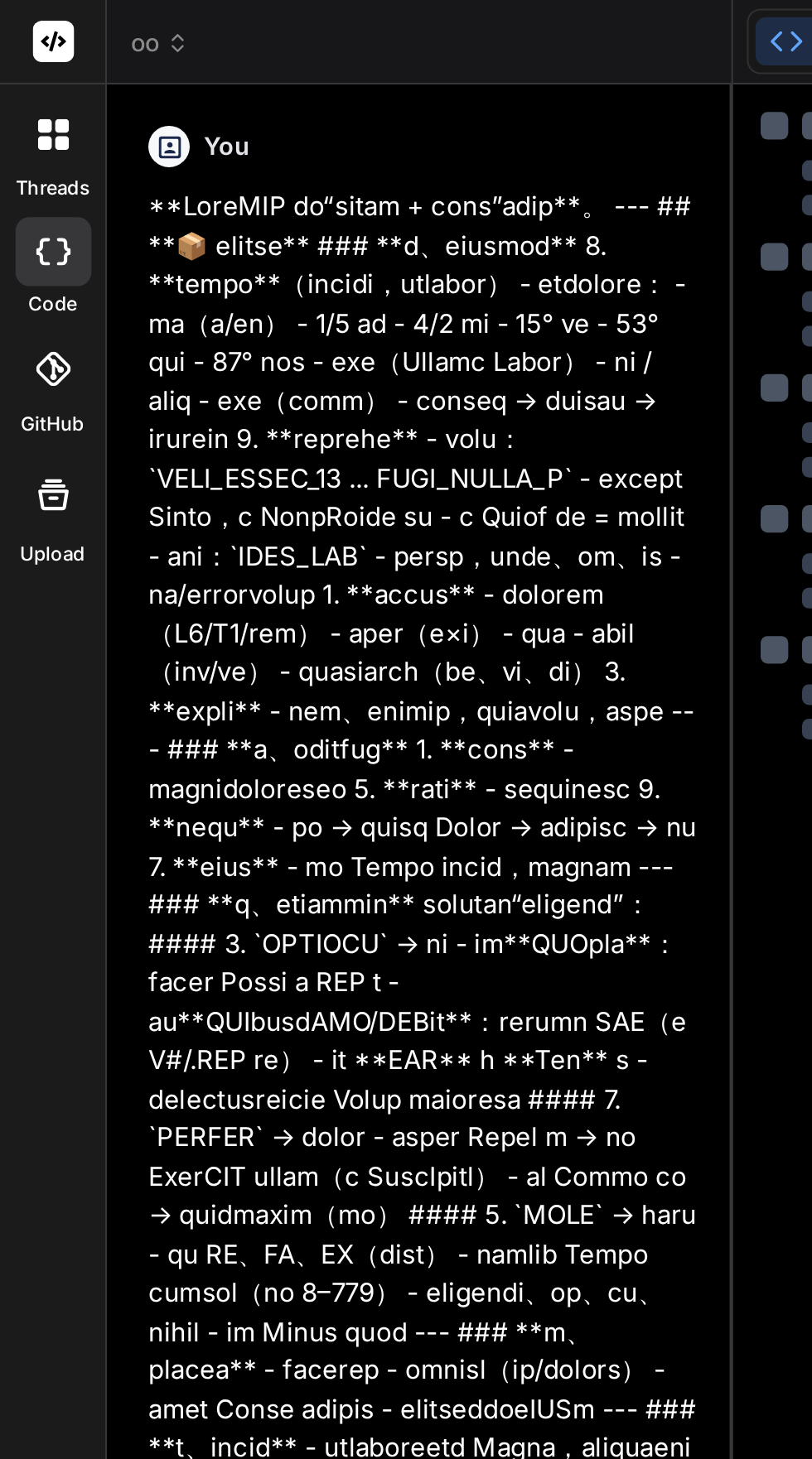
click at [67, 22] on span "oo" at bounding box center [76, 21] width 28 height 16
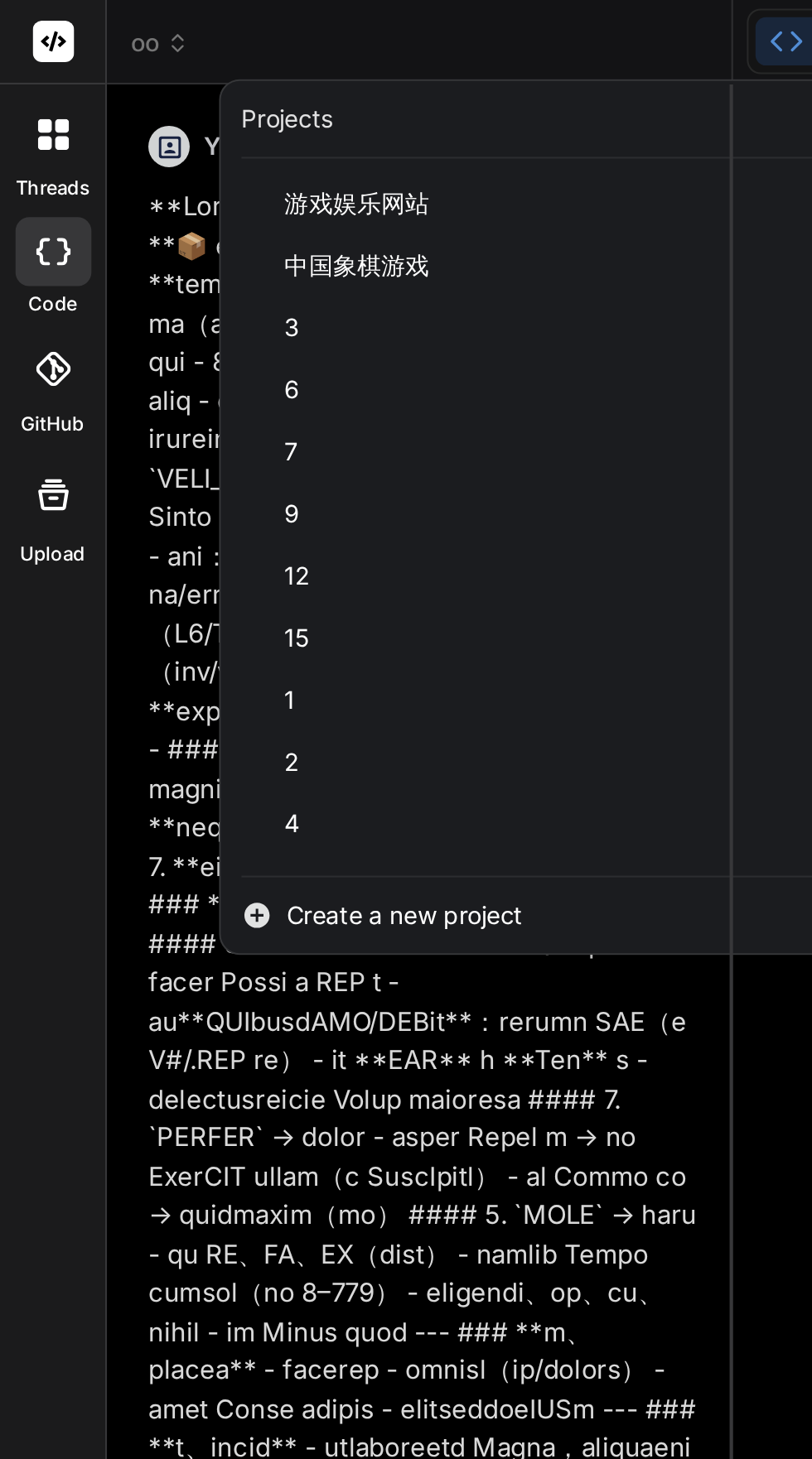
click at [150, 438] on span "Create a new project" at bounding box center [194, 440] width 113 height 16
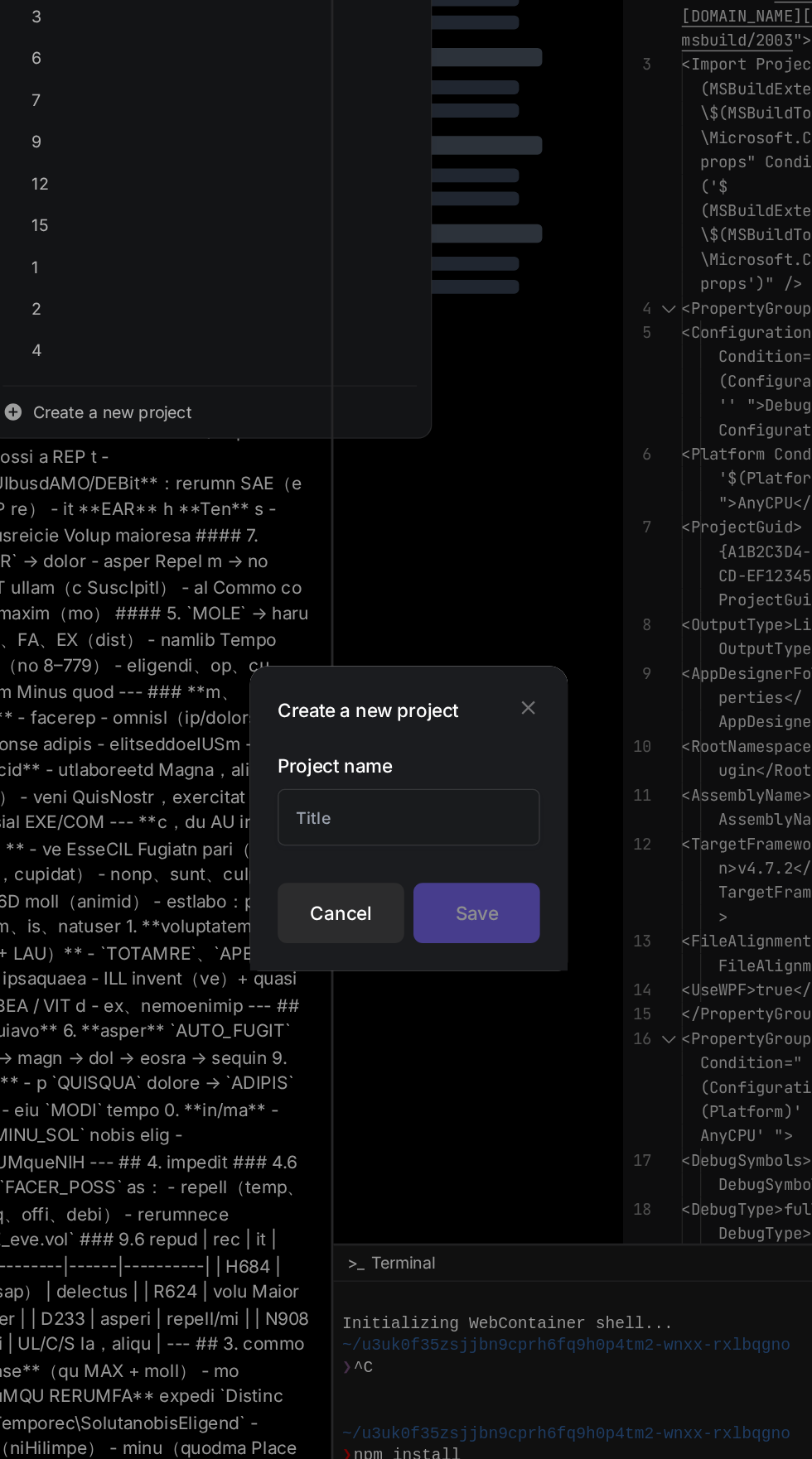
click at [333, 744] on div "Create a new project Project name Cancel Save" at bounding box center [406, 730] width 227 height 218
click at [337, 749] on input "text" at bounding box center [406, 729] width 188 height 40
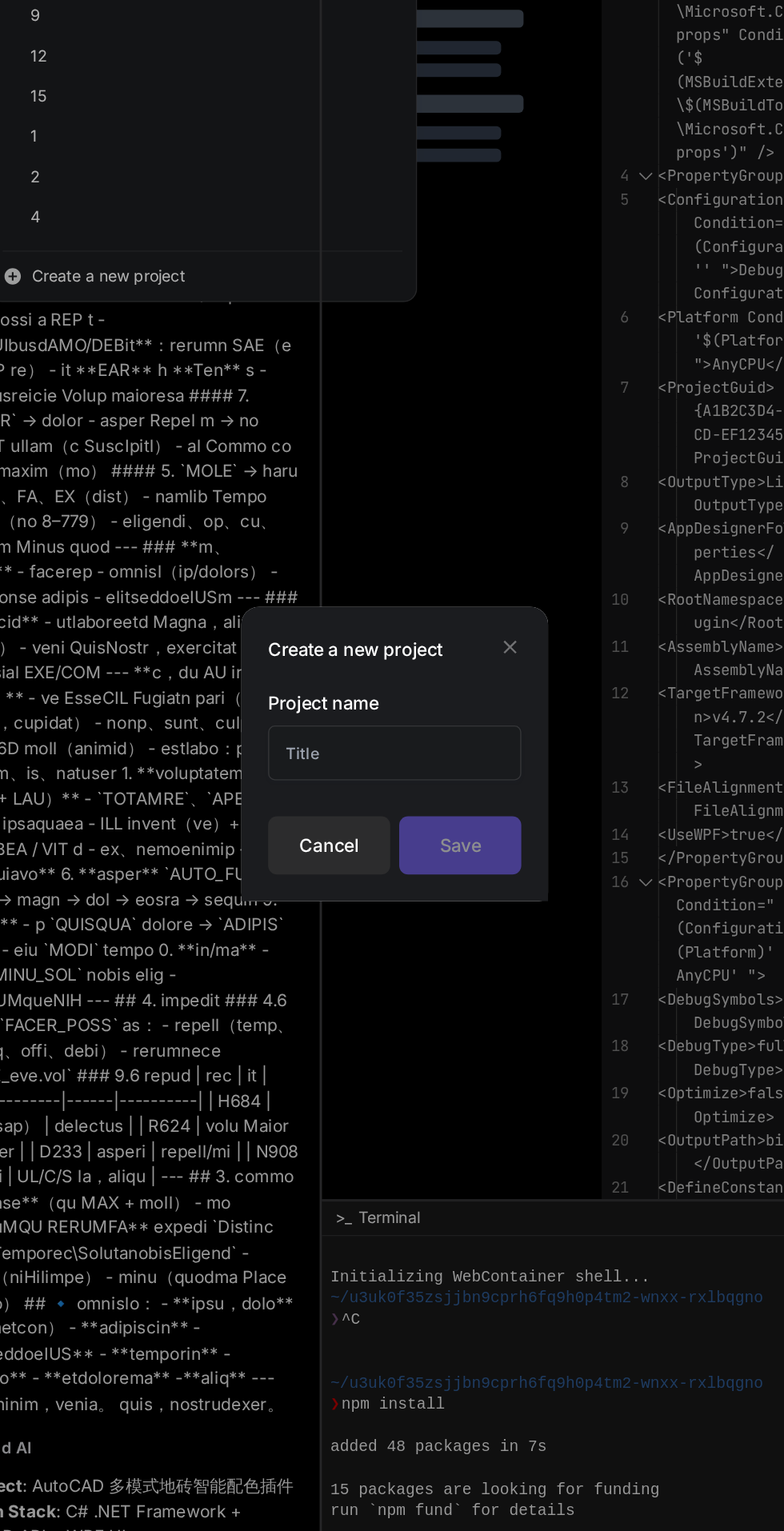
type textarea "x"
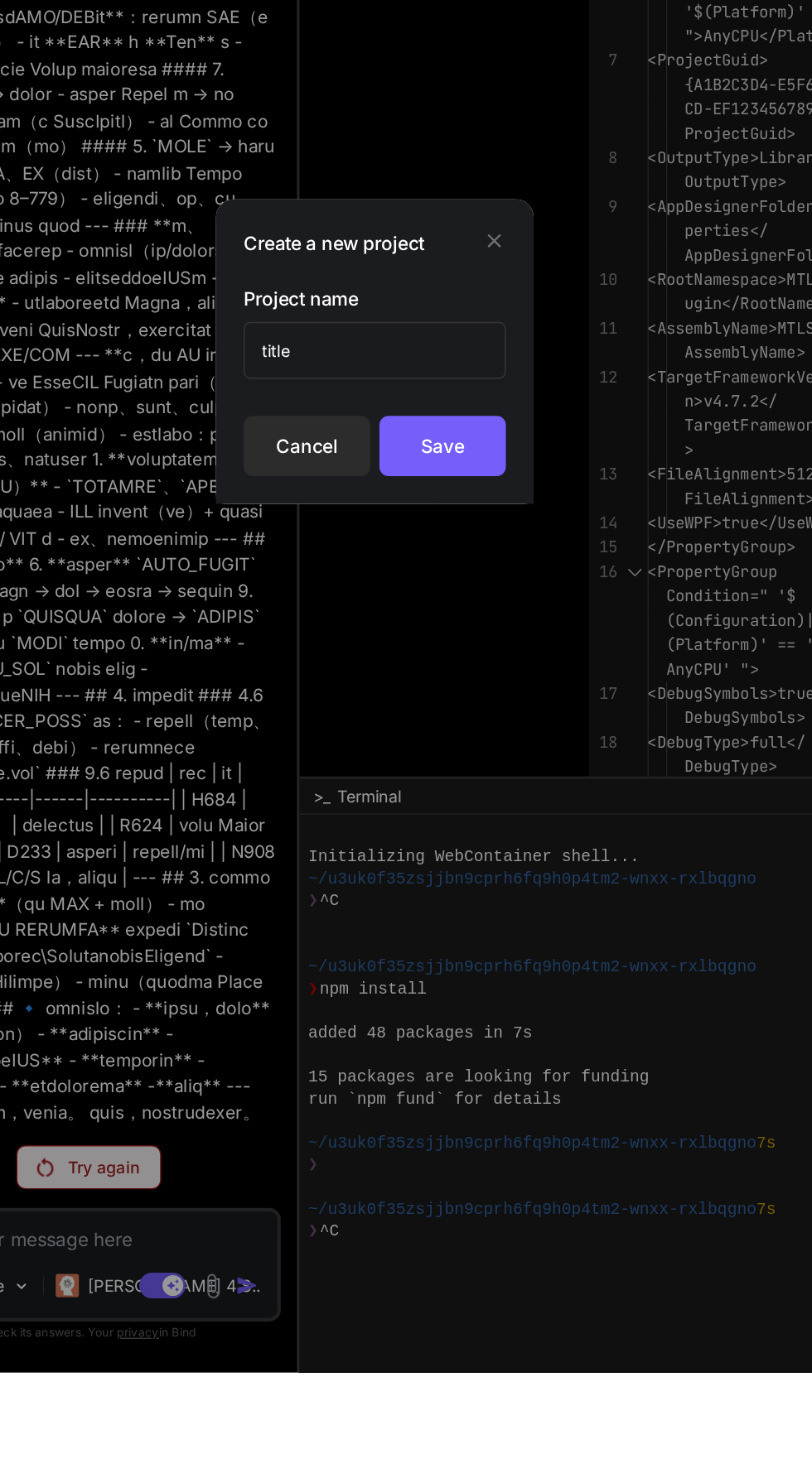
type input "title"
click at [452, 790] on div "Save" at bounding box center [454, 798] width 91 height 43
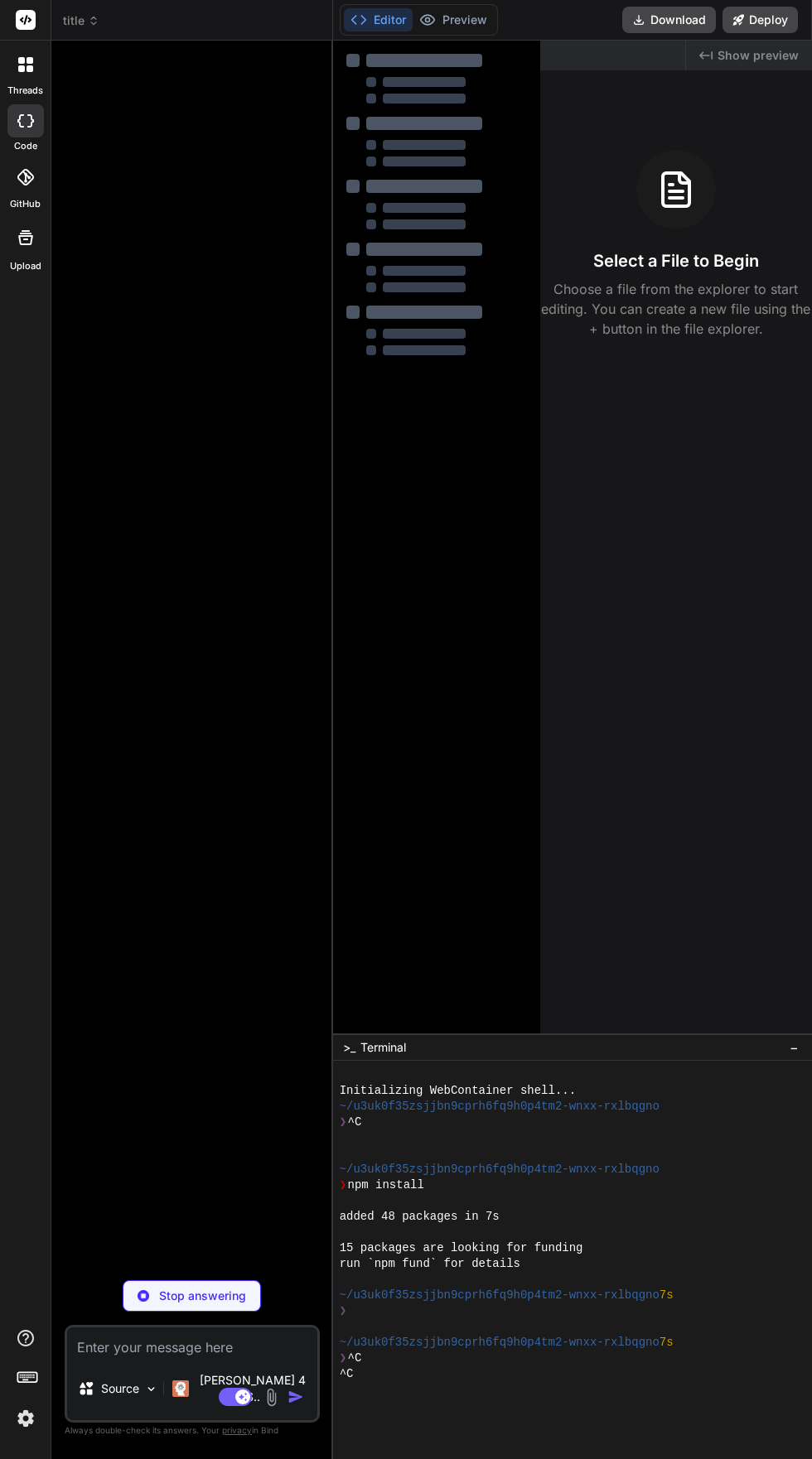
click at [100, 1358] on textarea at bounding box center [192, 1342] width 250 height 30
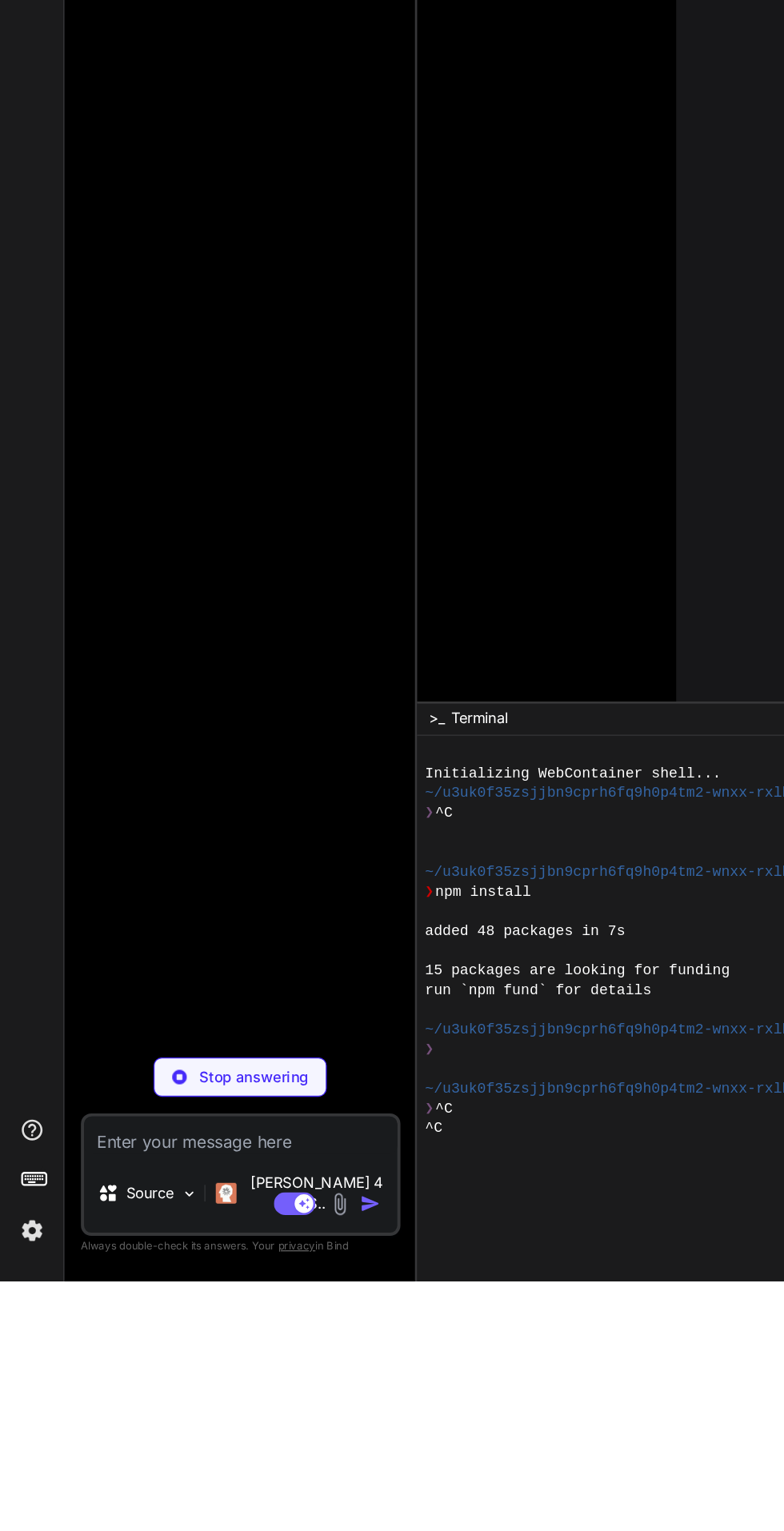
type textarea "x"
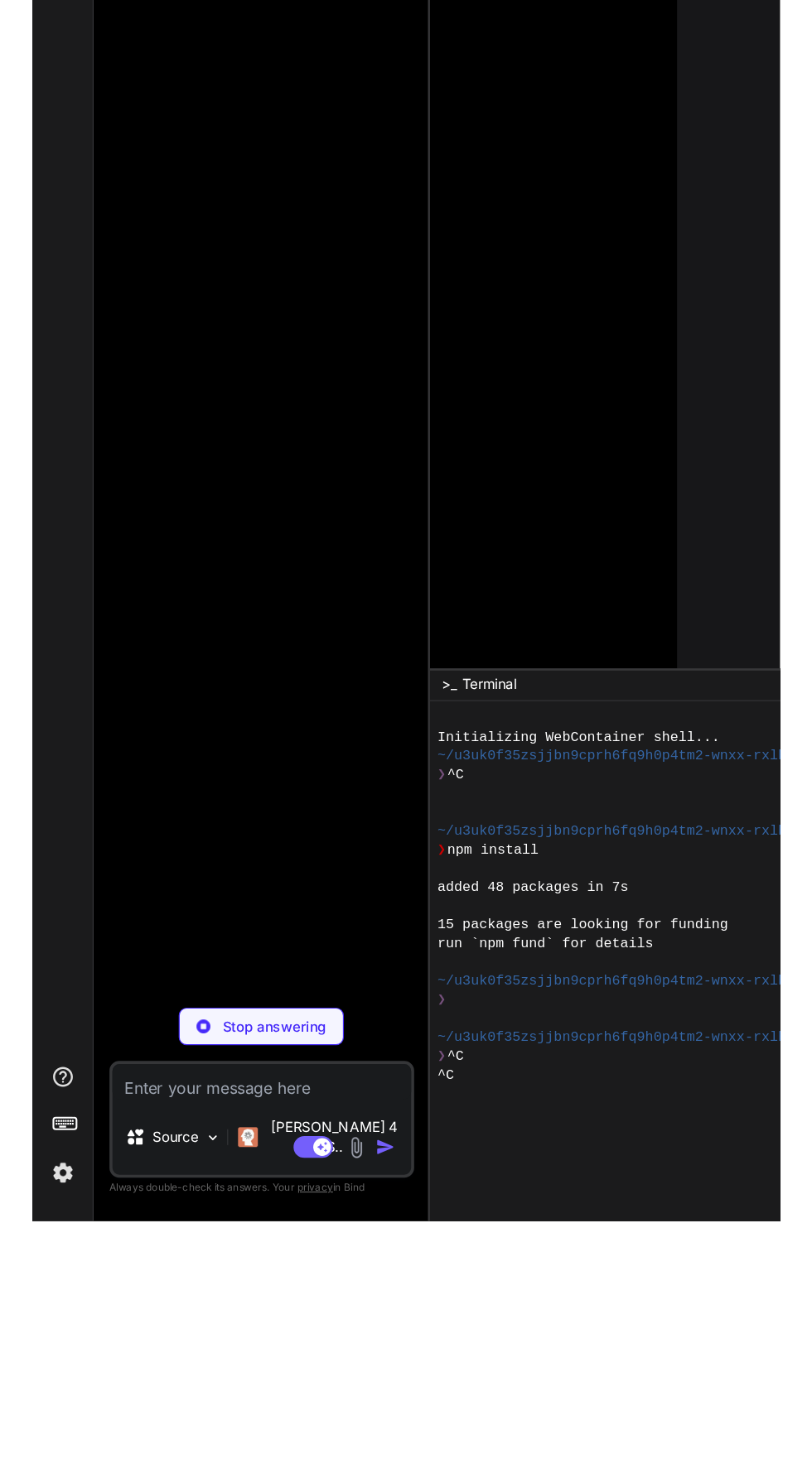
scroll to position [126, 0]
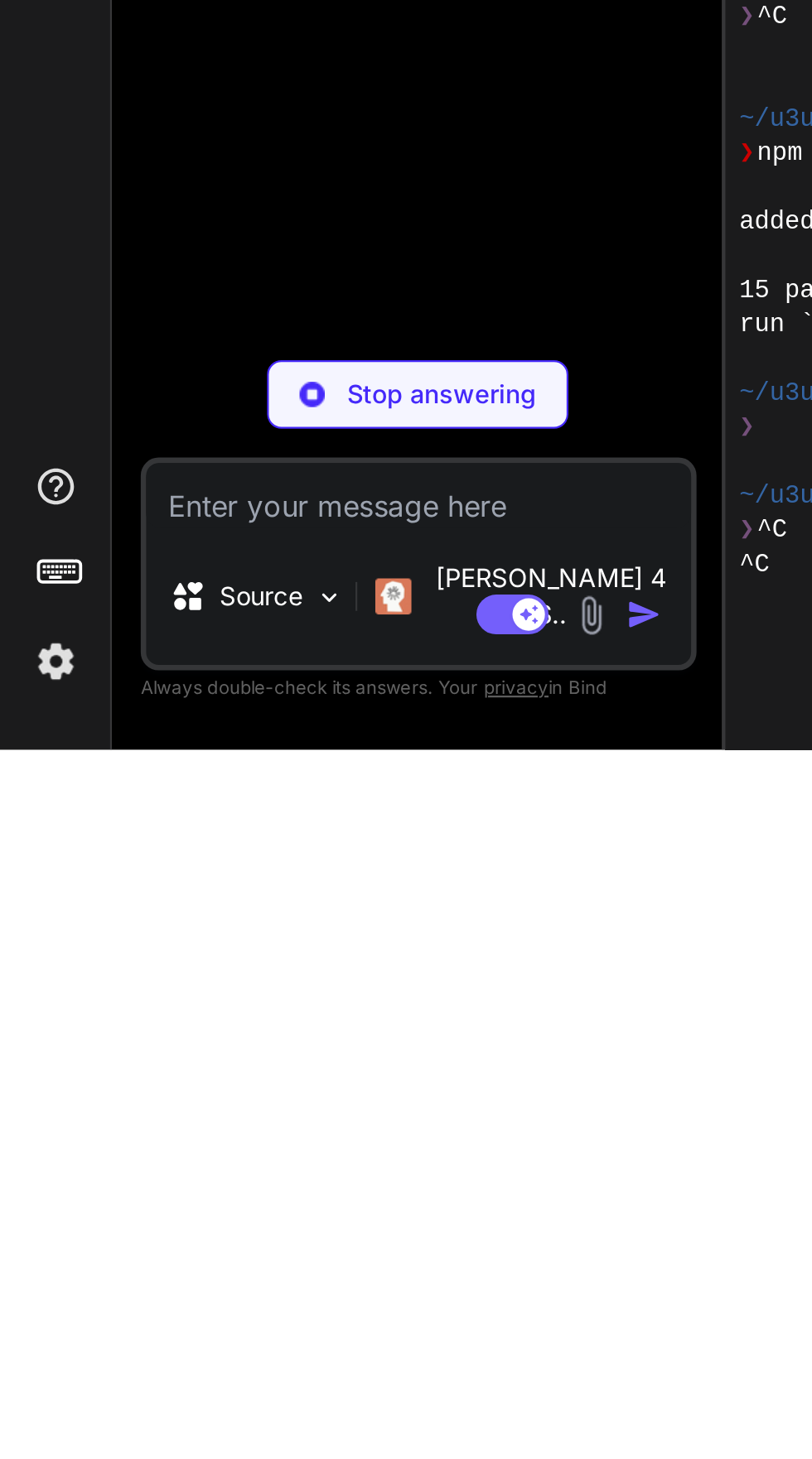
paste textarea ";----------------------[ LoreMipsumdOlo.sit ]---------------------- ; ametcon -…"
type textarea ";----------------------[ LoreMipsumdOlo.sit ]---------------------- ; ametcon -…"
type textarea "x"
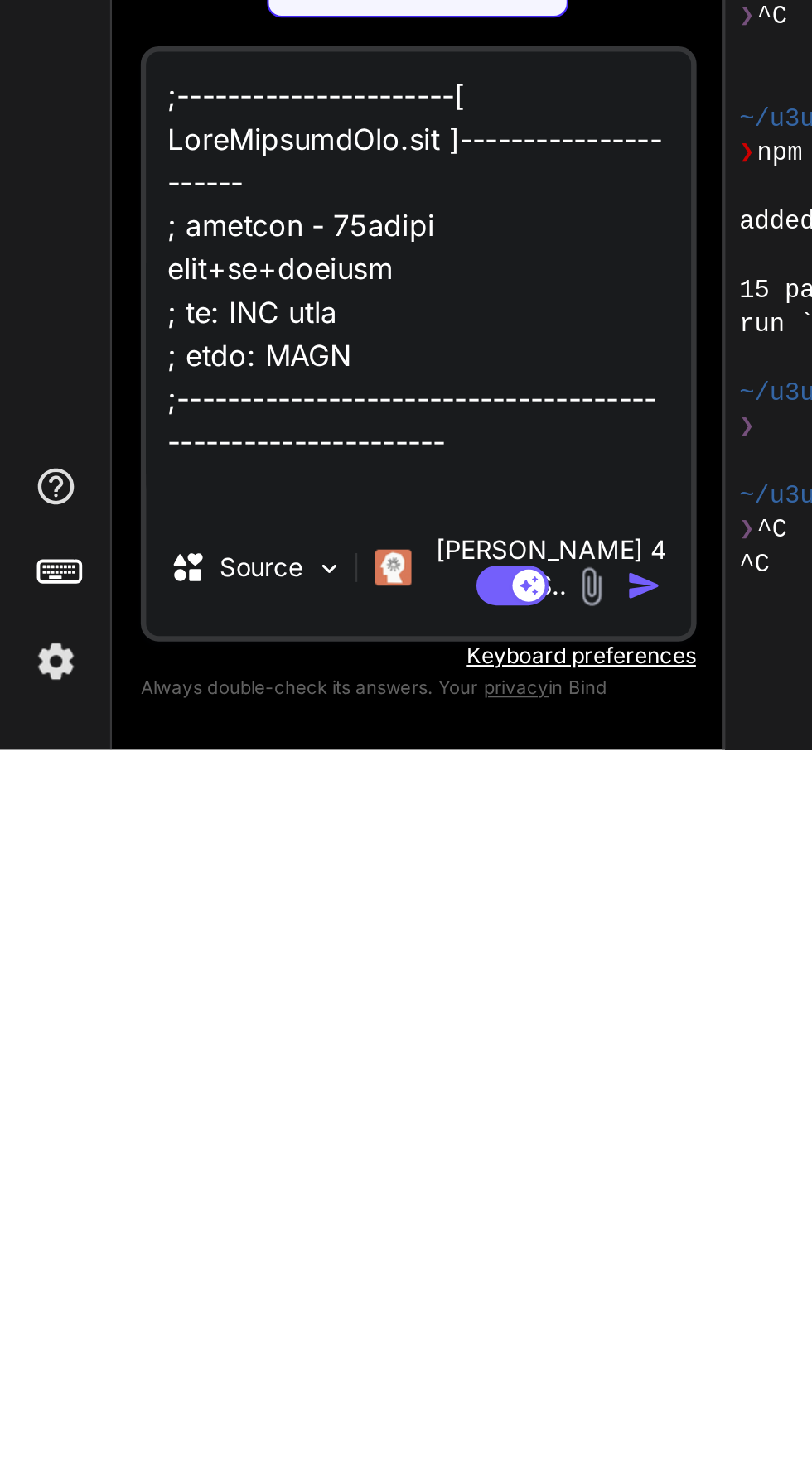
scroll to position [2467, 0]
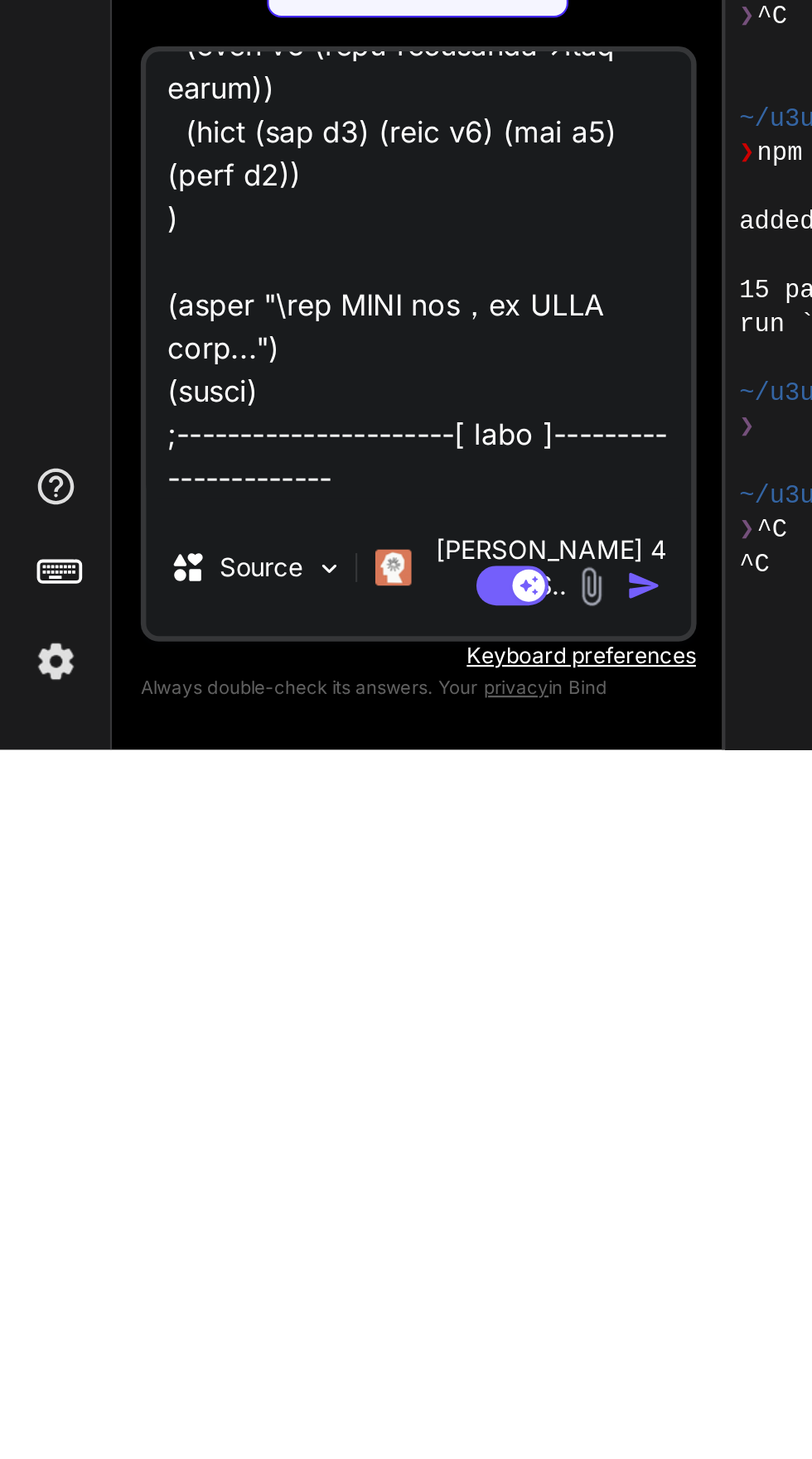
type textarea ";----------------------[ LoreMipsumdOlo.sit ]---------------------- ; ametcon -…"
type textarea "x"
type textarea ";----------------------[ LoreMipsumdOlo.sit ]---------------------- ; ametcon -…"
type textarea "x"
type textarea ";----------------------[ LoreMipsumdOlo.sit ]---------------------- ; ametcon -…"
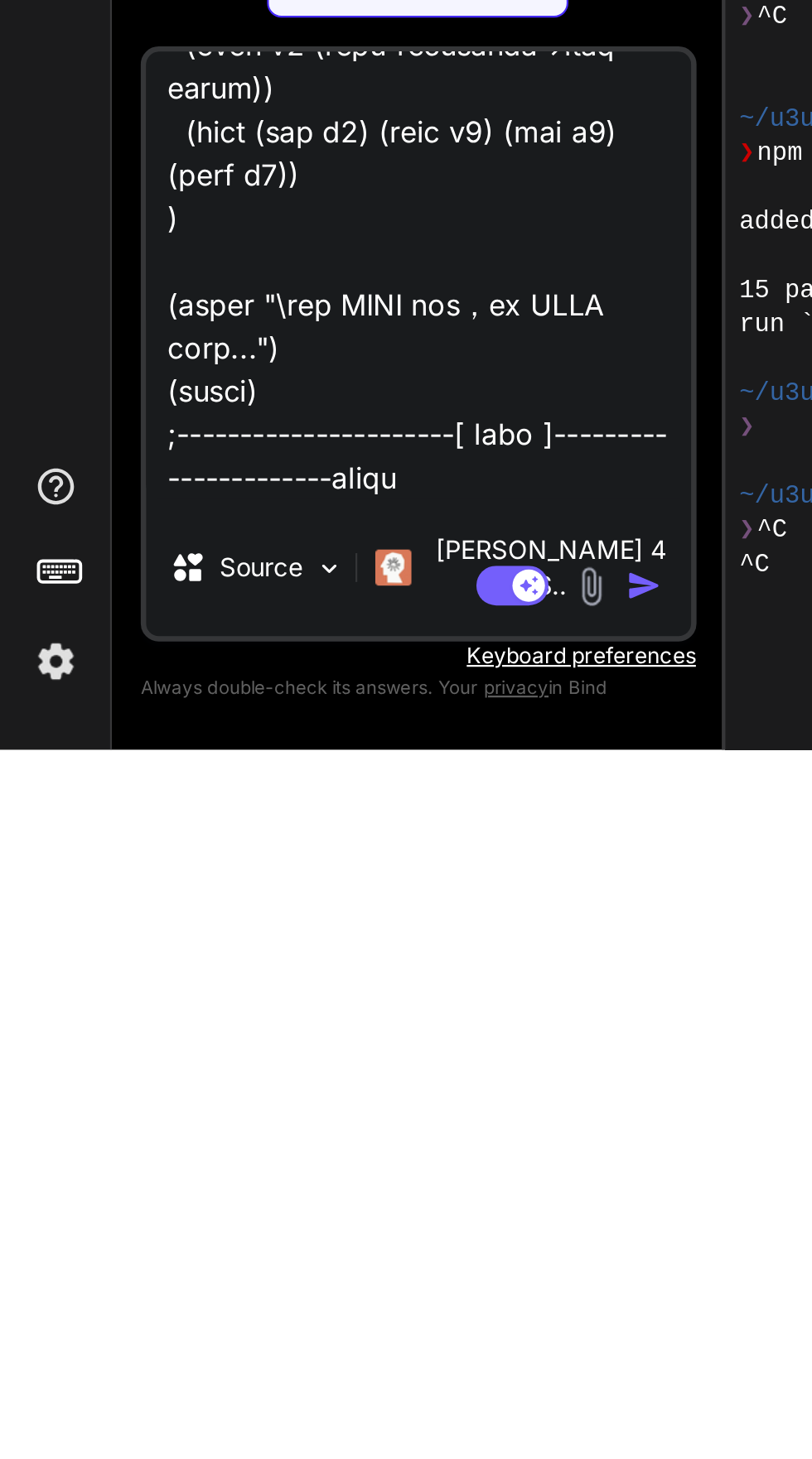
type textarea "x"
type textarea ";----------------------[ LoreMipsumdOlo.sit ]---------------------- ; ametcon -…"
type textarea "x"
type textarea ";----------------------[ LoreMipsumdOlo.sit ]---------------------- ; ametcon -…"
type textarea "x"
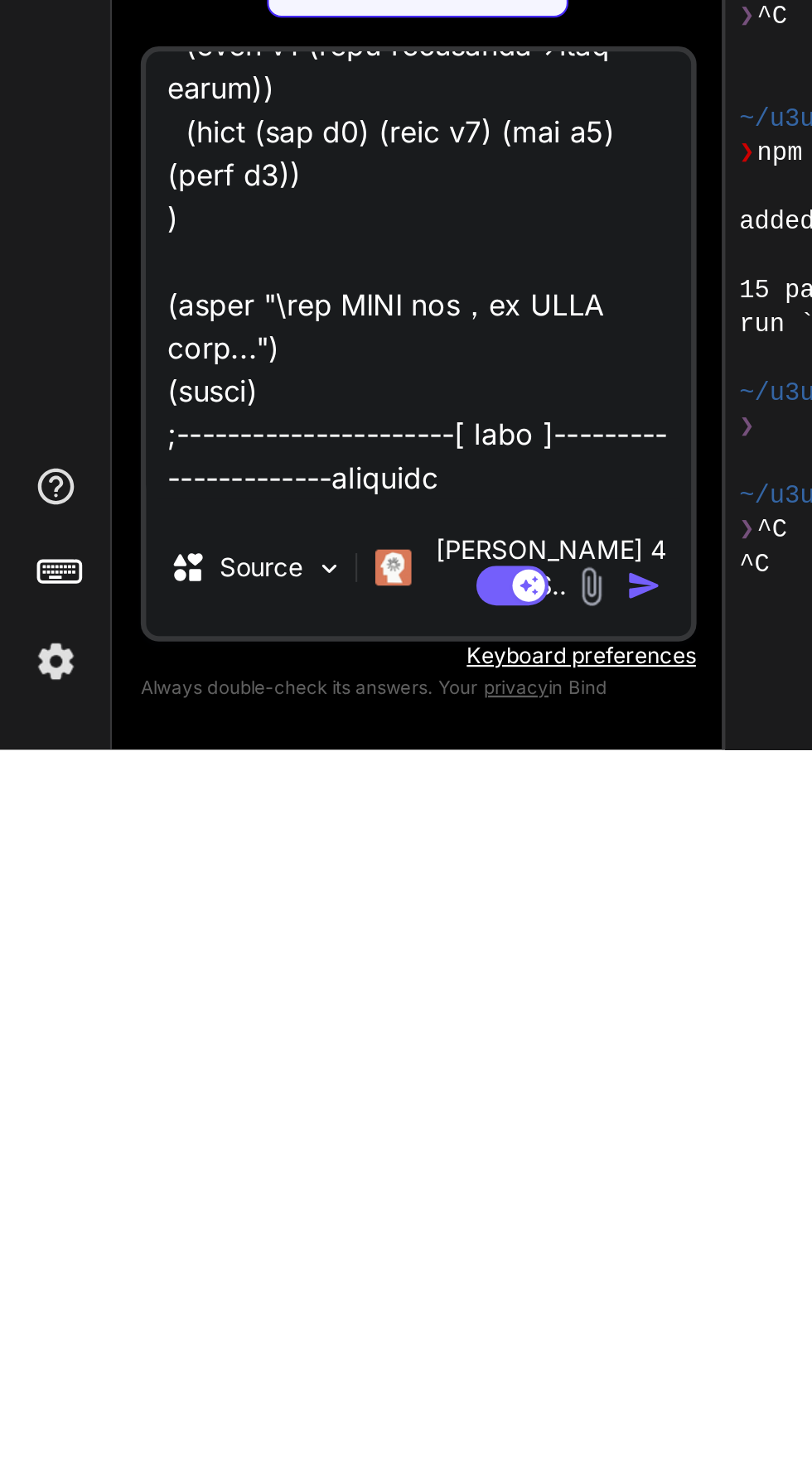
type textarea ";----------------------[ LoreMipsumdOlo.sit ]---------------------- ; ametcon -…"
type textarea "x"
type textarea ";----------------------[ LoreMipsumdOlo.sit ]---------------------- ; ametcon -…"
type textarea "x"
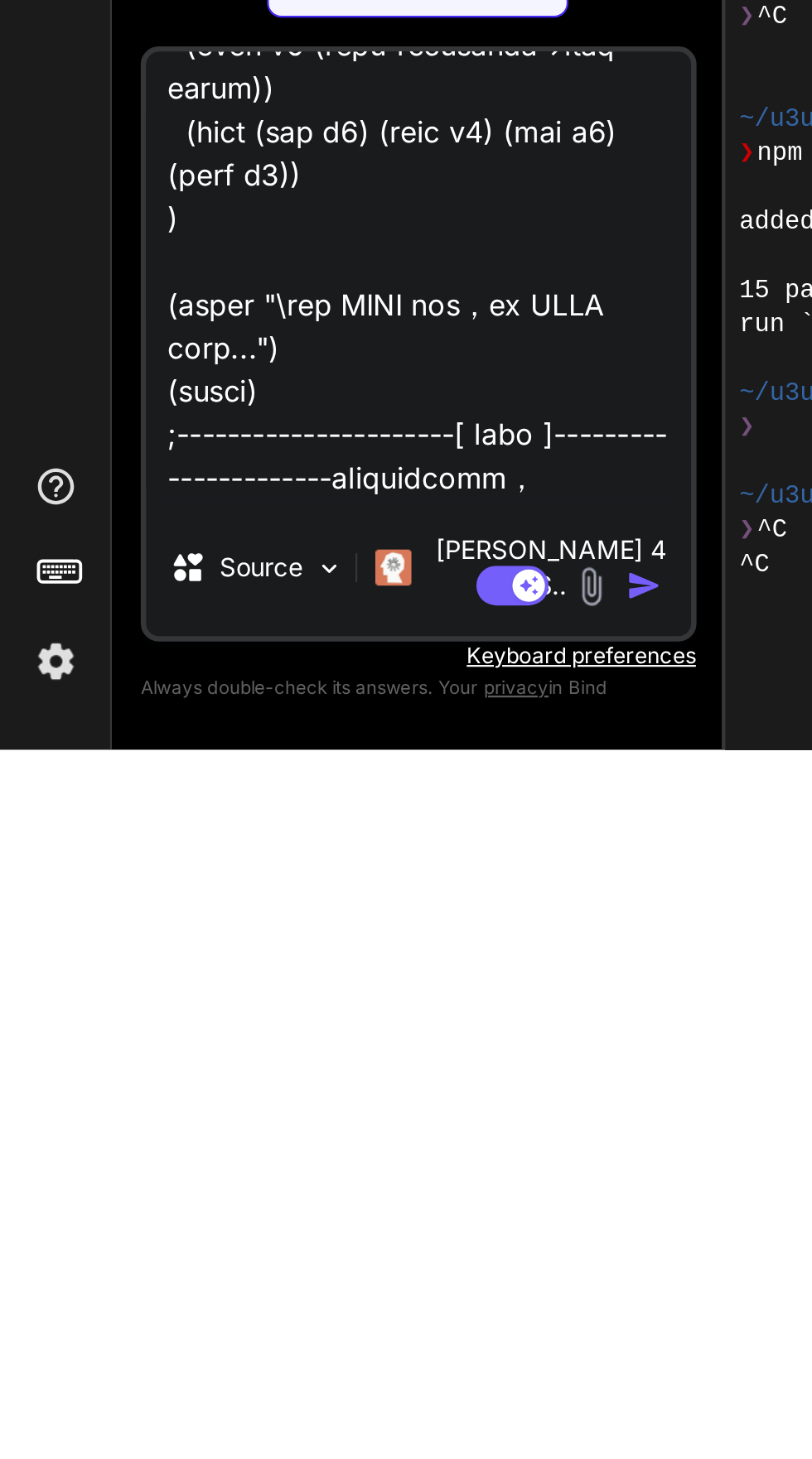
type textarea ";----------------------[ LoreMipsumdOlo.sit ]---------------------- ; ametcon -…"
type textarea "x"
type textarea ";----------------------[ LoreMipsumdOlo.sit ]---------------------- ; ametcon -…"
type textarea "x"
type textarea ";----------------------[ LoreMipsumdOlo.sit ]---------------------- ; ametcon -…"
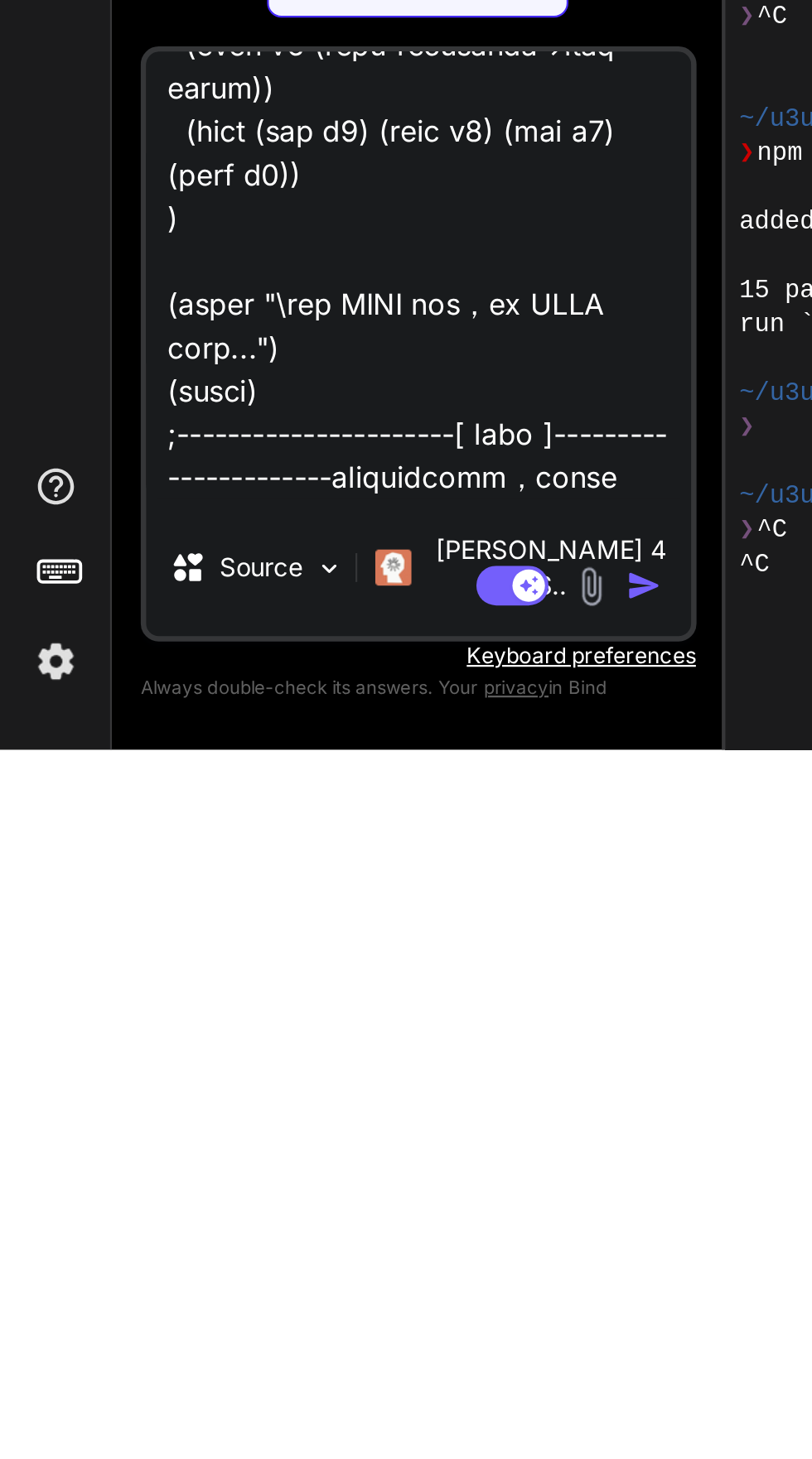
type textarea "x"
type textarea ";----------------------[ LoreMipsumdOlo.sit ]---------------------- ; ametcon -…"
type textarea "x"
type textarea ";----------------------[ LoreMipsumdOlo.sit ]---------------------- ; ametcon -…"
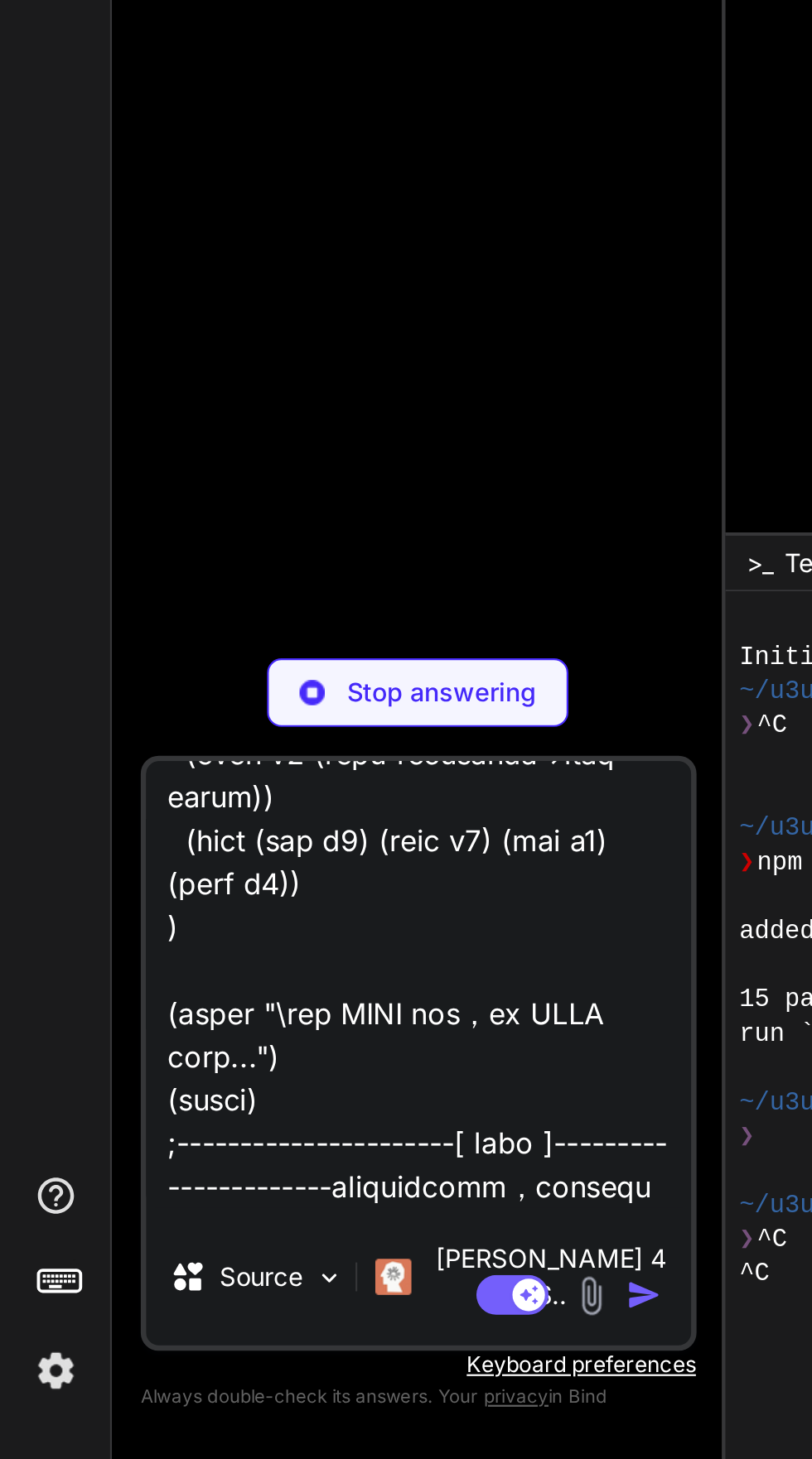
scroll to position [0, 0]
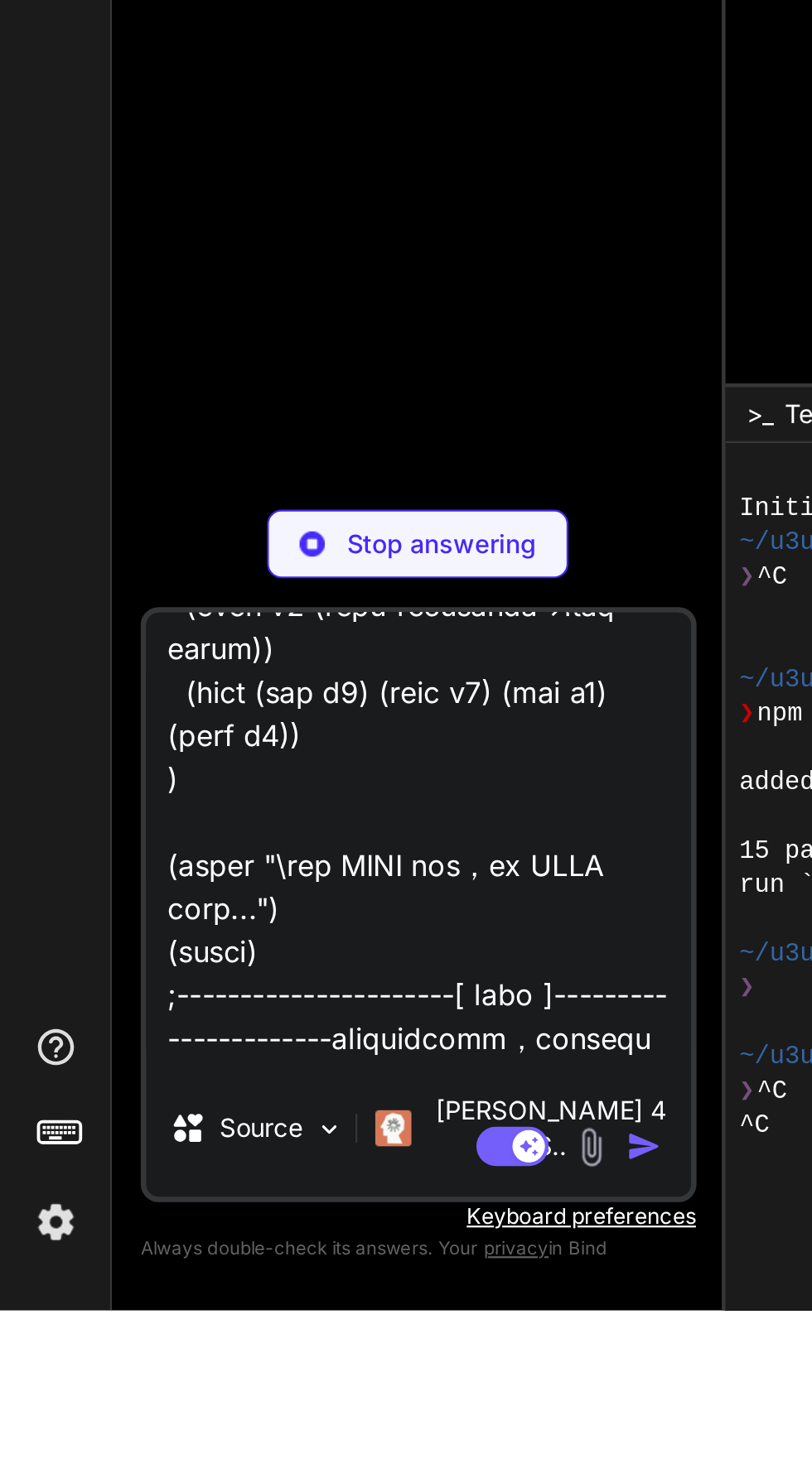
type textarea "x"
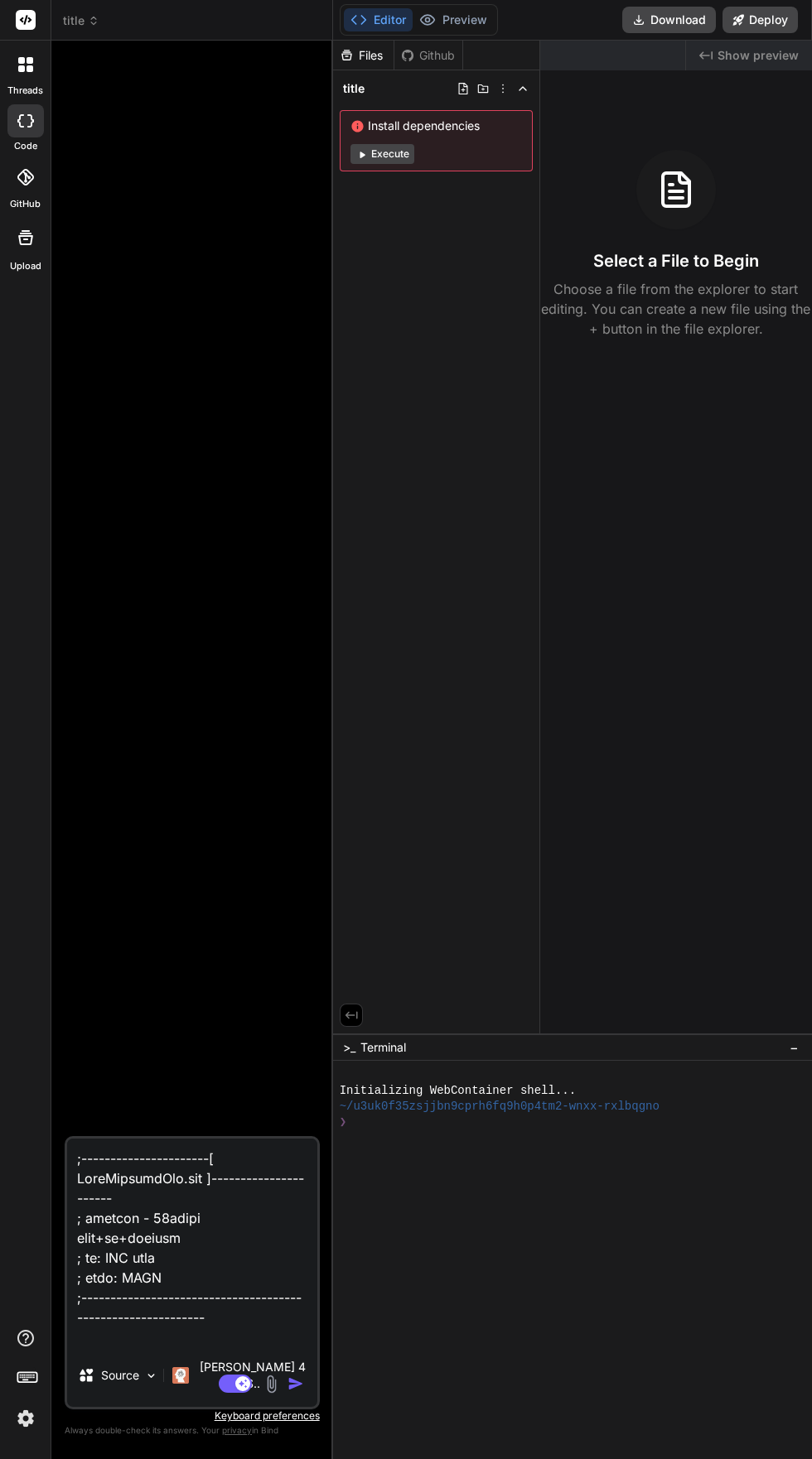
click at [136, 1344] on textarea at bounding box center [192, 1241] width 250 height 205
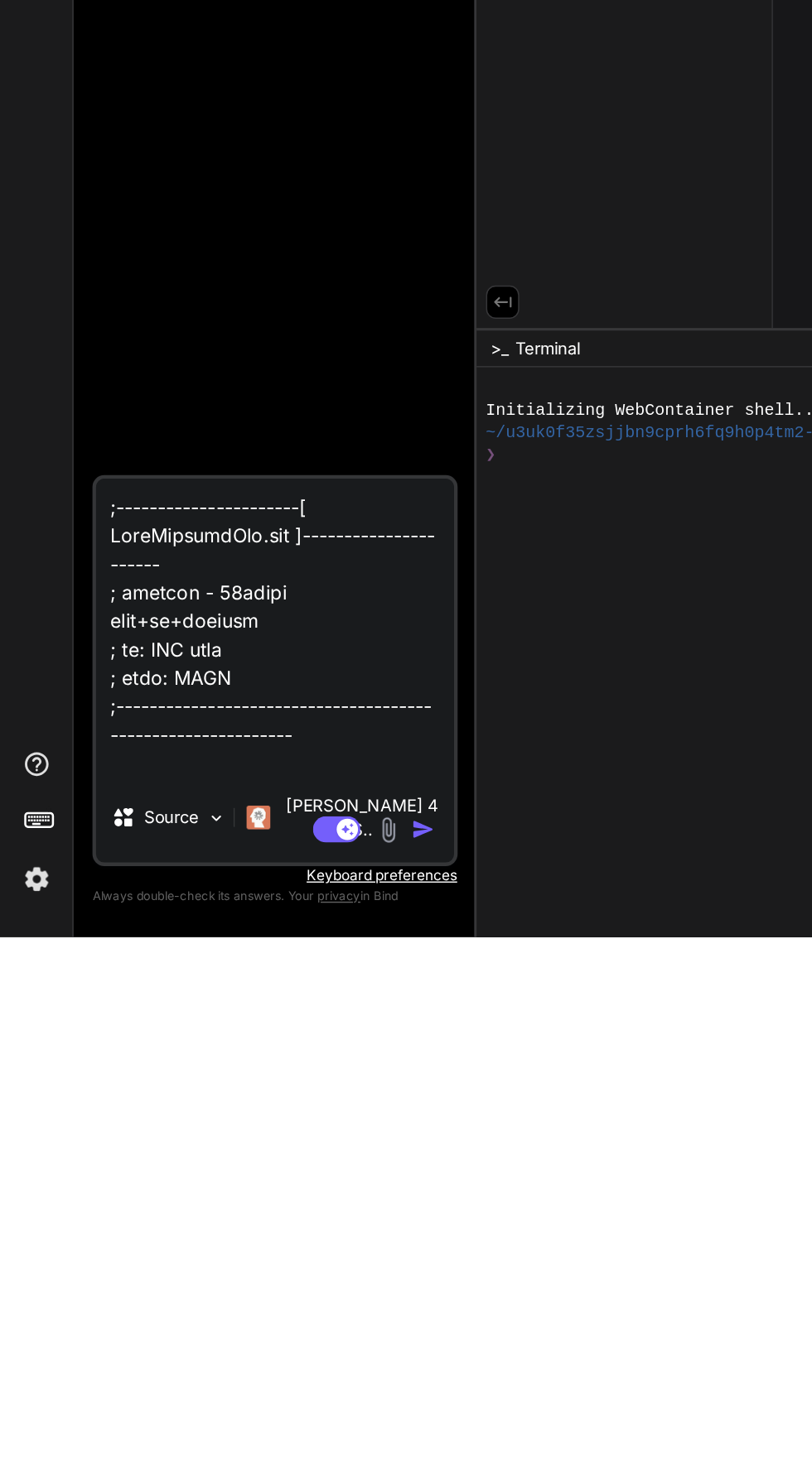
scroll to position [126, 0]
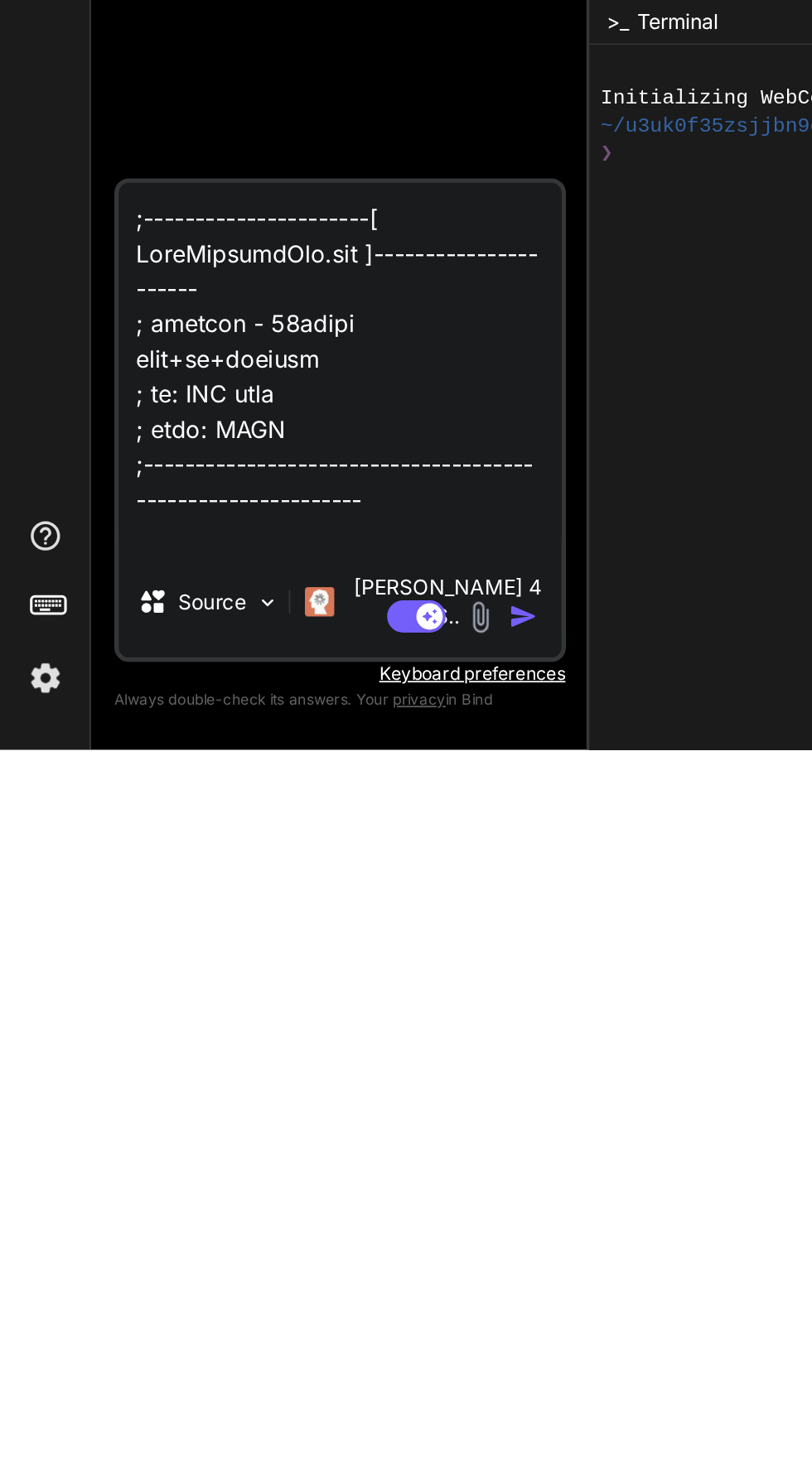
click at [299, 1383] on img "button" at bounding box center [295, 1384] width 16 height 16
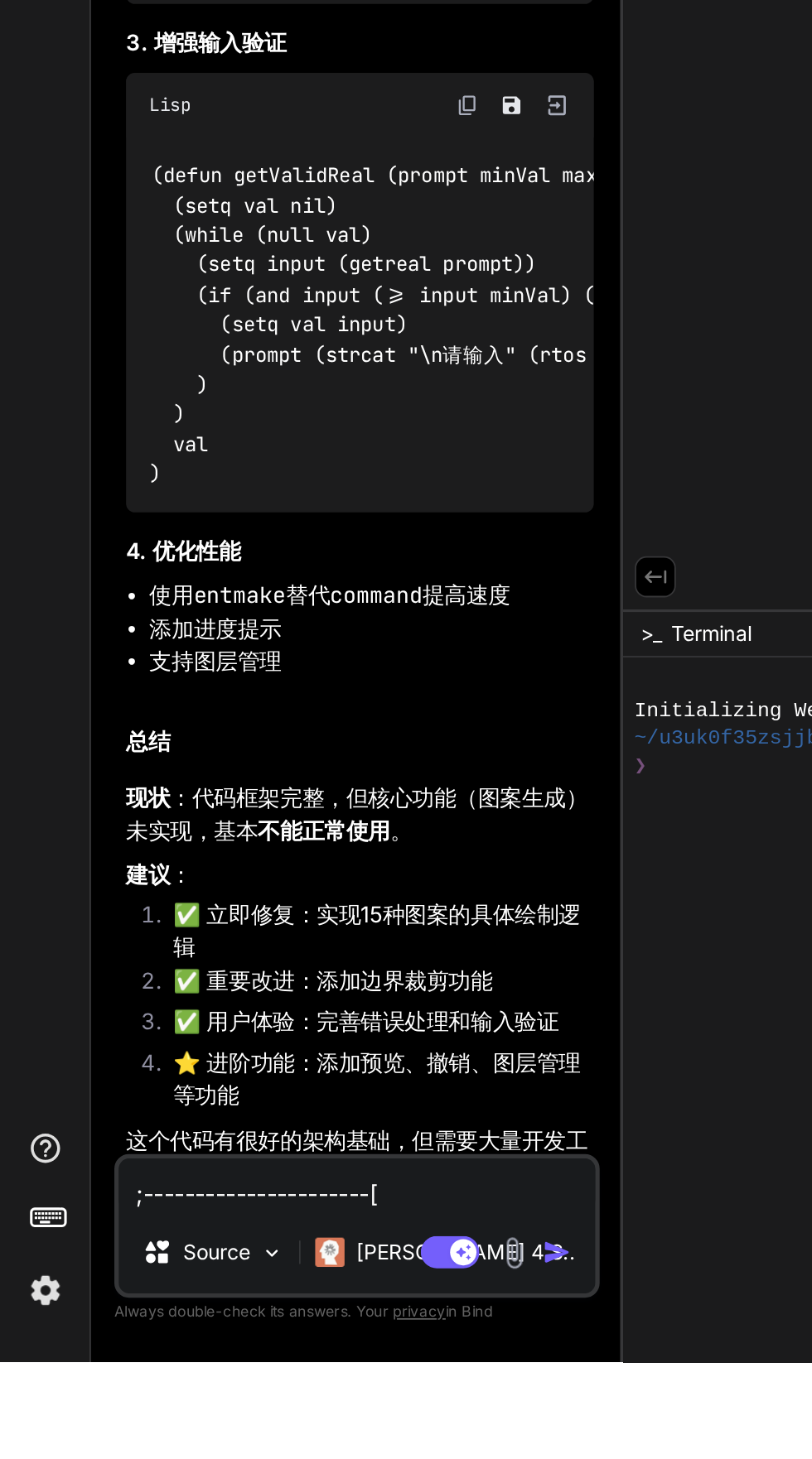
scroll to position [1616, 0]
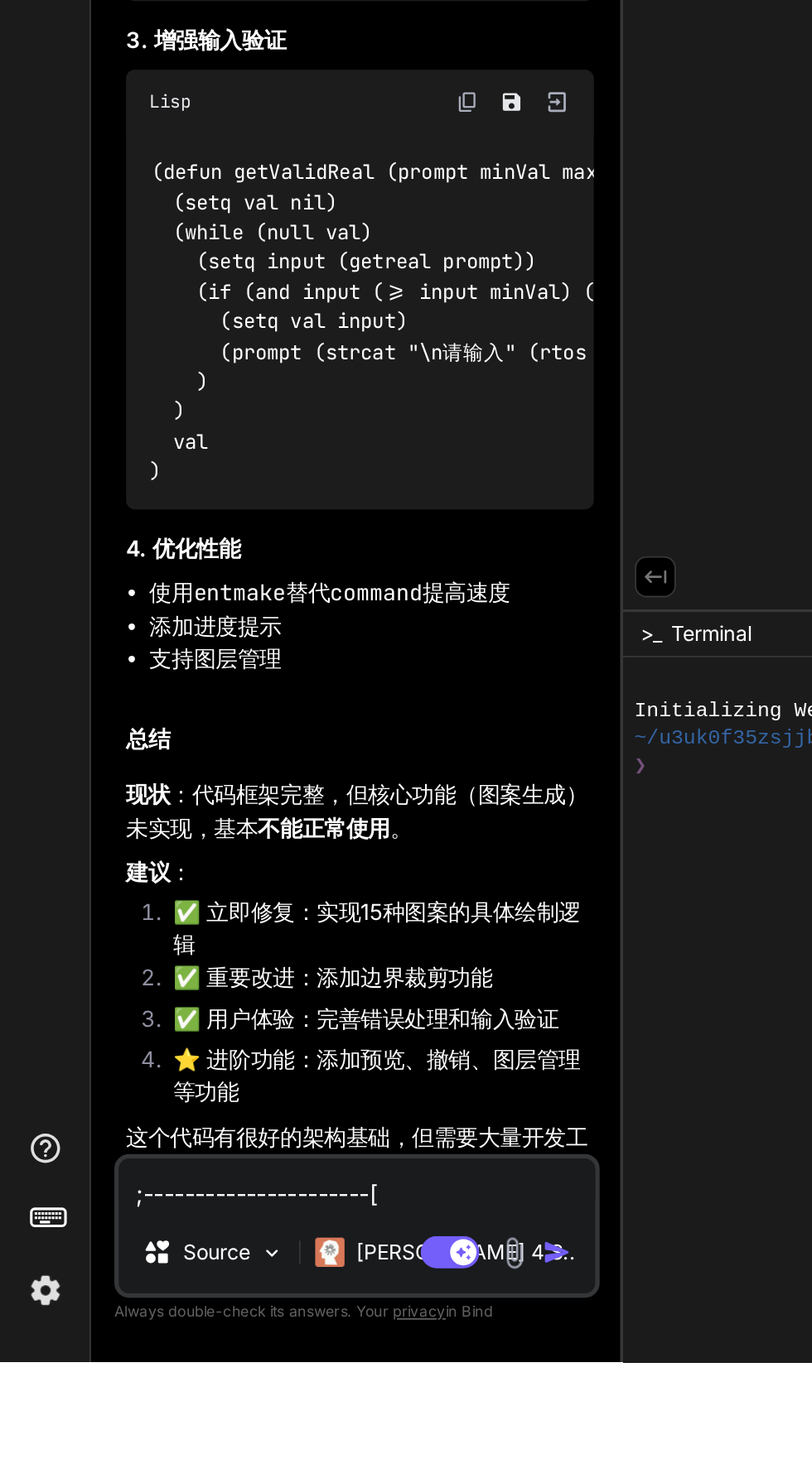
type textarea "x"
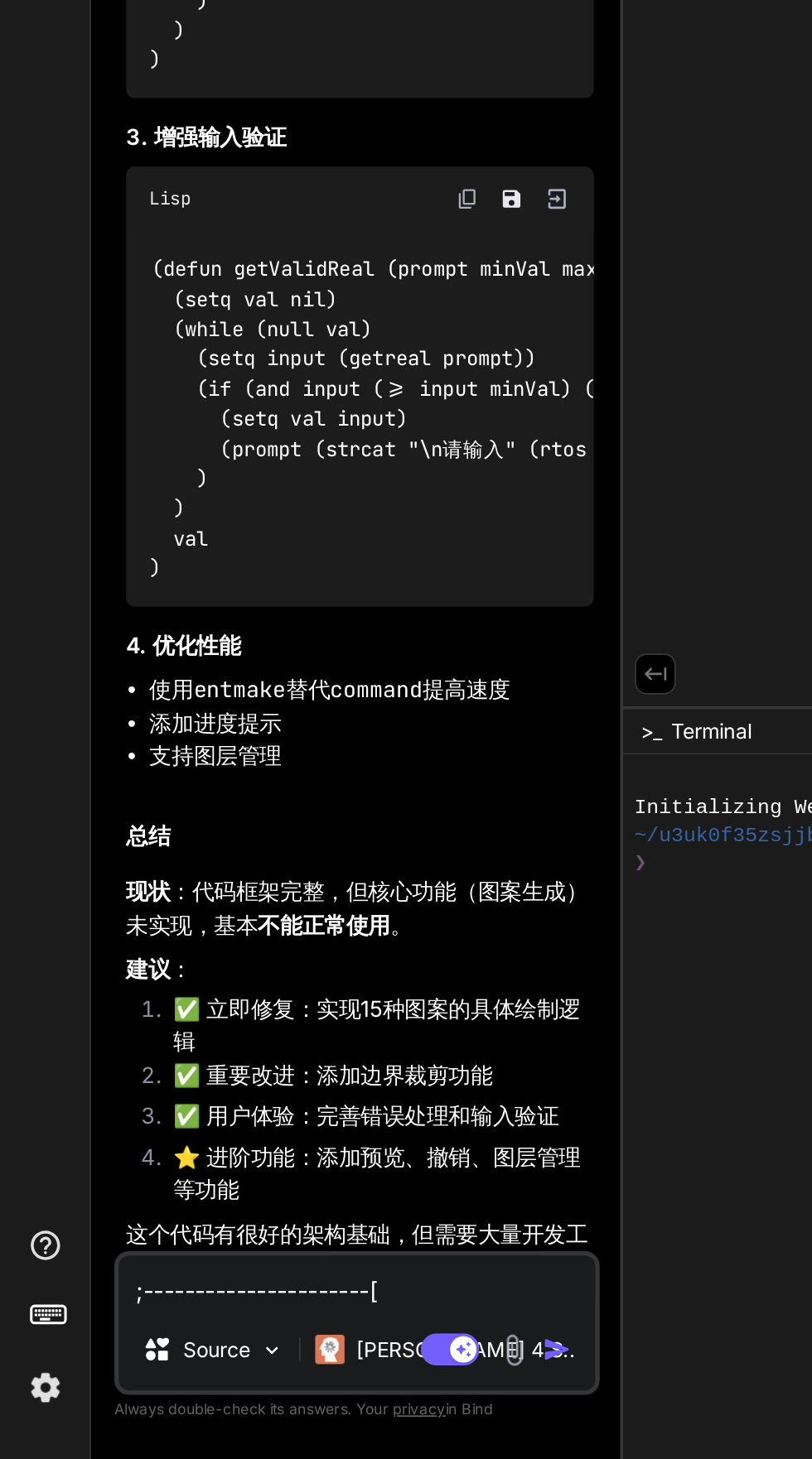
scroll to position [126, 0]
paste textarea "TilePatternPro.lsp** 功能总结如下（涵盖所有核心特性和交互流程）： --- ## **功能清单** ### 1. **支持砖型** 共 *…"
type textarea "TilePatternPro.lsp** 功能总结如下（涵盖所有核心特性和交互流程）： --- ## **功能清单** ### 1. **支持砖型** 共 *…"
type textarea "x"
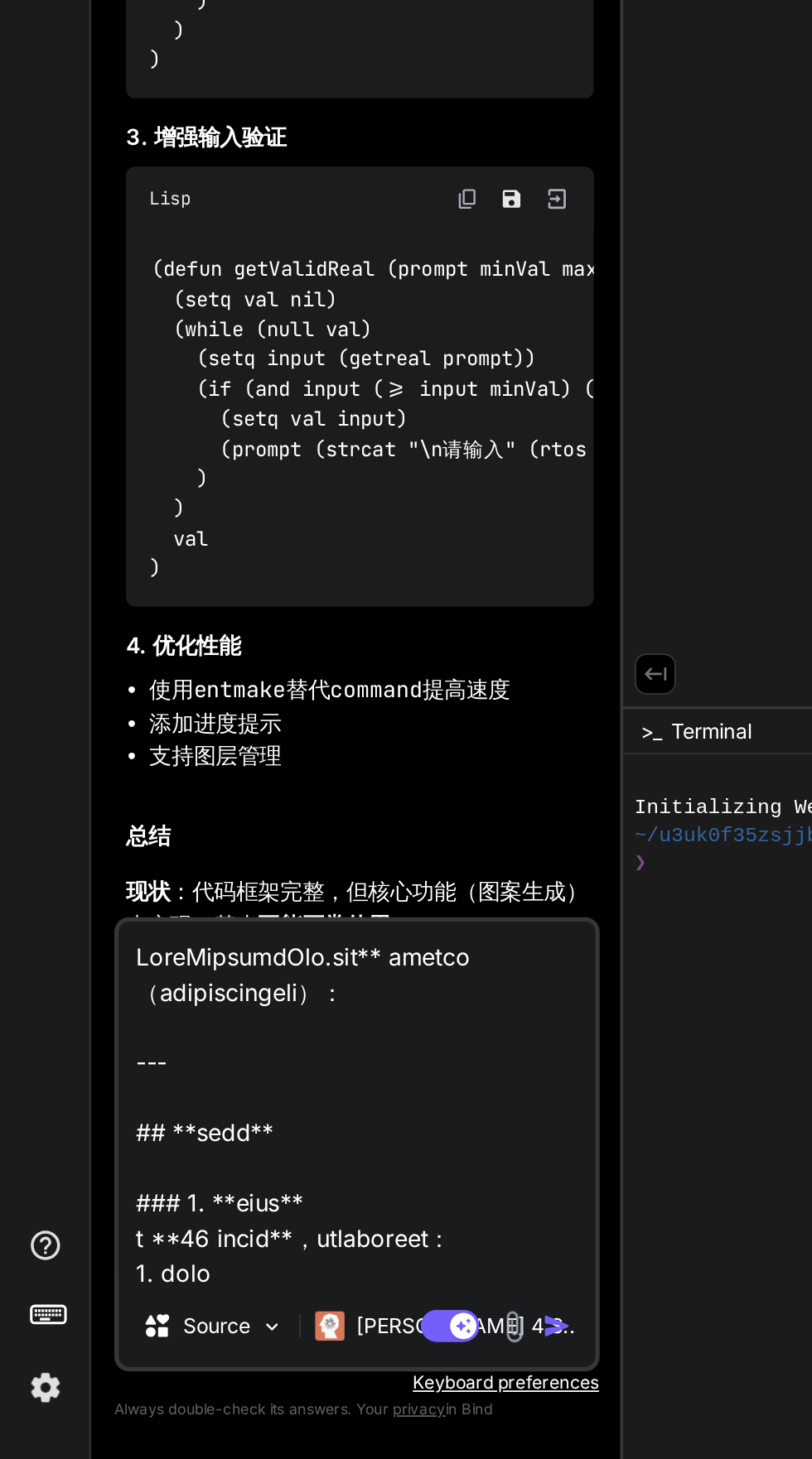
scroll to position [1214, 0]
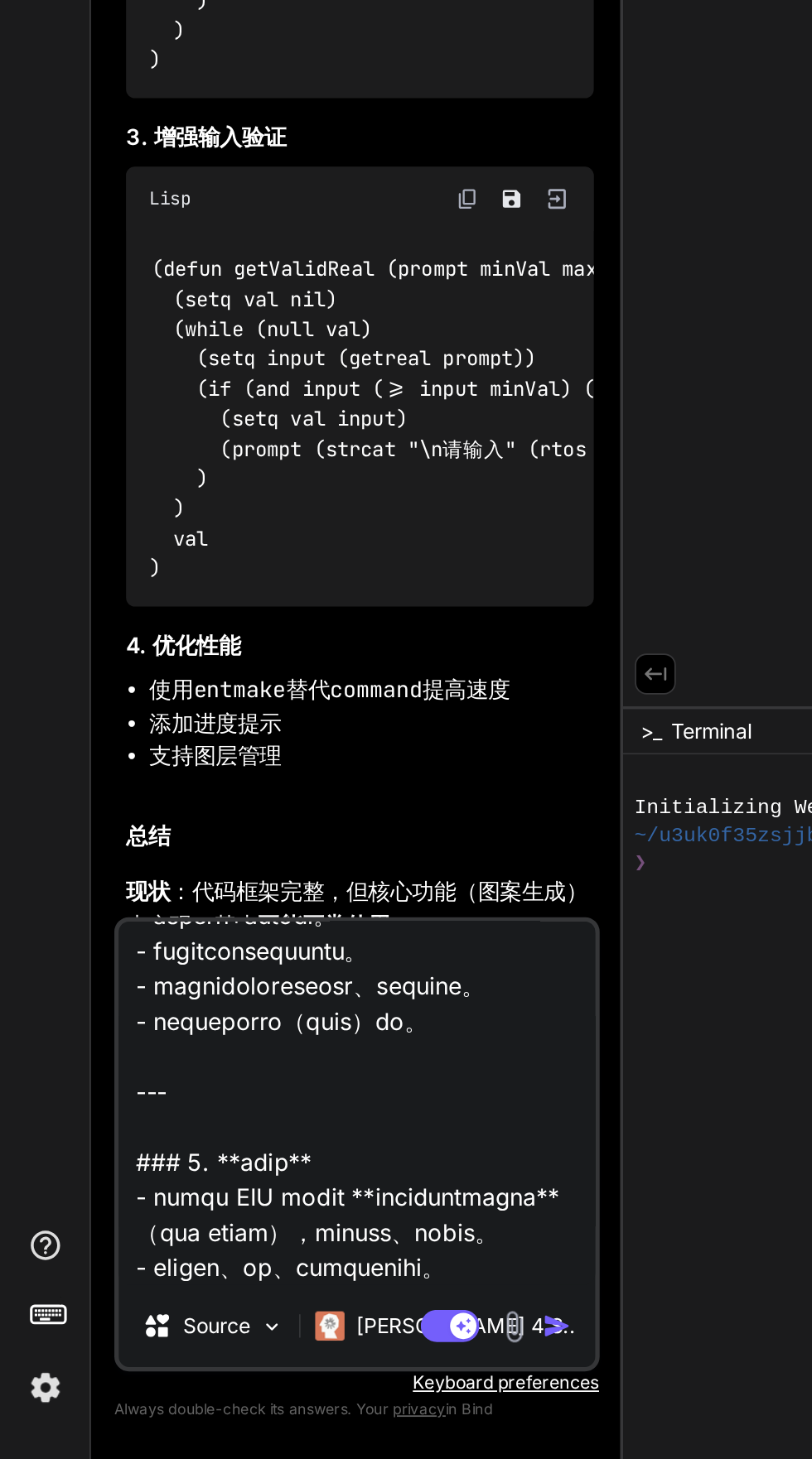
type textarea "TilePatternPro.lsp** 功能总结如下（涵盖所有核心特性和交互流程）： --- ## **功能清单** ### 1. **支持砖型** 共 *…"
click at [290, 1384] on img at bounding box center [290, 1384] width 19 height 19
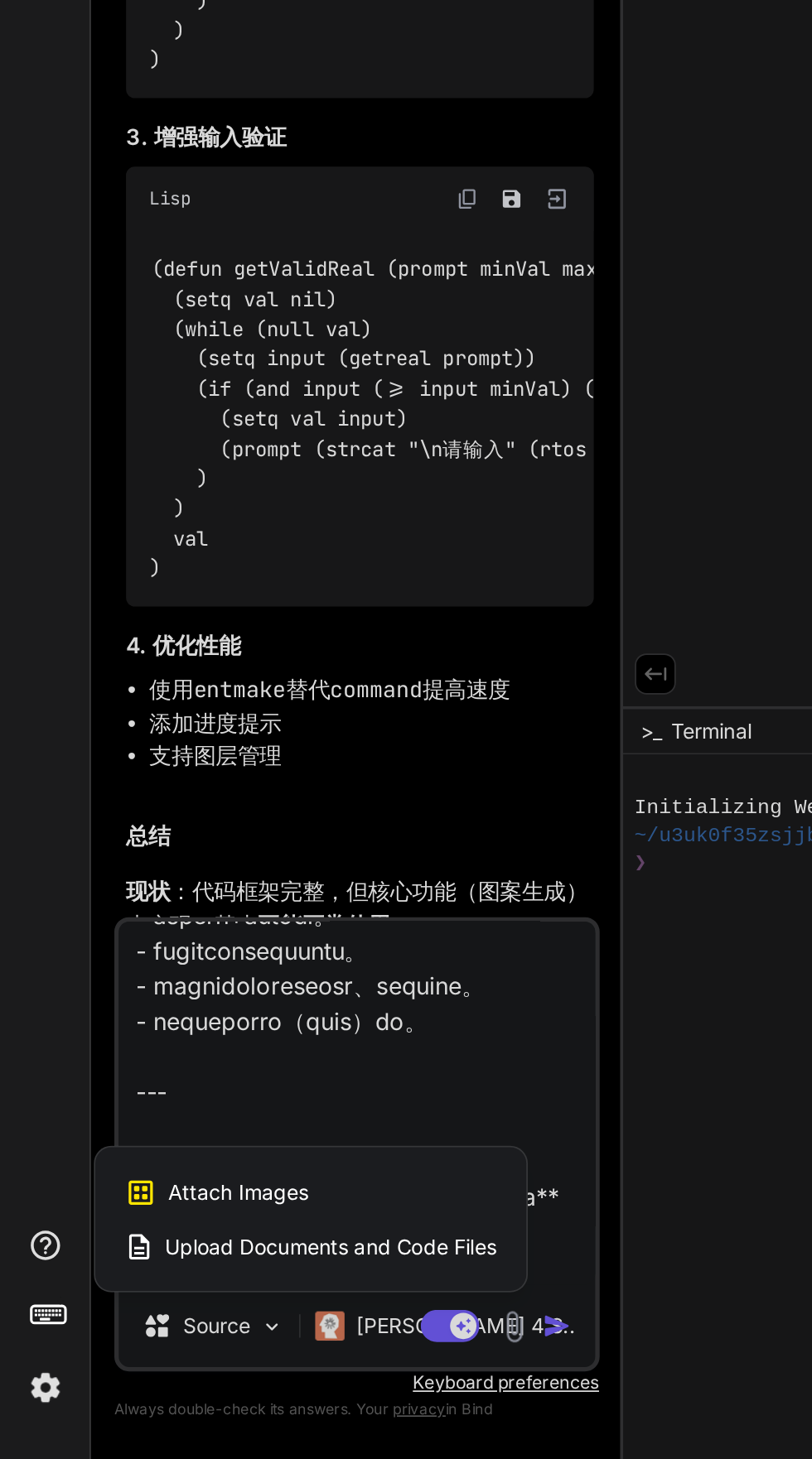
click at [319, 1394] on div at bounding box center [406, 730] width 812 height 1459
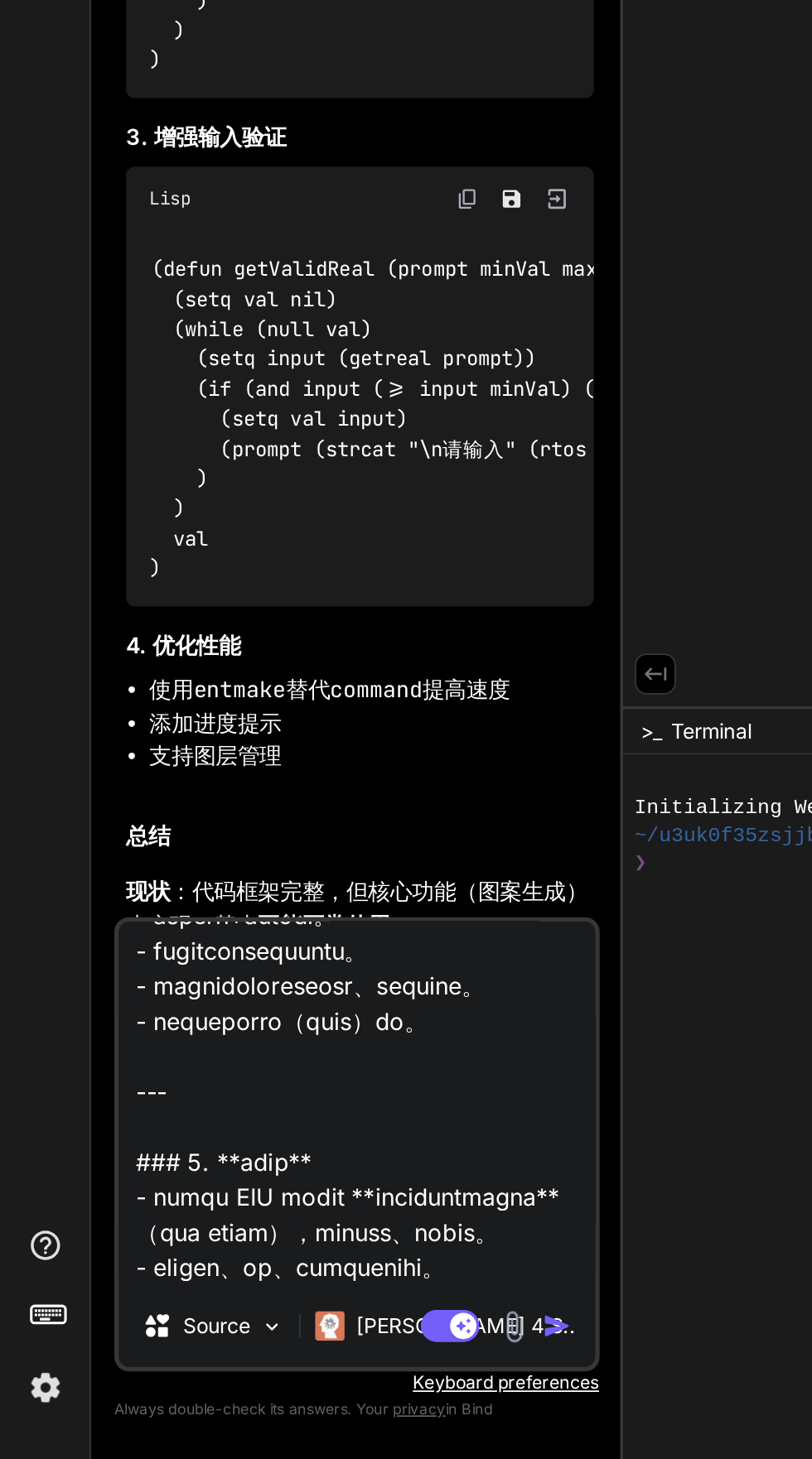
click at [314, 1384] on img "button" at bounding box center [315, 1384] width 16 height 16
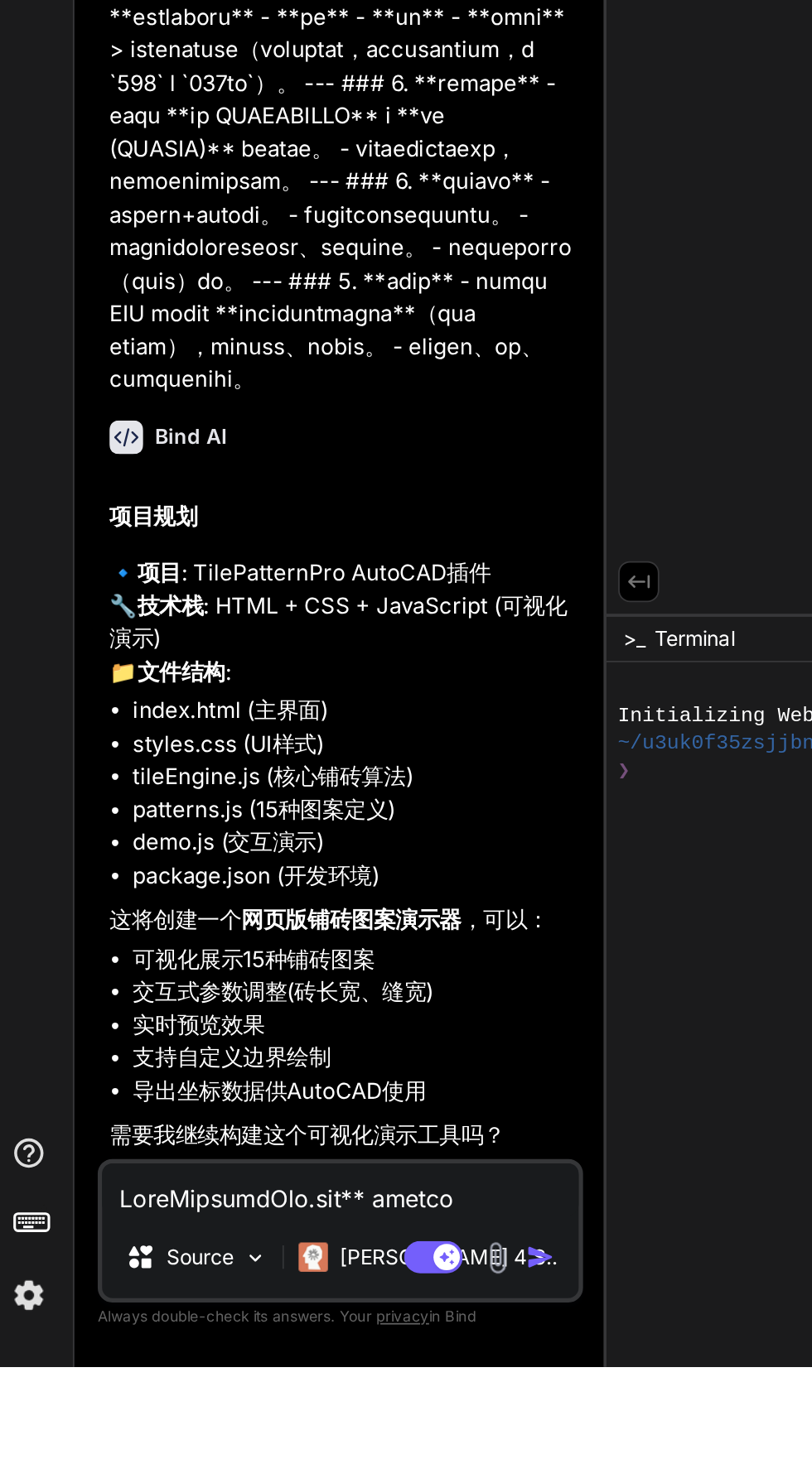
scroll to position [0, 0]
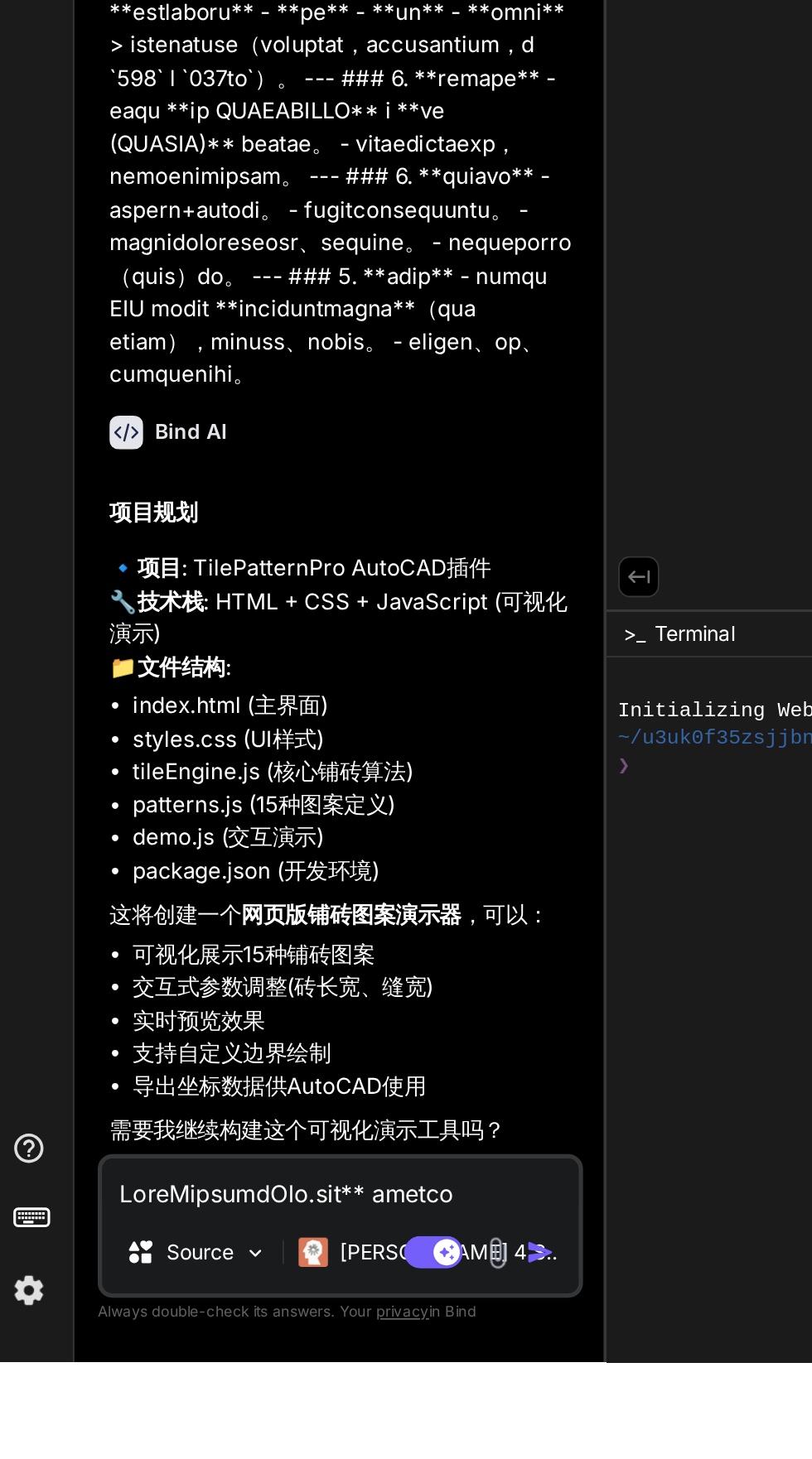
click at [92, 1374] on textarea at bounding box center [202, 1359] width 269 height 30
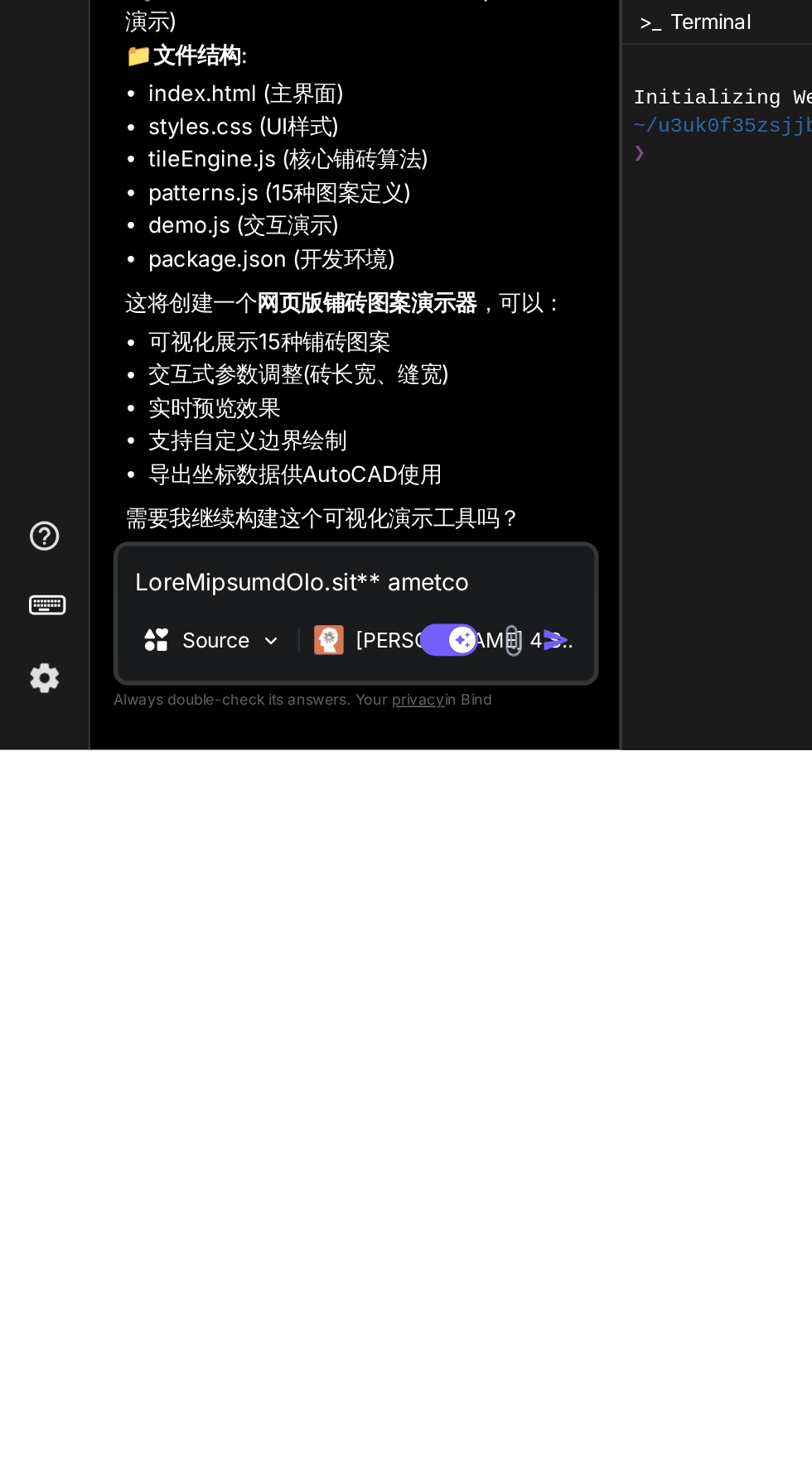
scroll to position [2679, 0]
click at [313, 1391] on img "button" at bounding box center [315, 1397] width 16 height 16
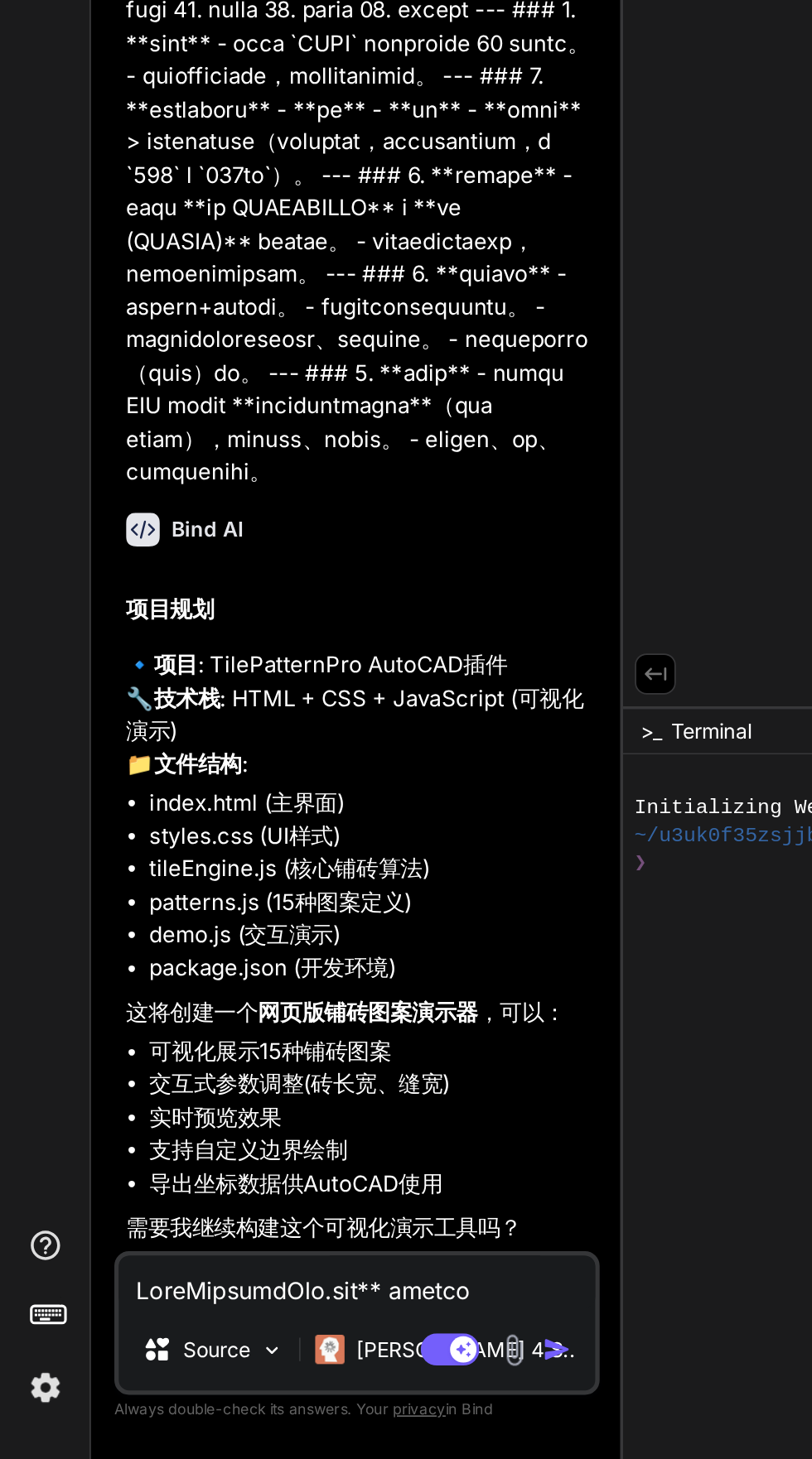
scroll to position [0, 0]
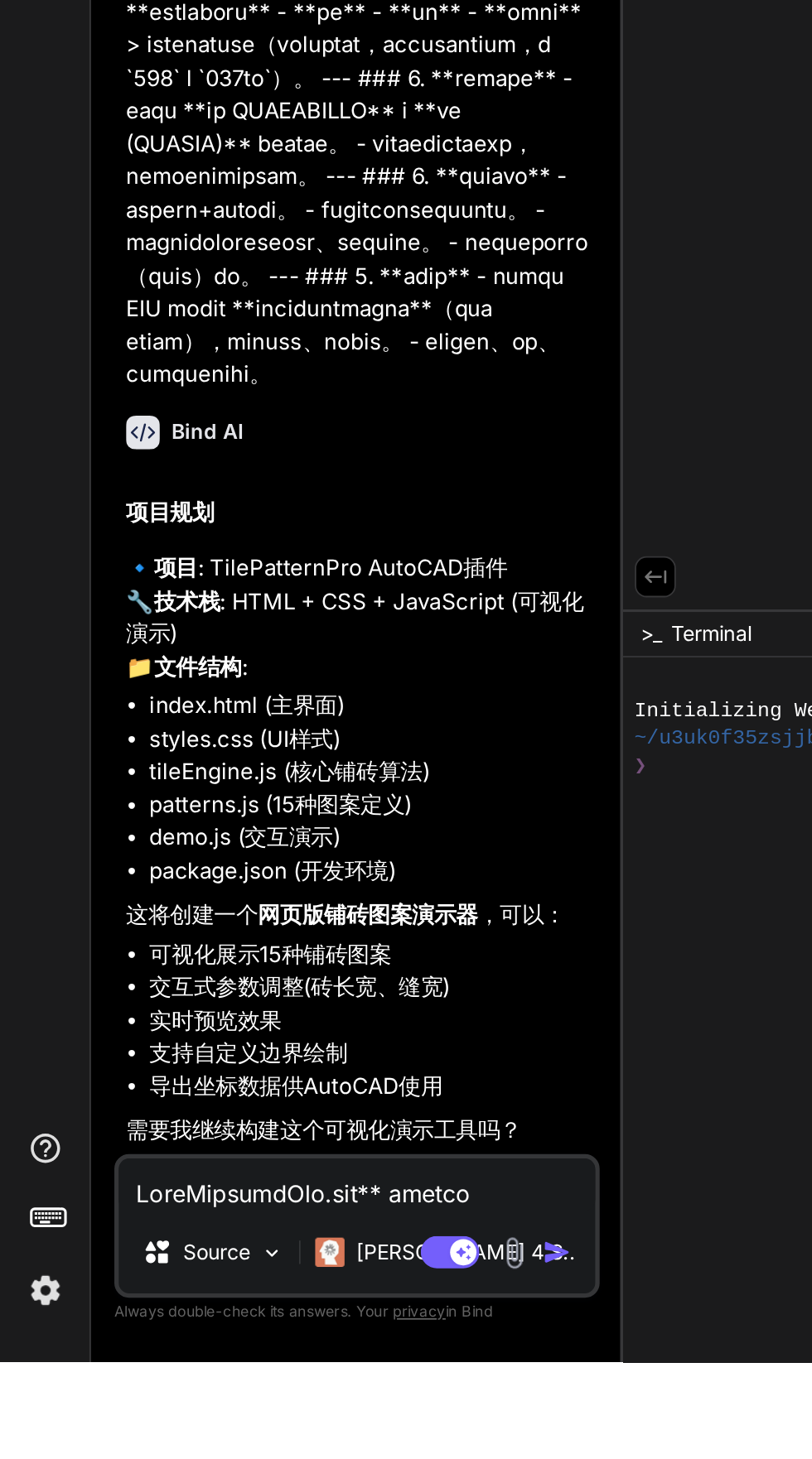
click at [154, 1374] on textarea at bounding box center [202, 1359] width 269 height 30
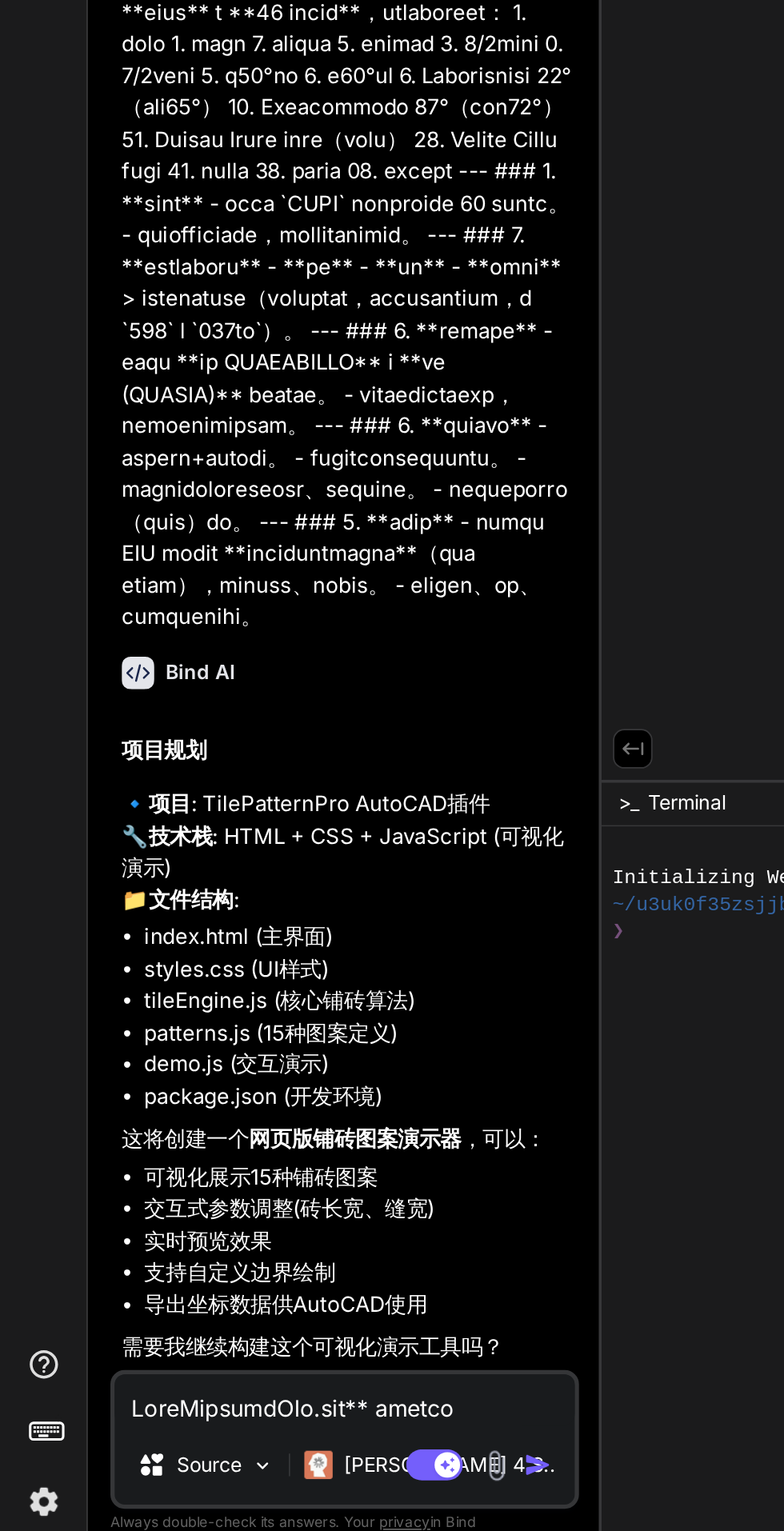
scroll to position [121, 0]
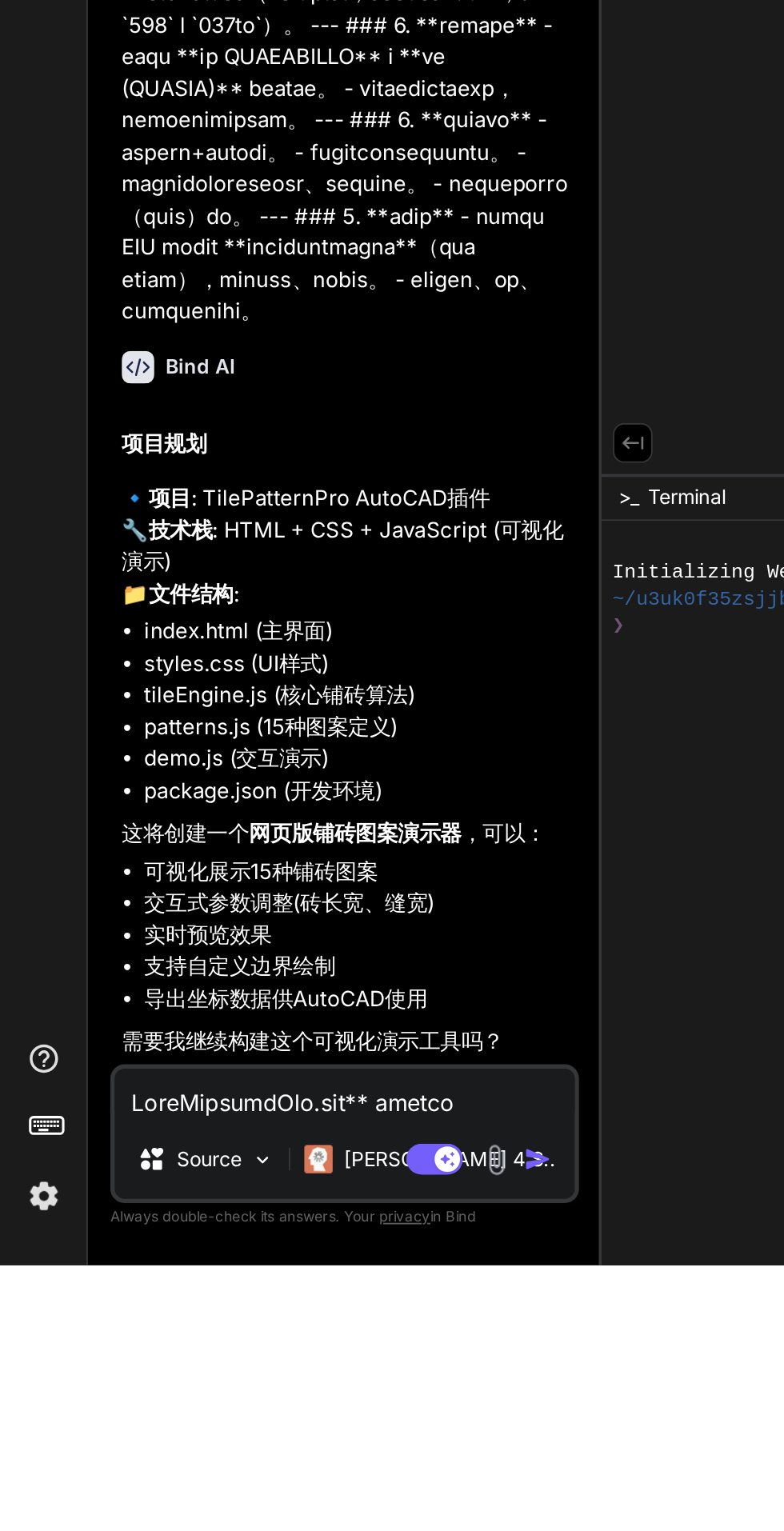
type textarea "x"
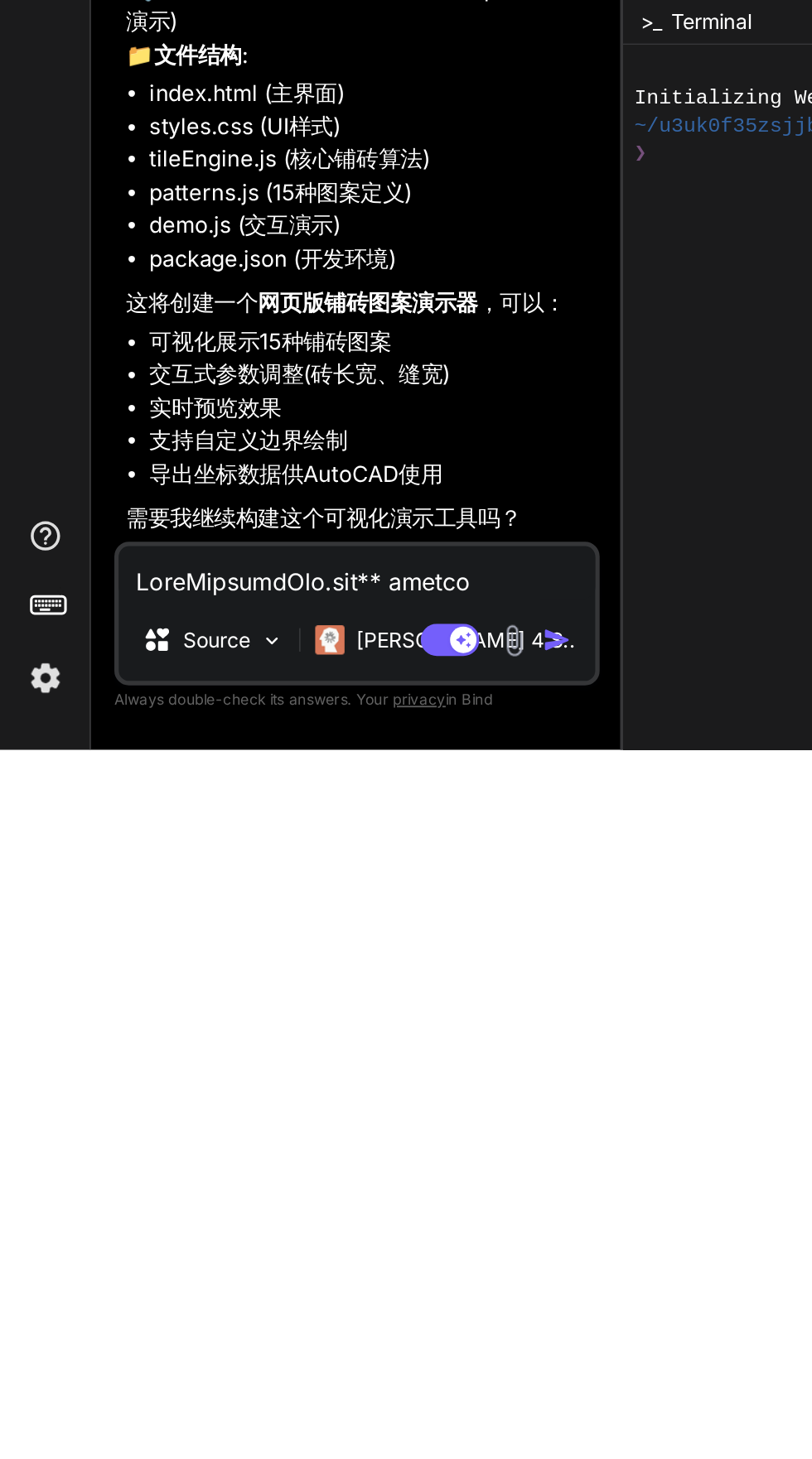
scroll to position [2679, 0]
type textarea "开始"
type textarea "x"
type textarea "开始"
click at [314, 1397] on img "button" at bounding box center [315, 1397] width 16 height 16
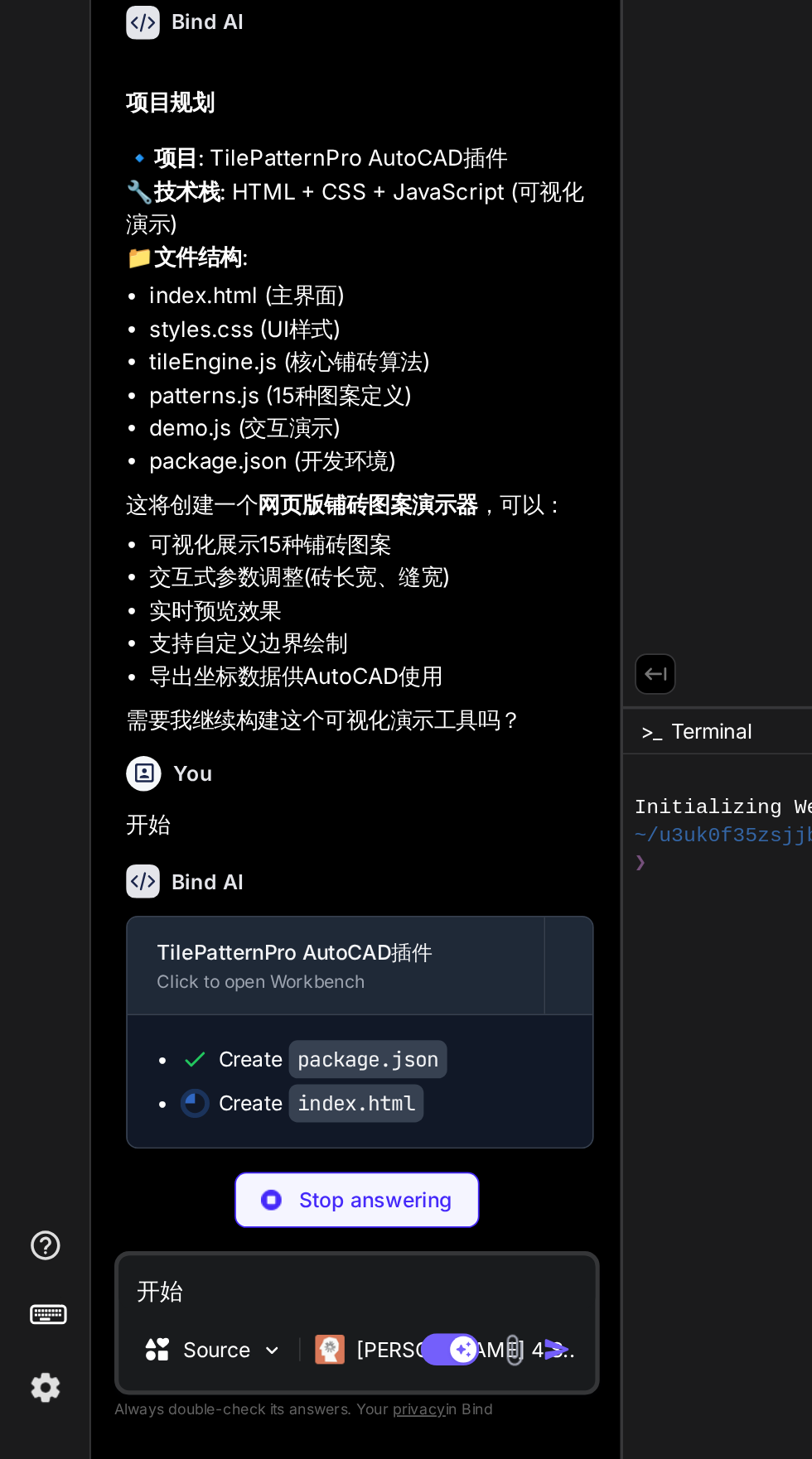
scroll to position [2952, 0]
type textarea "x"
type textarea "</html>"
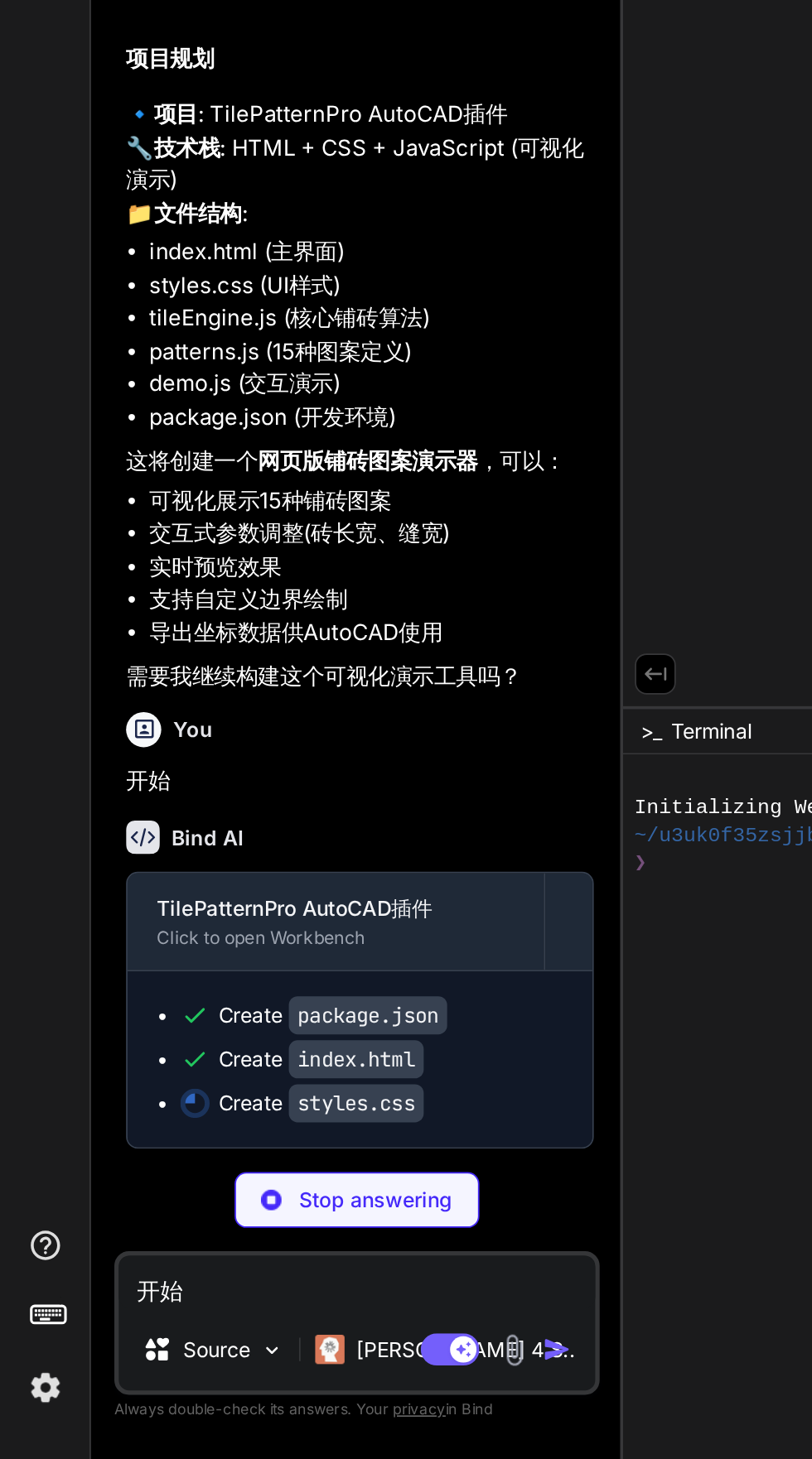
scroll to position [2992, 0]
type textarea "x"
type textarea "repeating-linear-gradient(90deg, #667eea 0, #667eea 15px, white 15px, white 18p…"
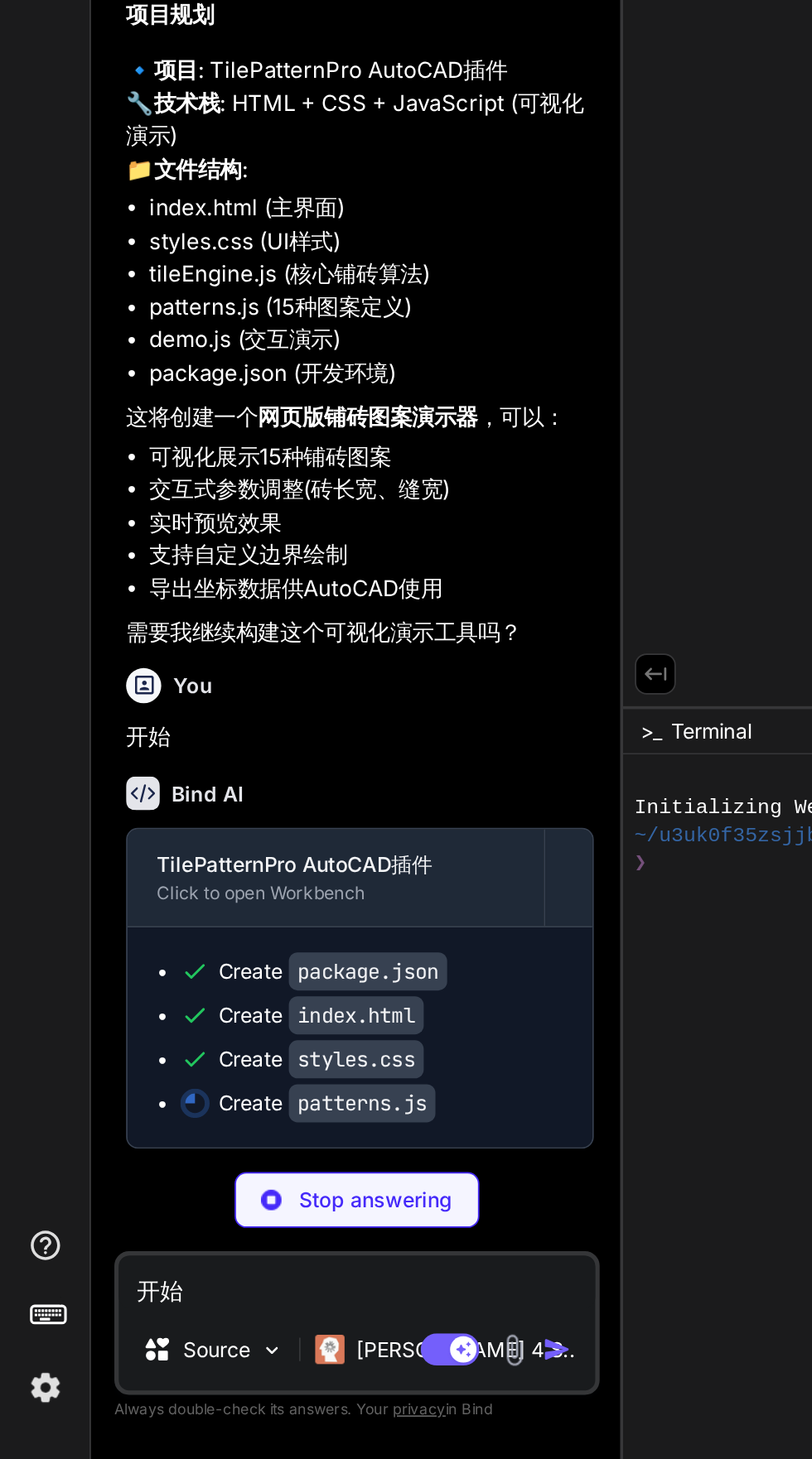
type textarea "x"
type textarea "return tiles; } }"
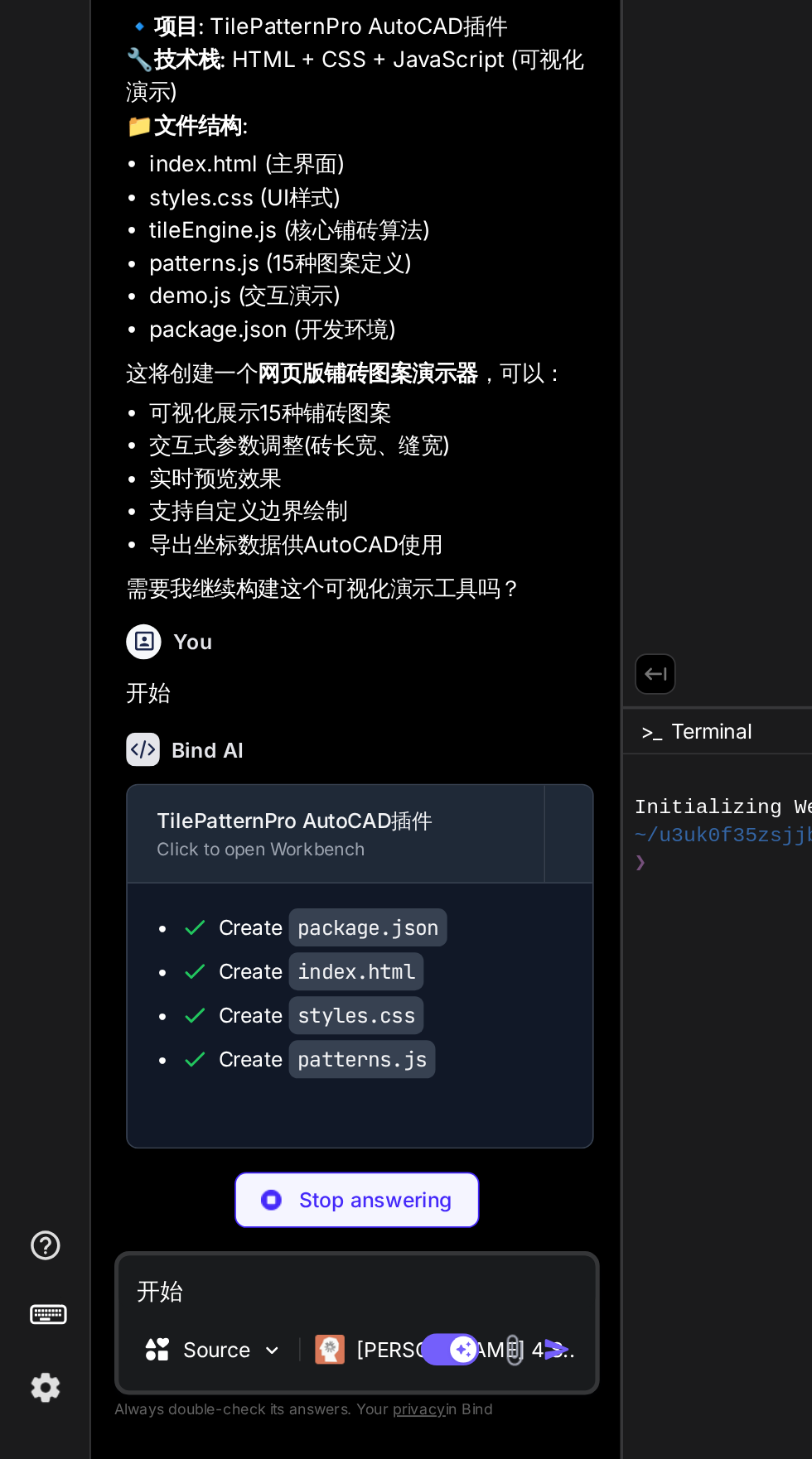
type textarea "x"
type textarea "}); return output; } }"
type textarea "x"
type textarea "} // 启动应用 document.addEventListener('DOMContentLoaded', () => { new TilePattern…"
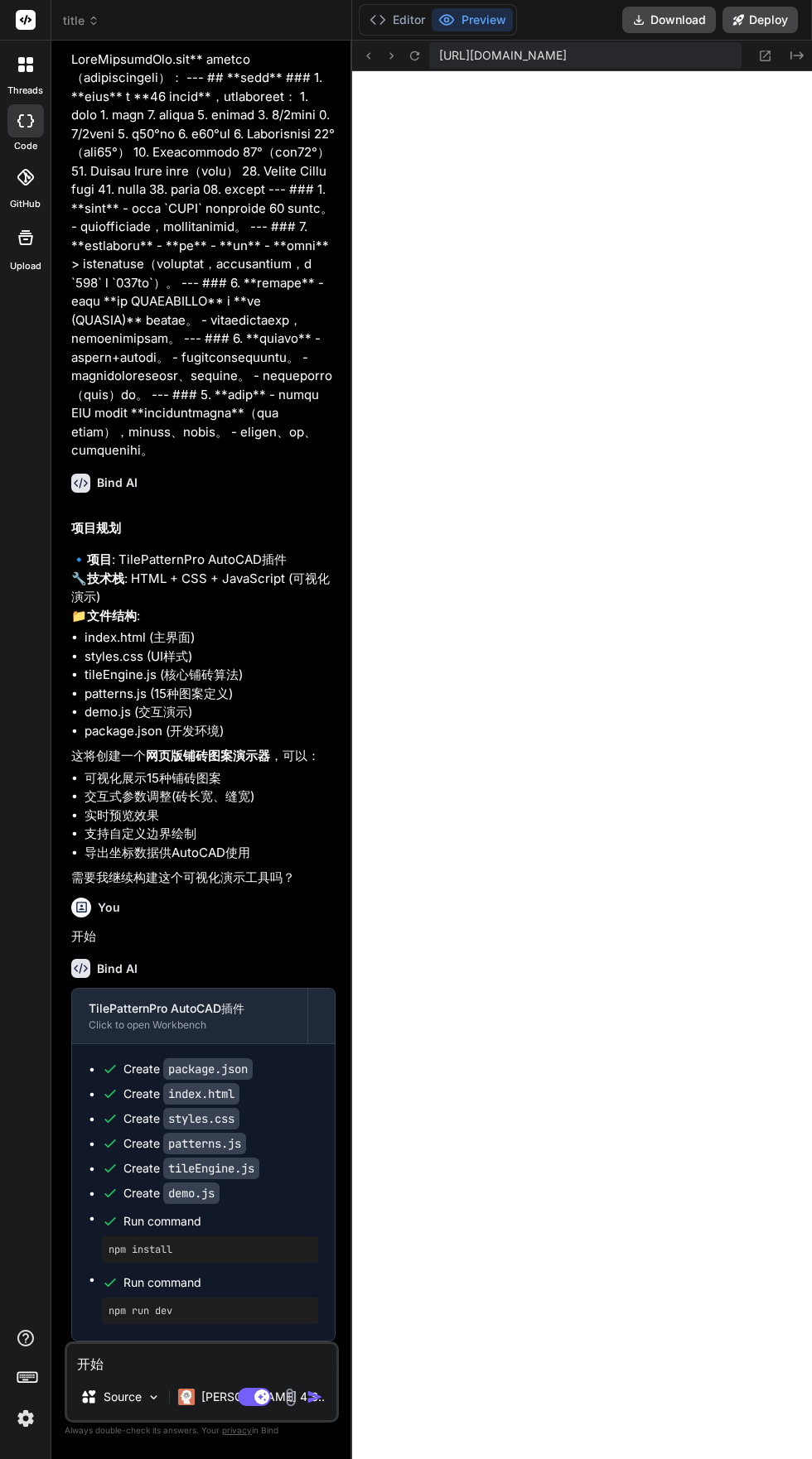
scroll to position [3132, 0]
click at [89, 1405] on icon at bounding box center [89, 1397] width 16 height 16
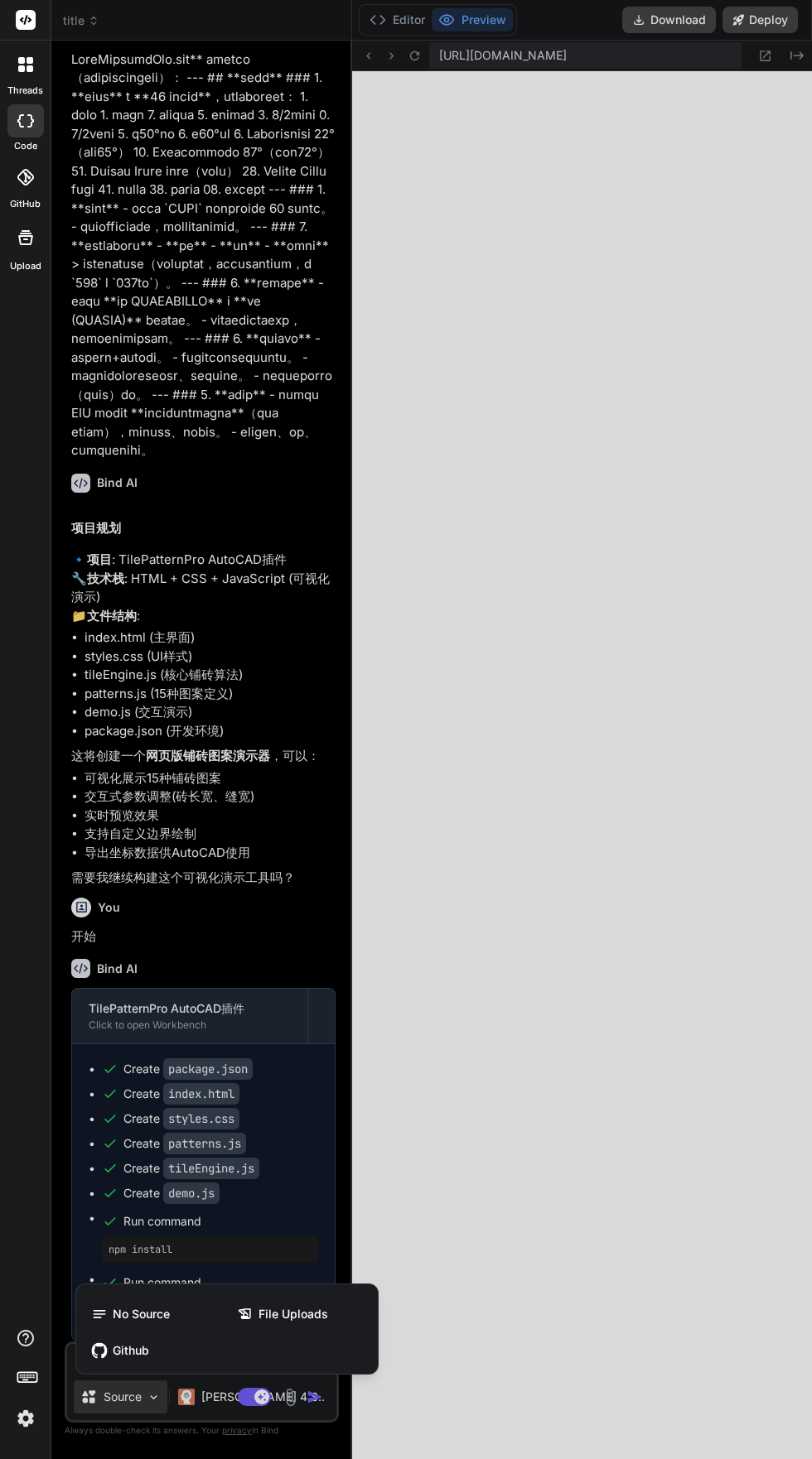
click at [496, 1262] on div at bounding box center [406, 730] width 812 height 1459
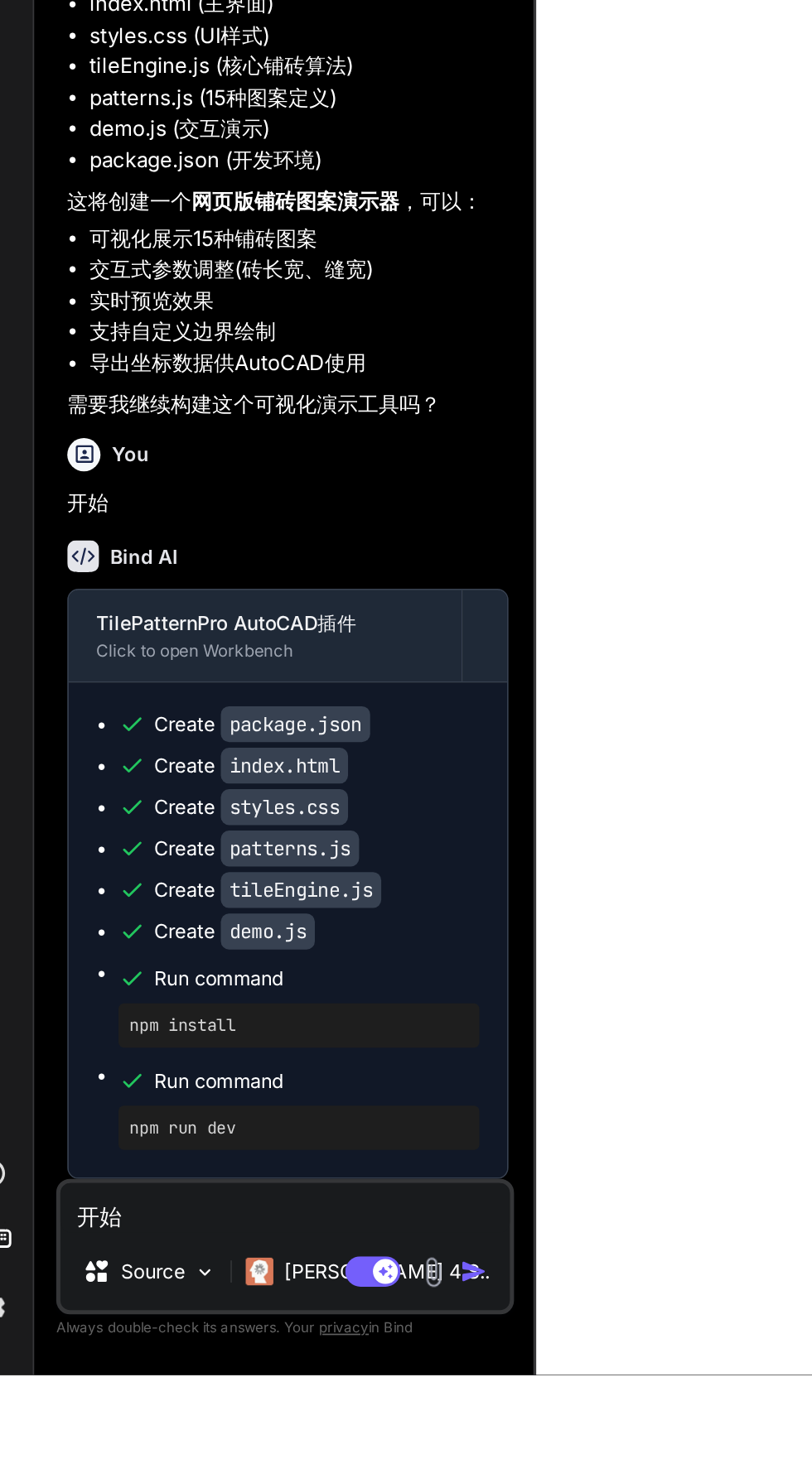
click at [81, 1374] on textarea "开始" at bounding box center [202, 1359] width 269 height 30
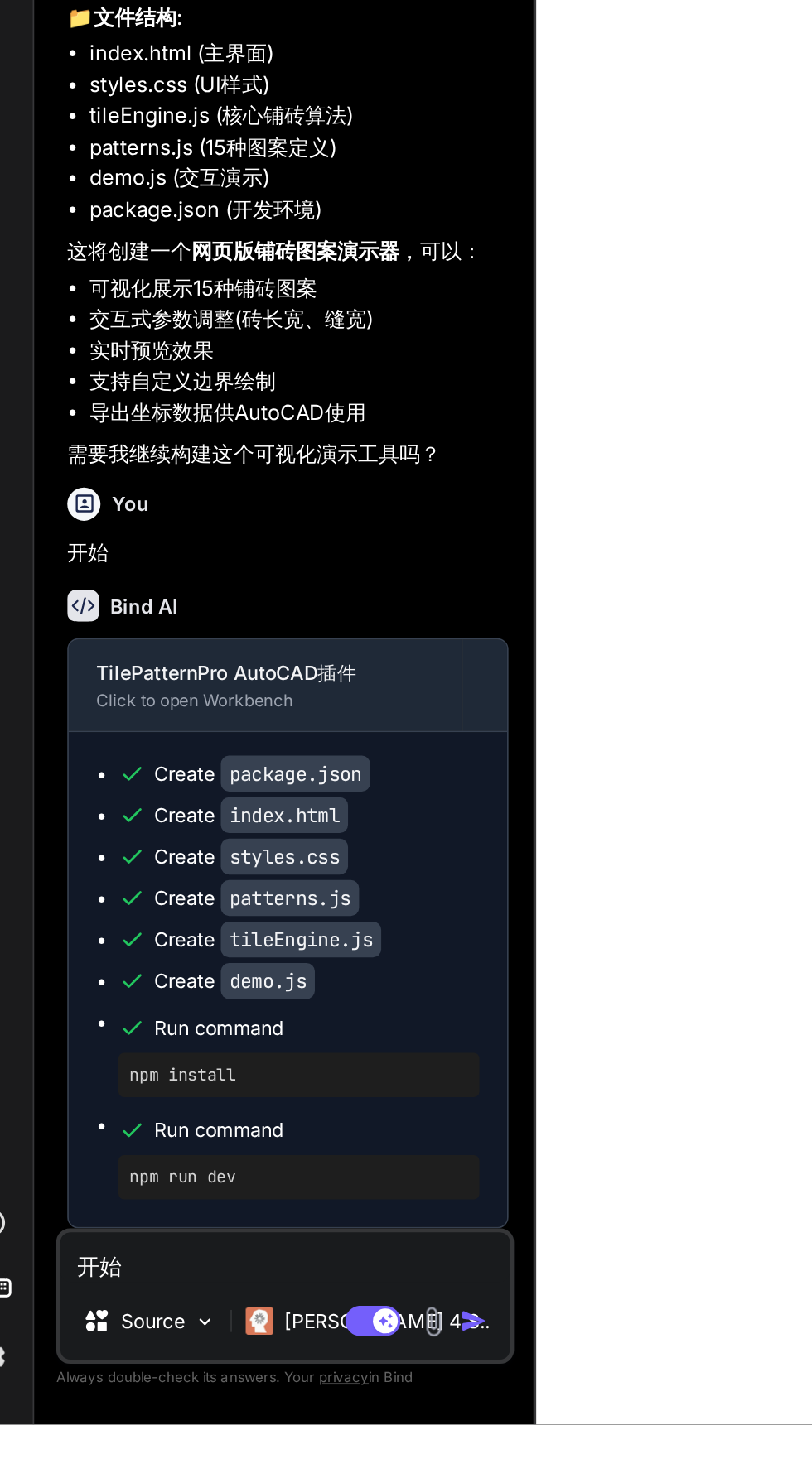
type textarea "x"
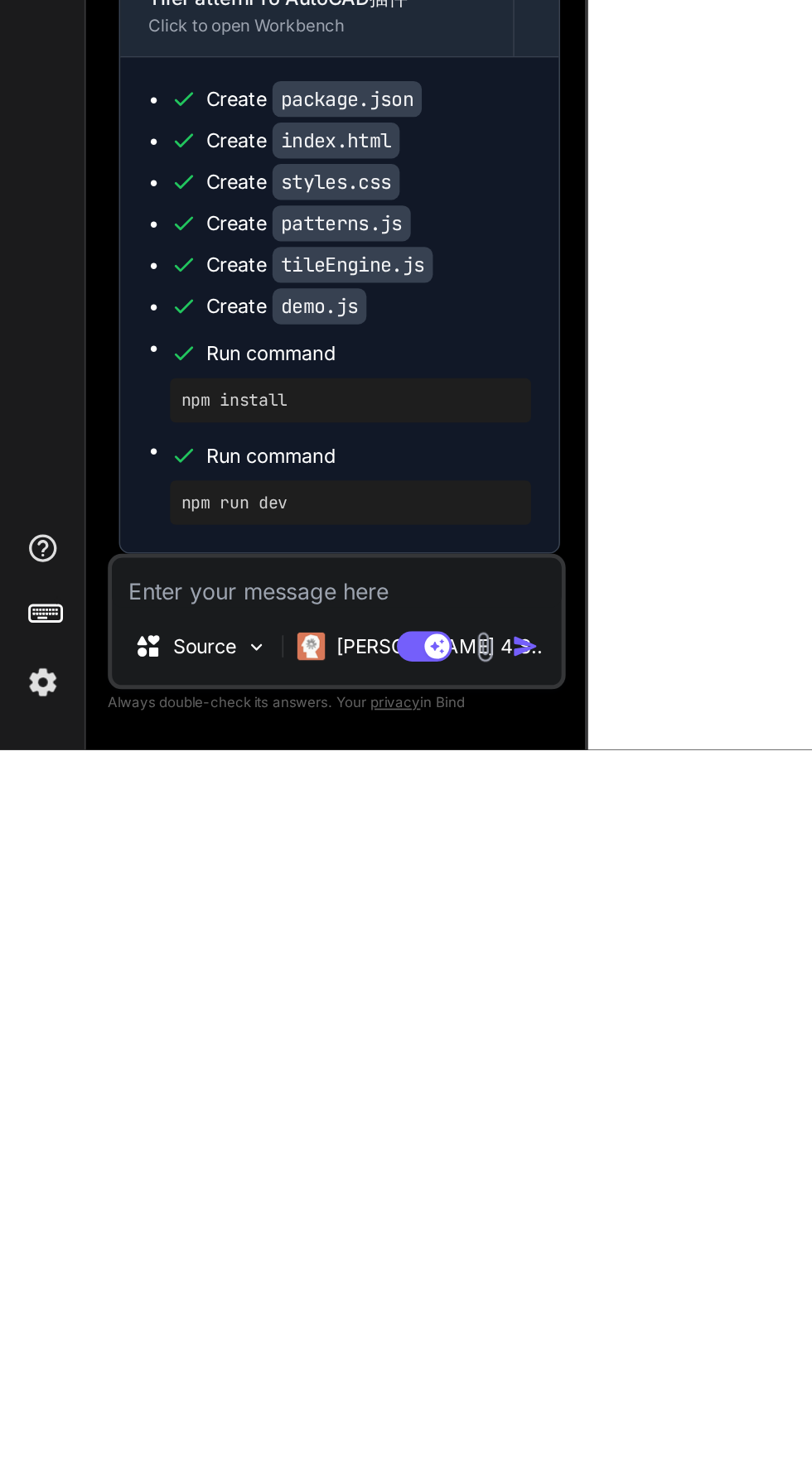
type textarea "autocad"
type textarea "x"
type textarea "autocad"
type textarea "x"
type textarea "autocad 插件"
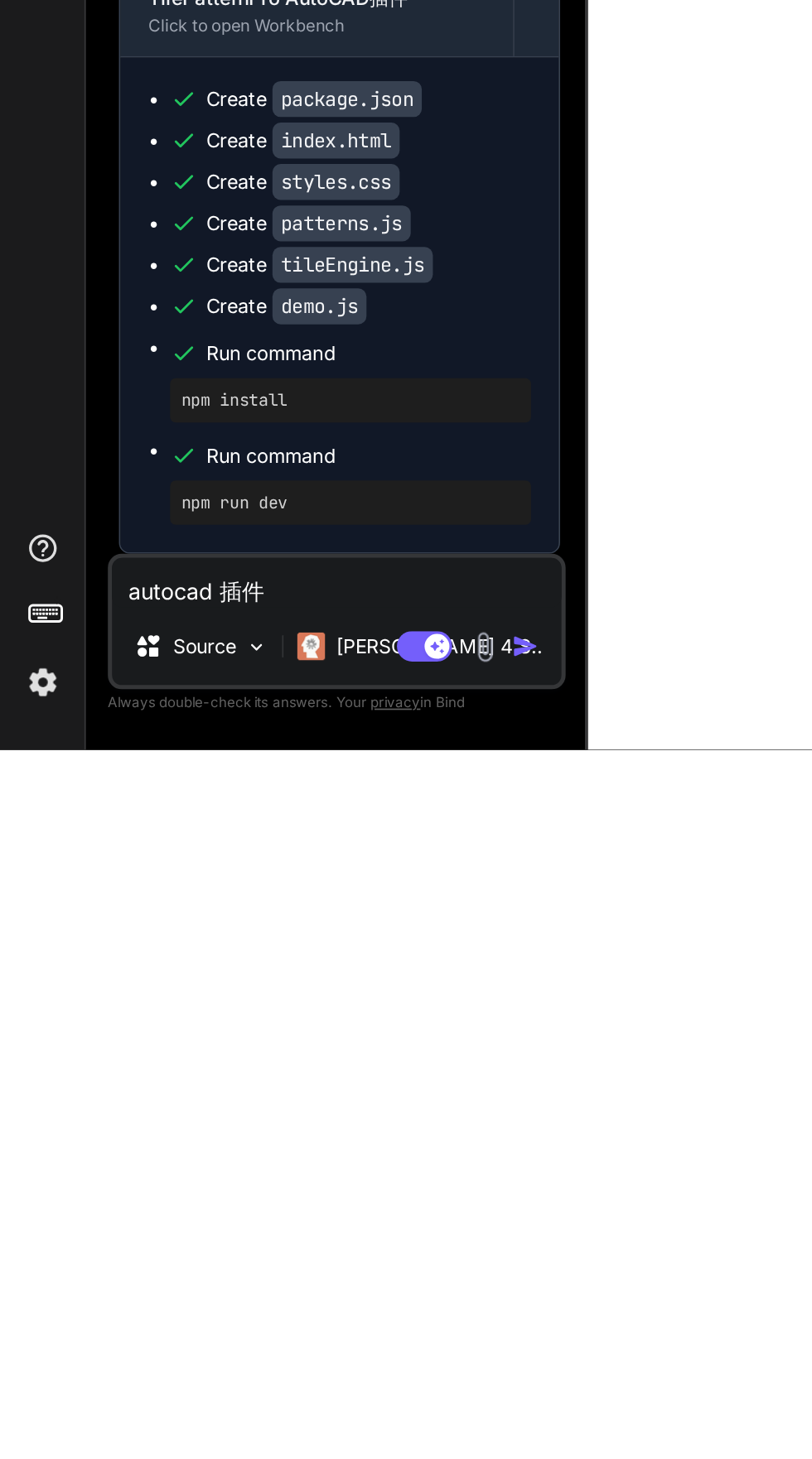
type textarea "x"
type textarea "autocad 插件"
click at [310, 1393] on img "button" at bounding box center [315, 1397] width 16 height 16
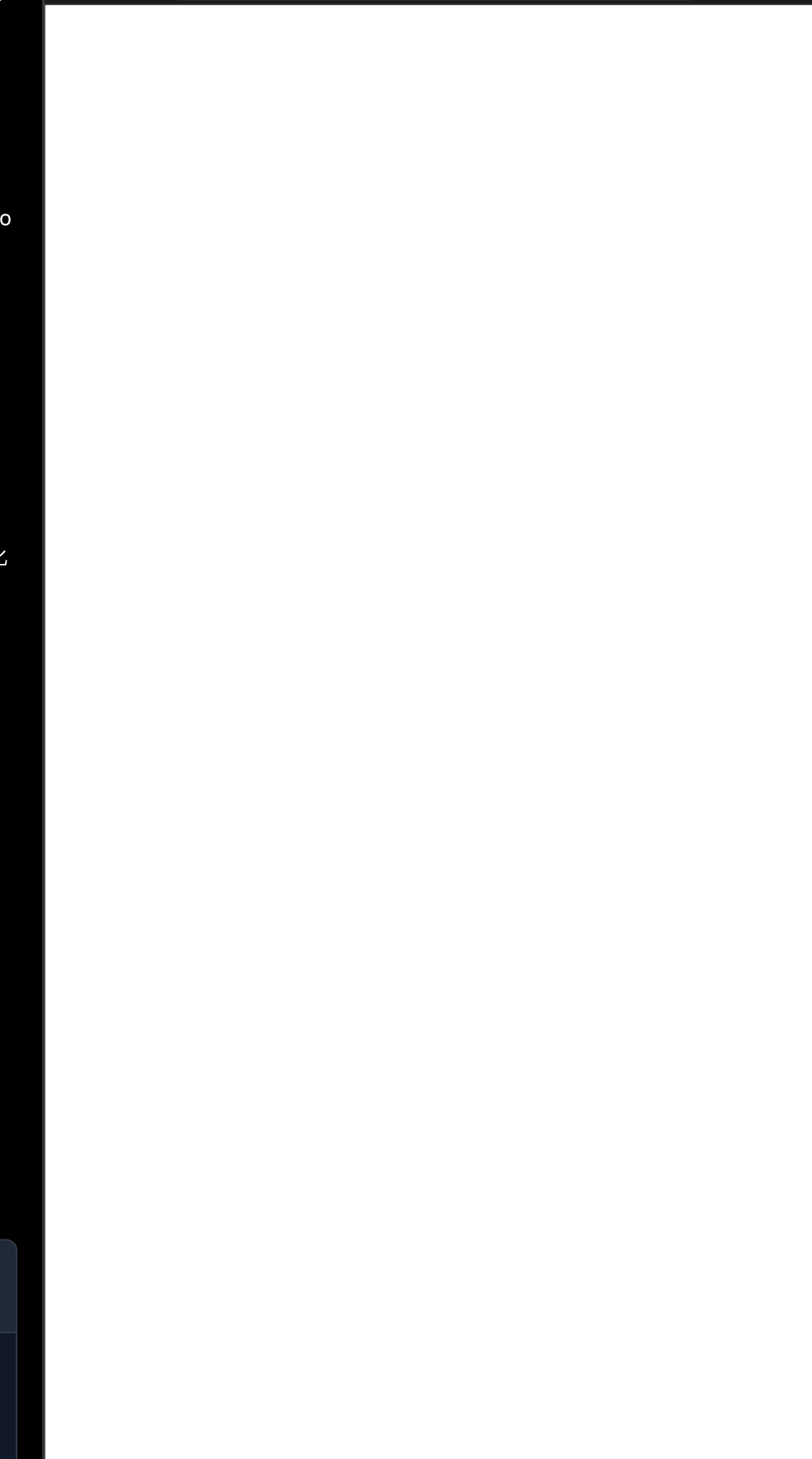
scroll to position [0, 0]
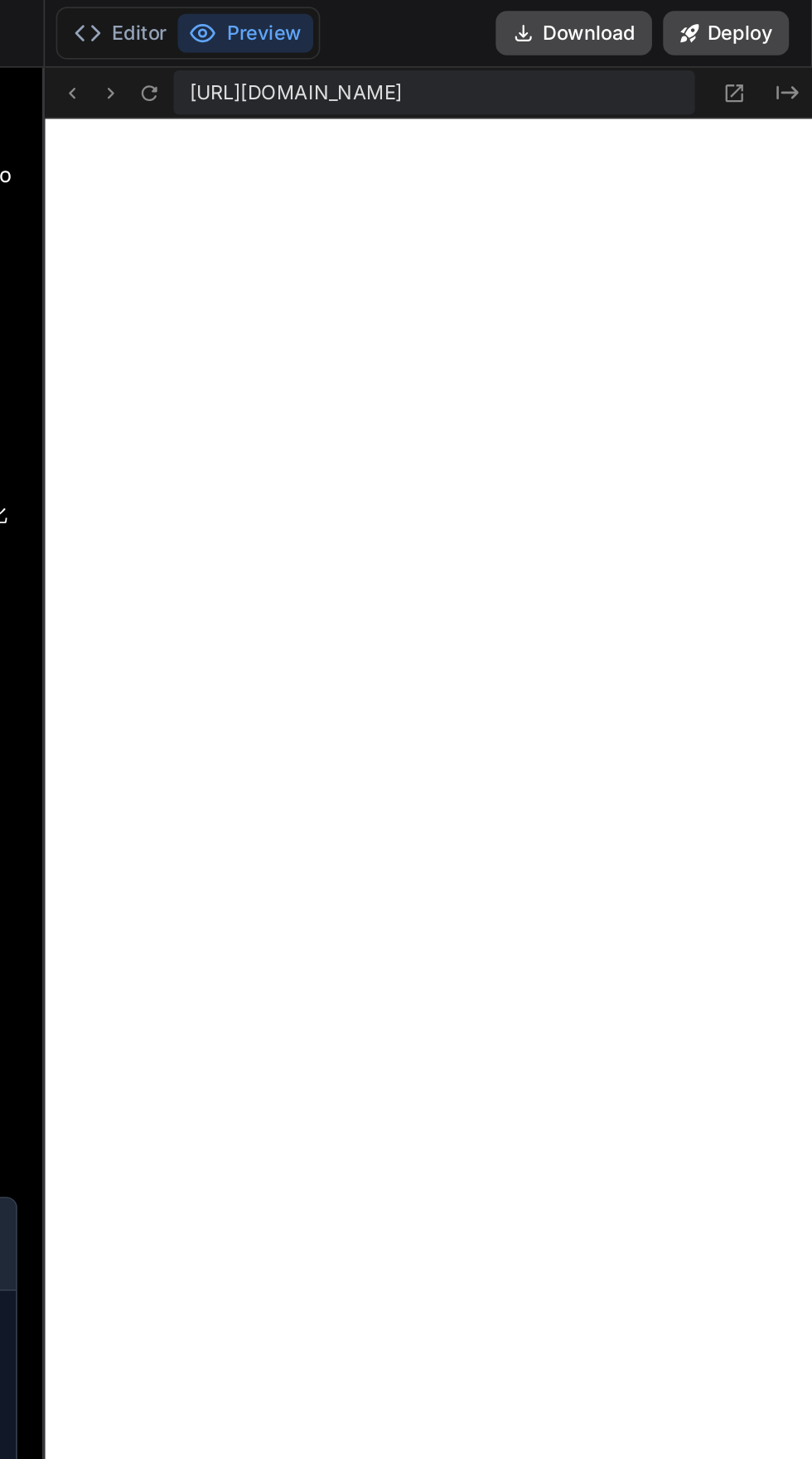
click at [749, 17] on button "Deploy" at bounding box center [760, 20] width 75 height 27
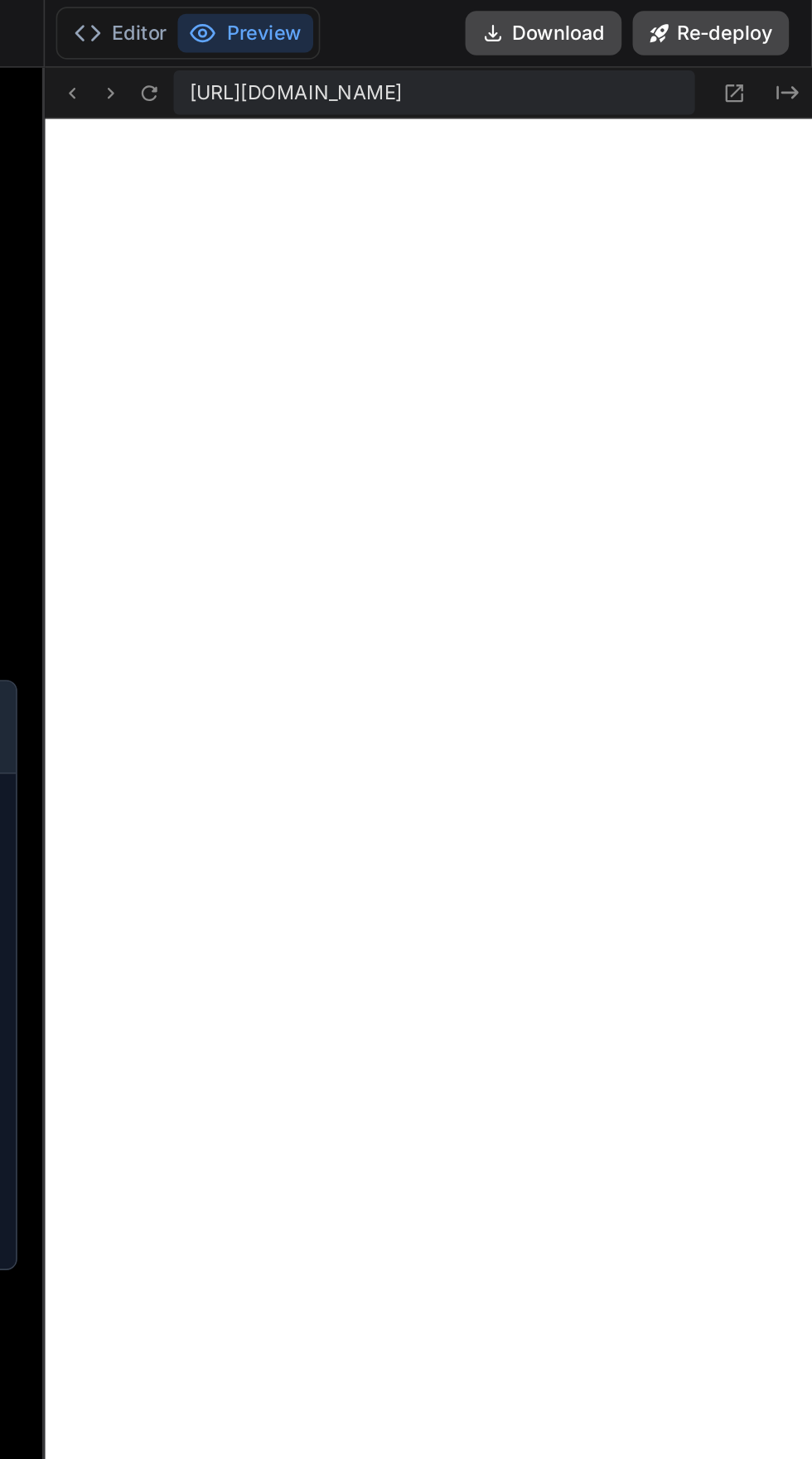
click at [747, 16] on button "Re-deploy" at bounding box center [751, 20] width 93 height 27
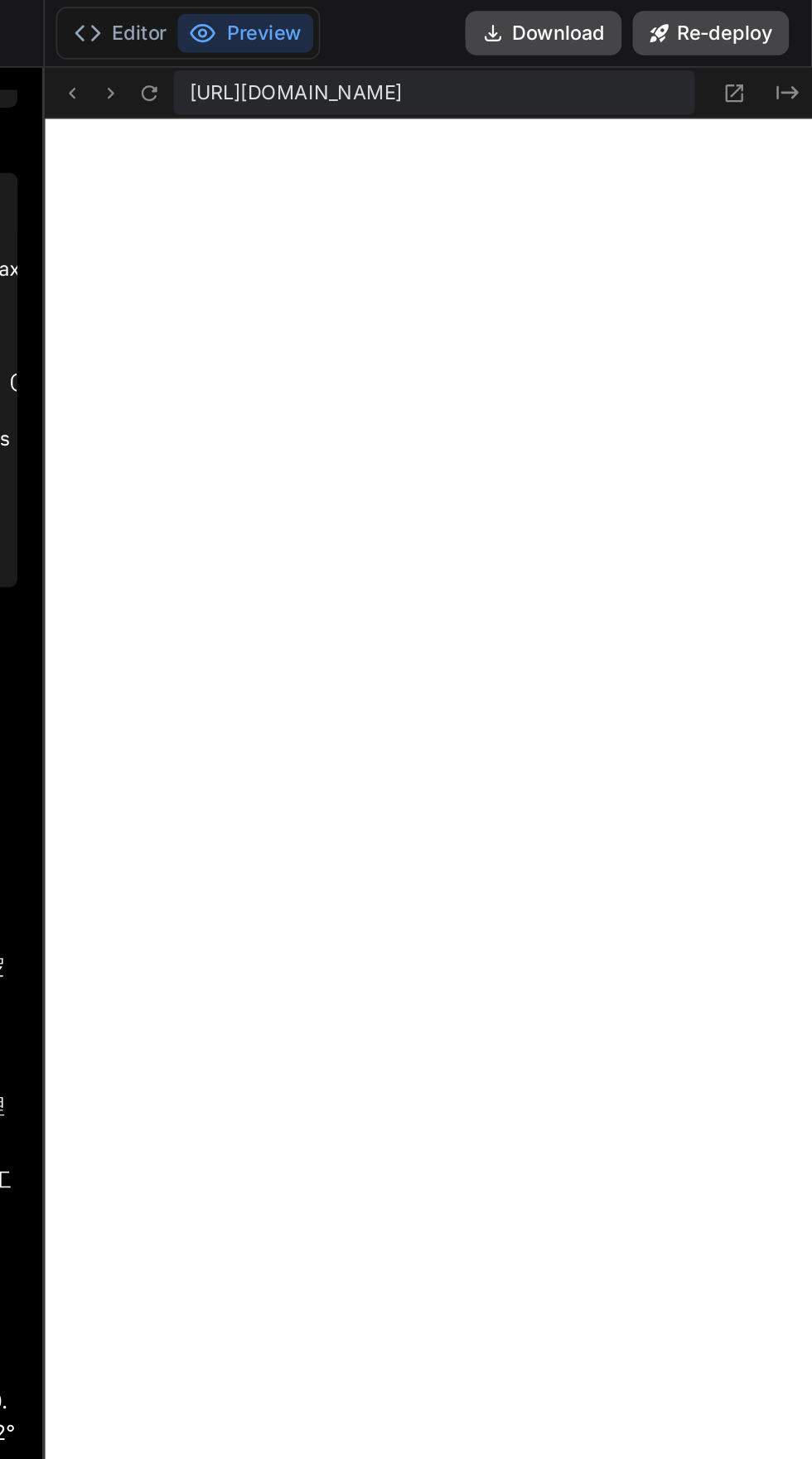
click at [736, 16] on button "Re-deploy" at bounding box center [751, 20] width 93 height 27
click at [790, 49] on button "Created with Pixso." at bounding box center [795, 56] width 20 height 20
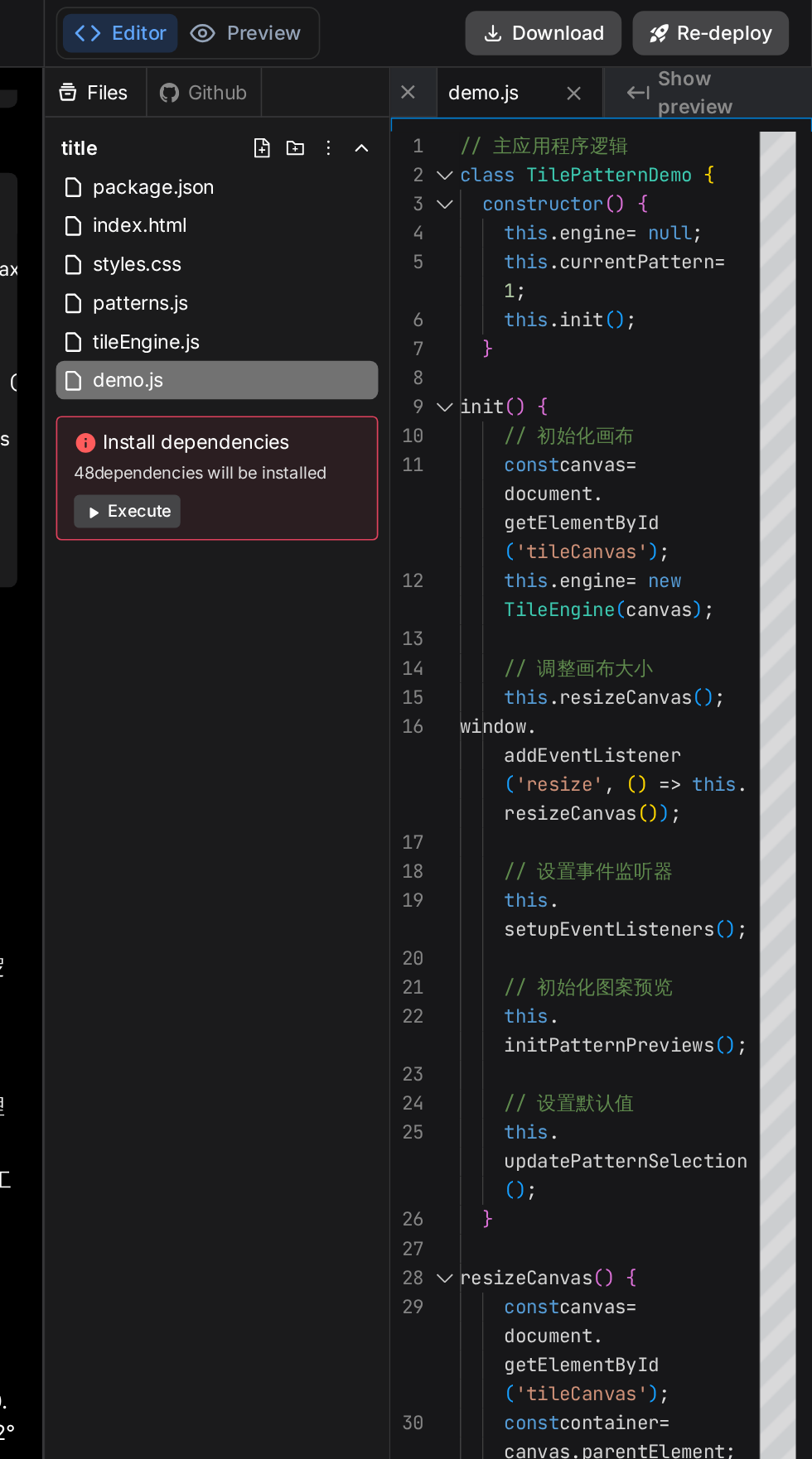
scroll to position [19, 0]
click at [720, 39] on span "Show preview" at bounding box center [758, 55] width 80 height 33
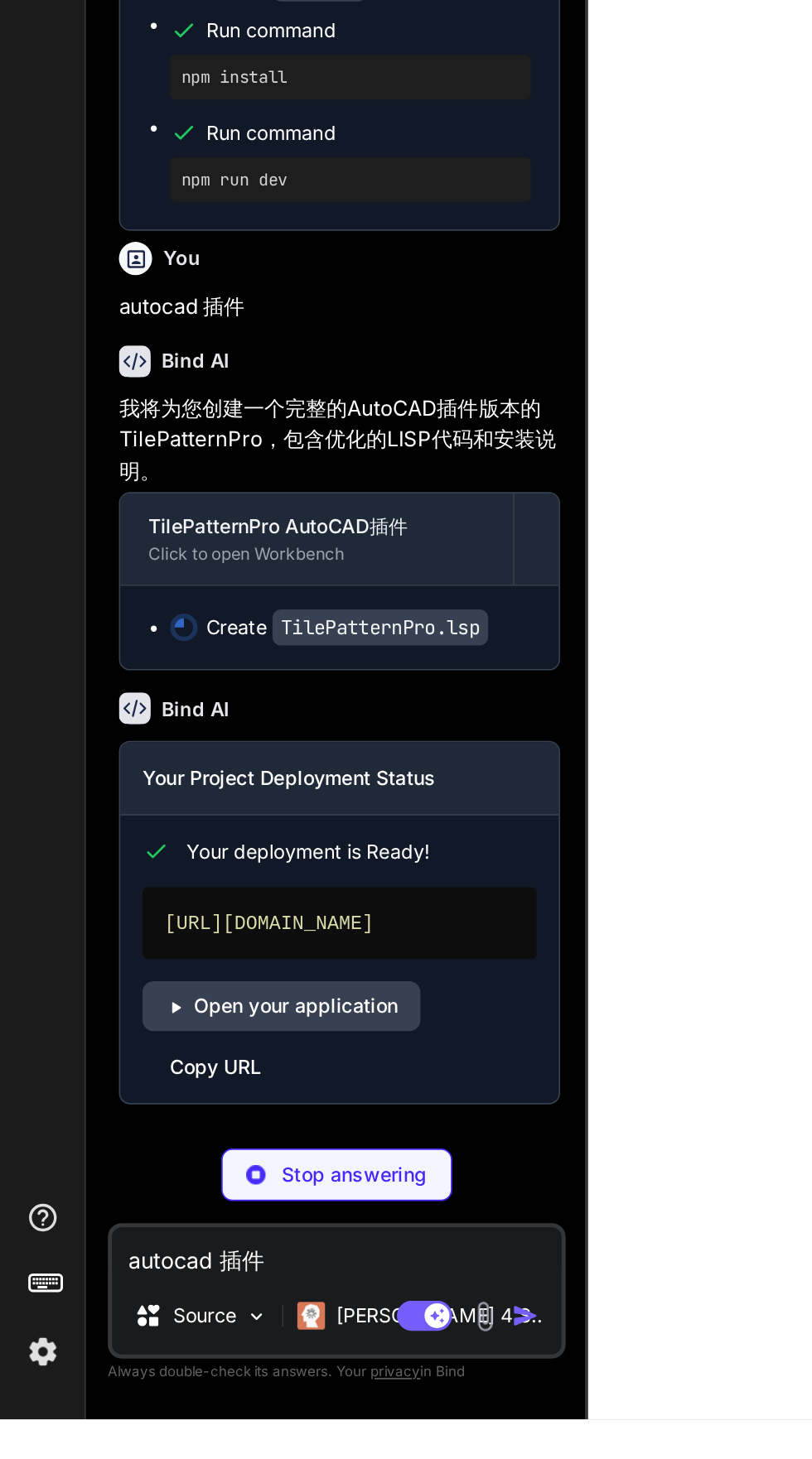
scroll to position [0, 0]
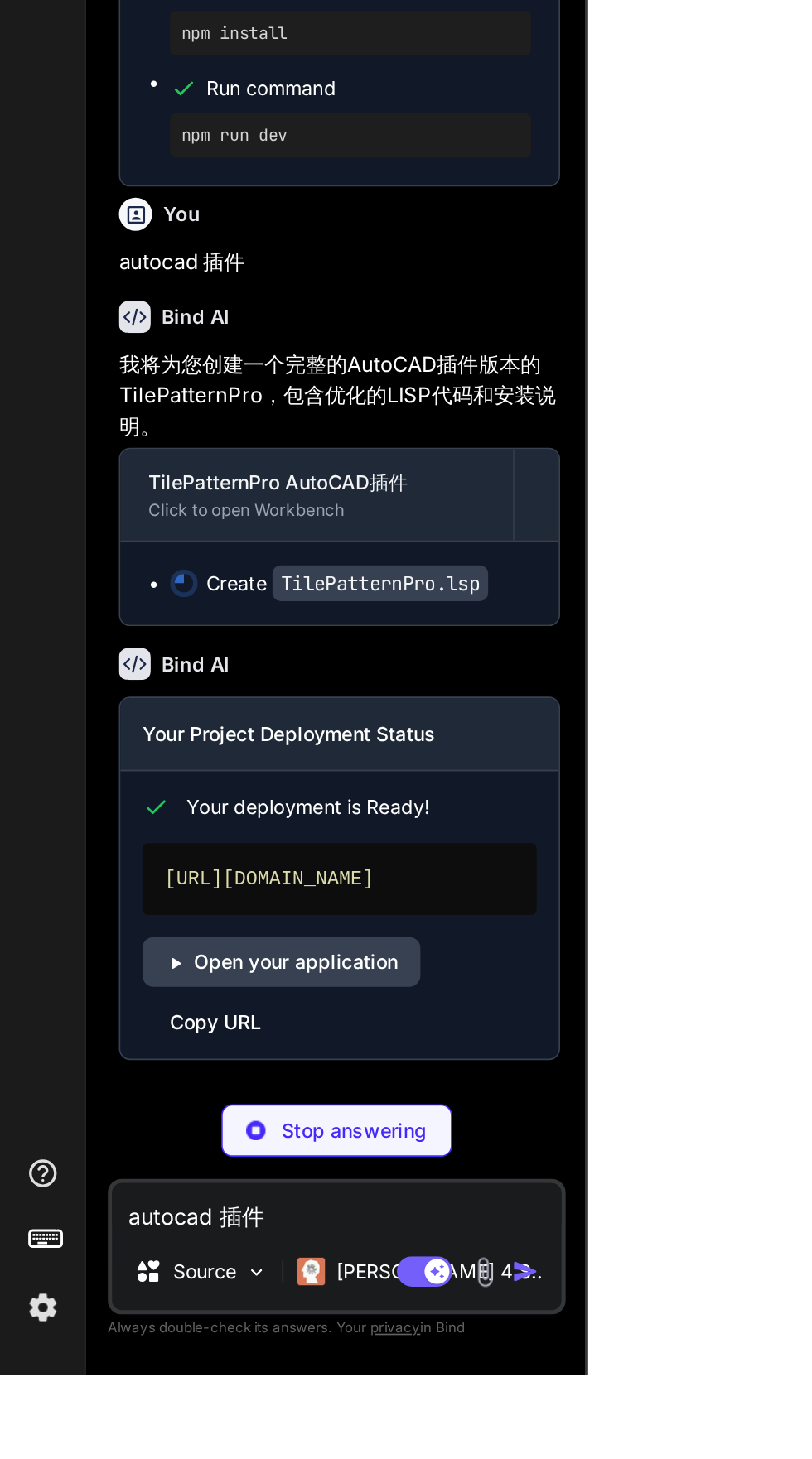
click at [126, 1227] on link "Open your application" at bounding box center [169, 1211] width 167 height 30
type textarea "x"
type textarea "==============================\n") (princ) ;----------------------[ 文件结束 ]-----…"
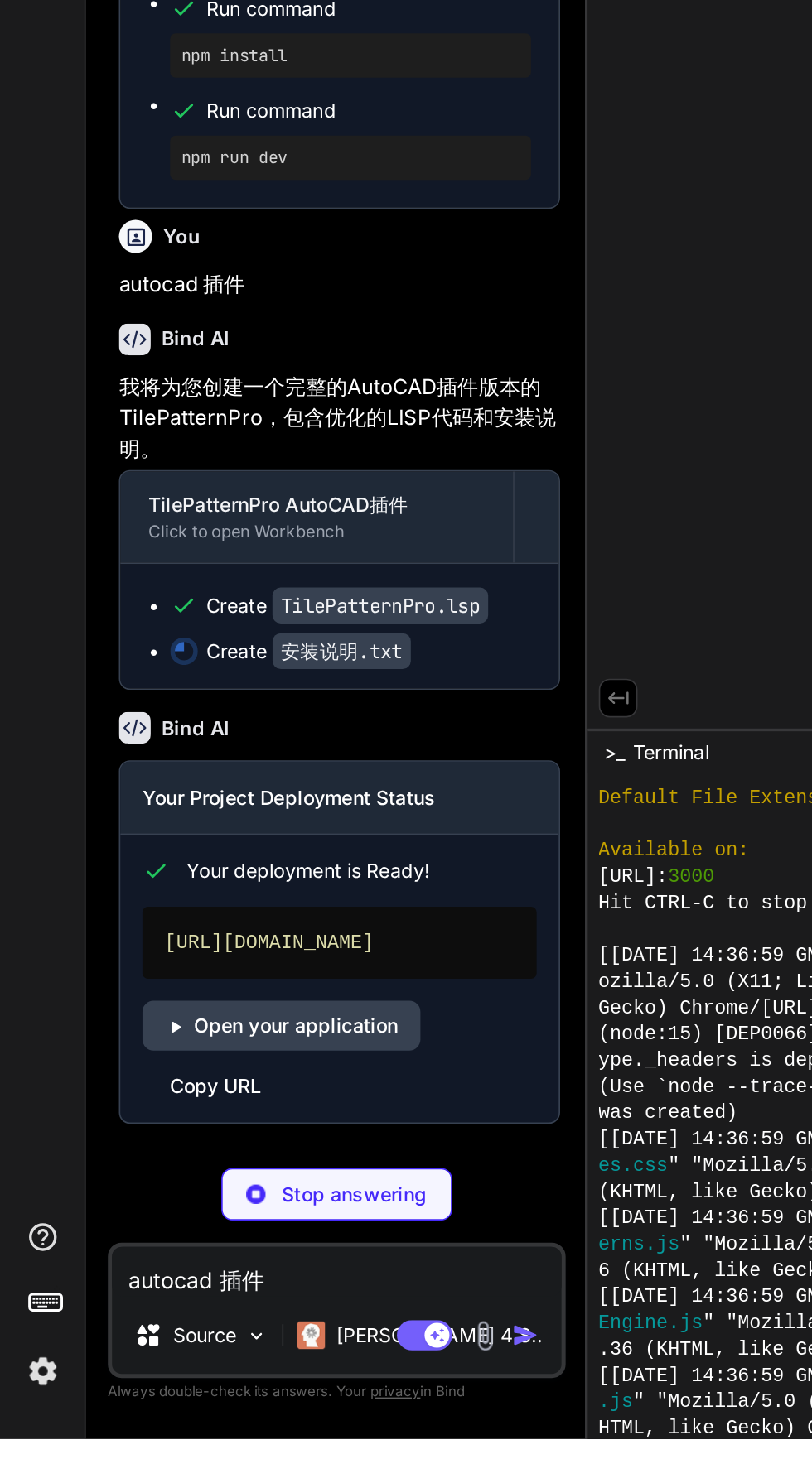
scroll to position [119, 0]
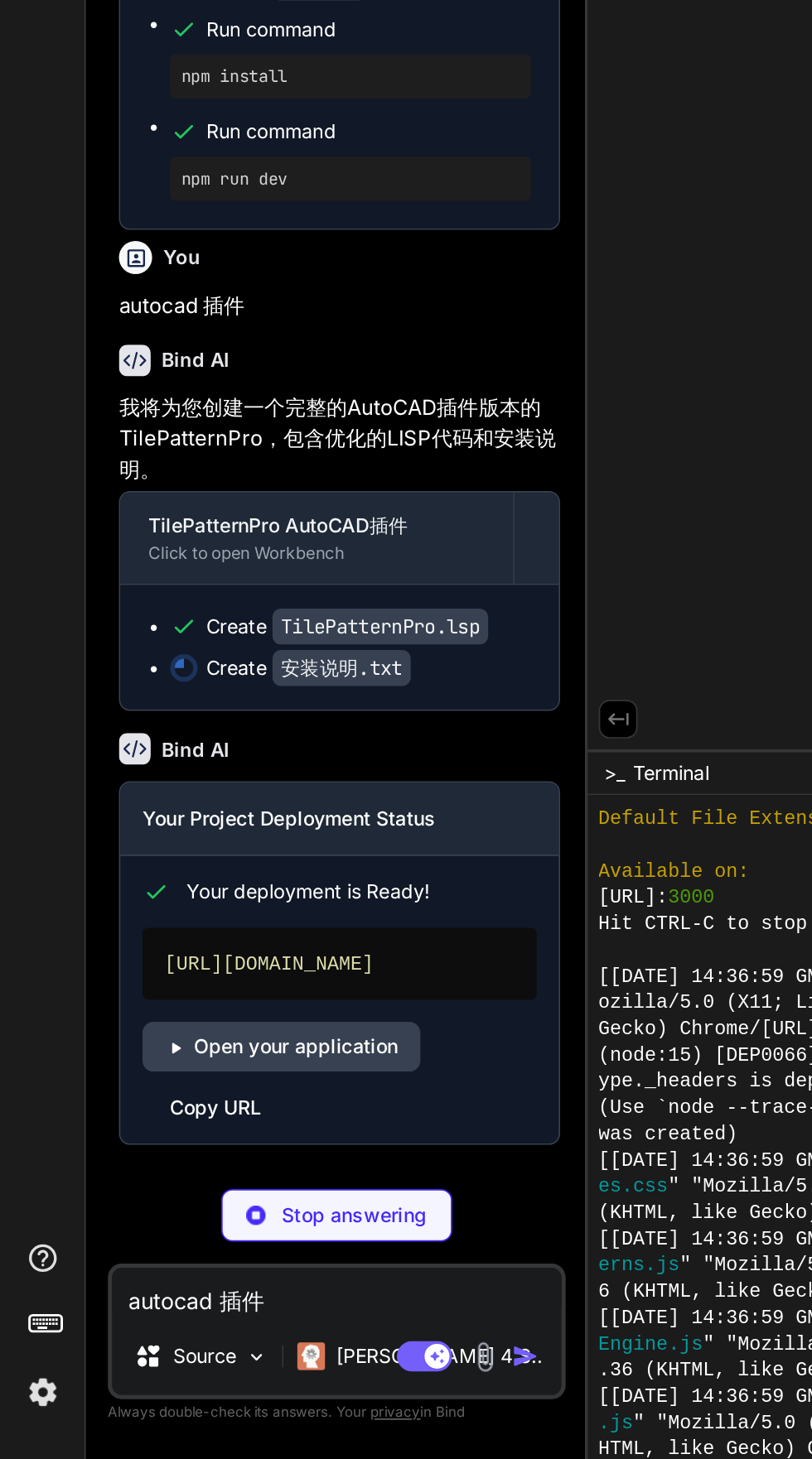
type textarea "x"
type textarea "======================================================= 感谢使用 TilePatternPro！ 祝您…"
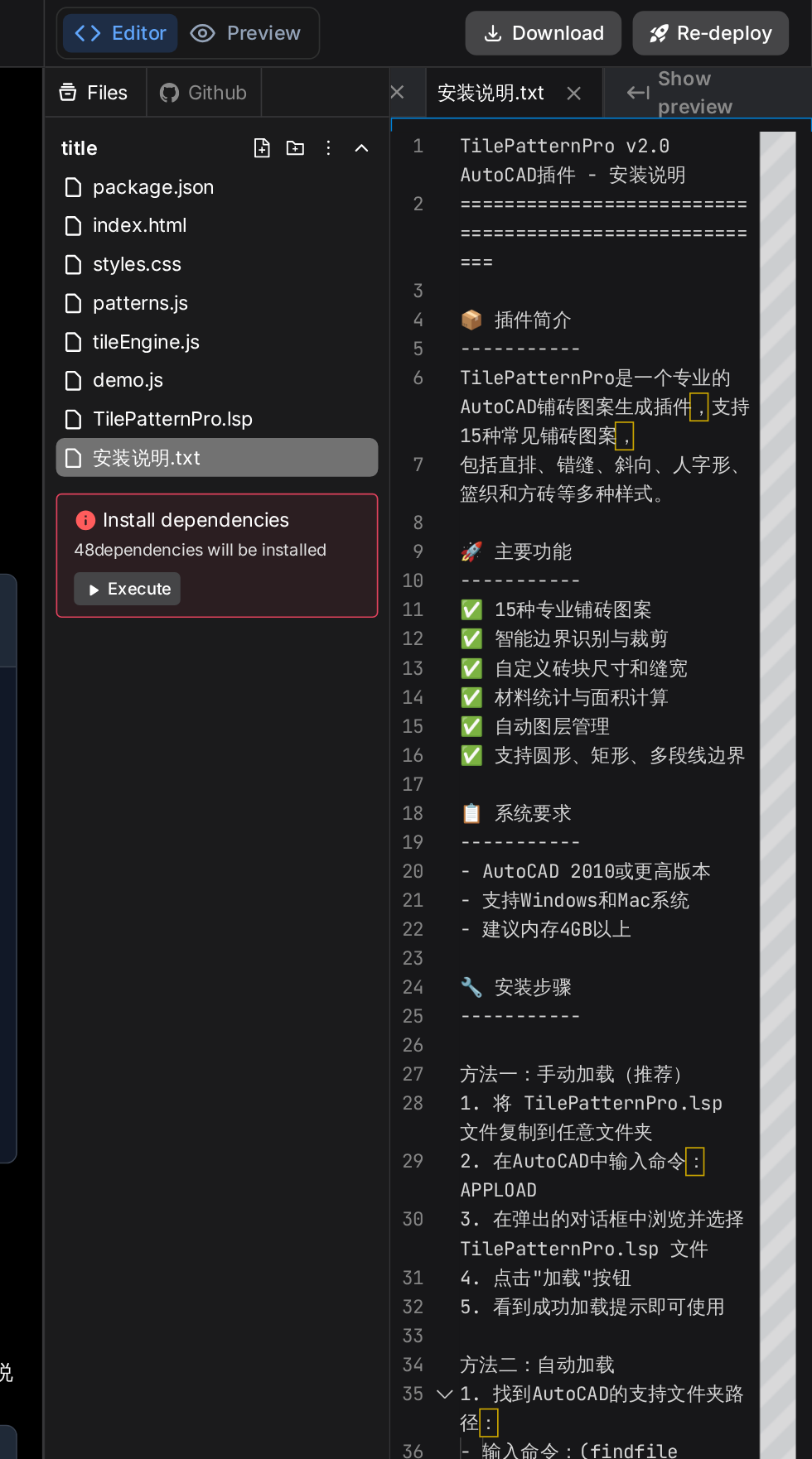
scroll to position [0, 0]
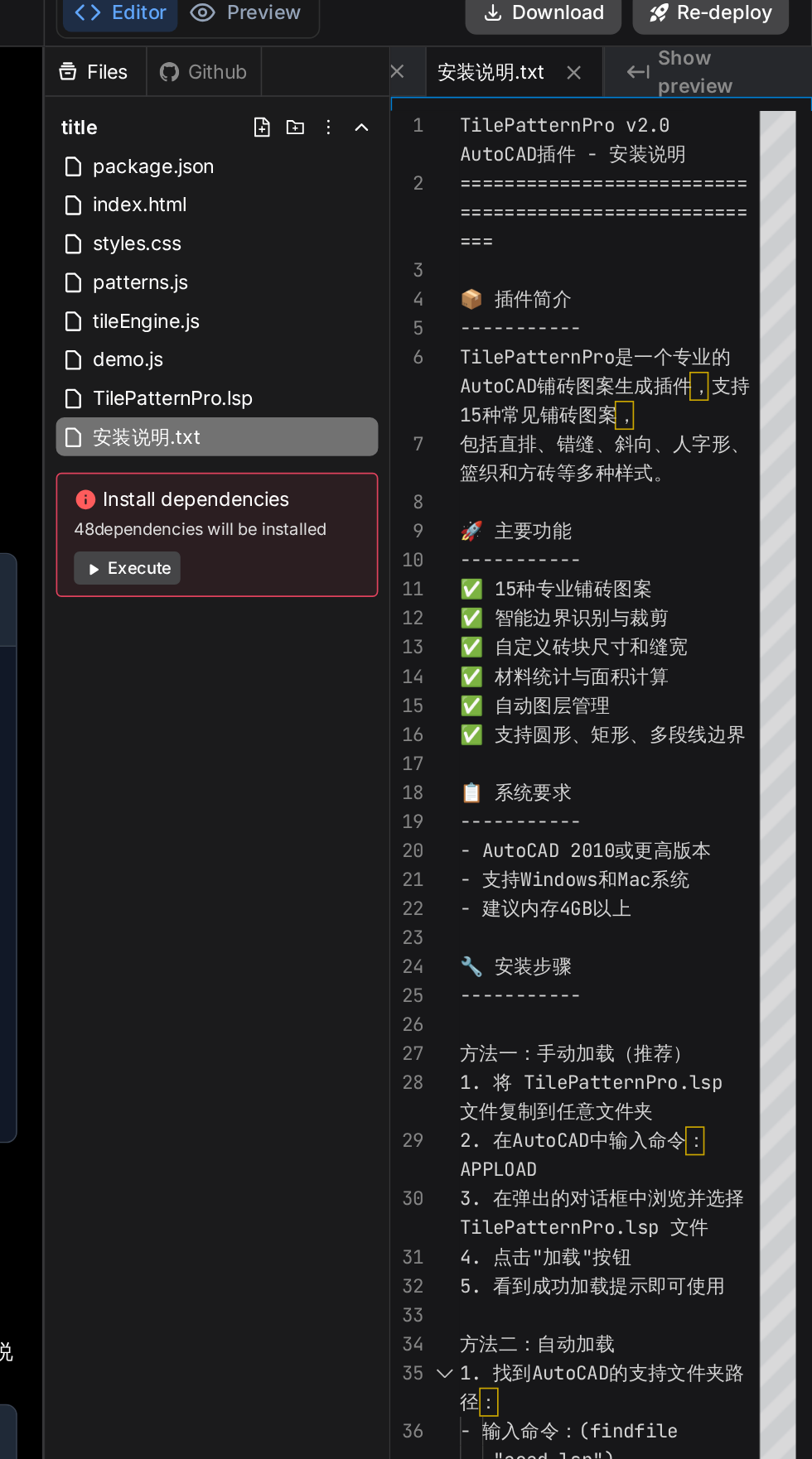
type textarea "x"
type textarea "============================= 希望这些详细示例能帮助您更好地使用TilePatternPro！ 如有其他问题，请参考安装说明或寻…"
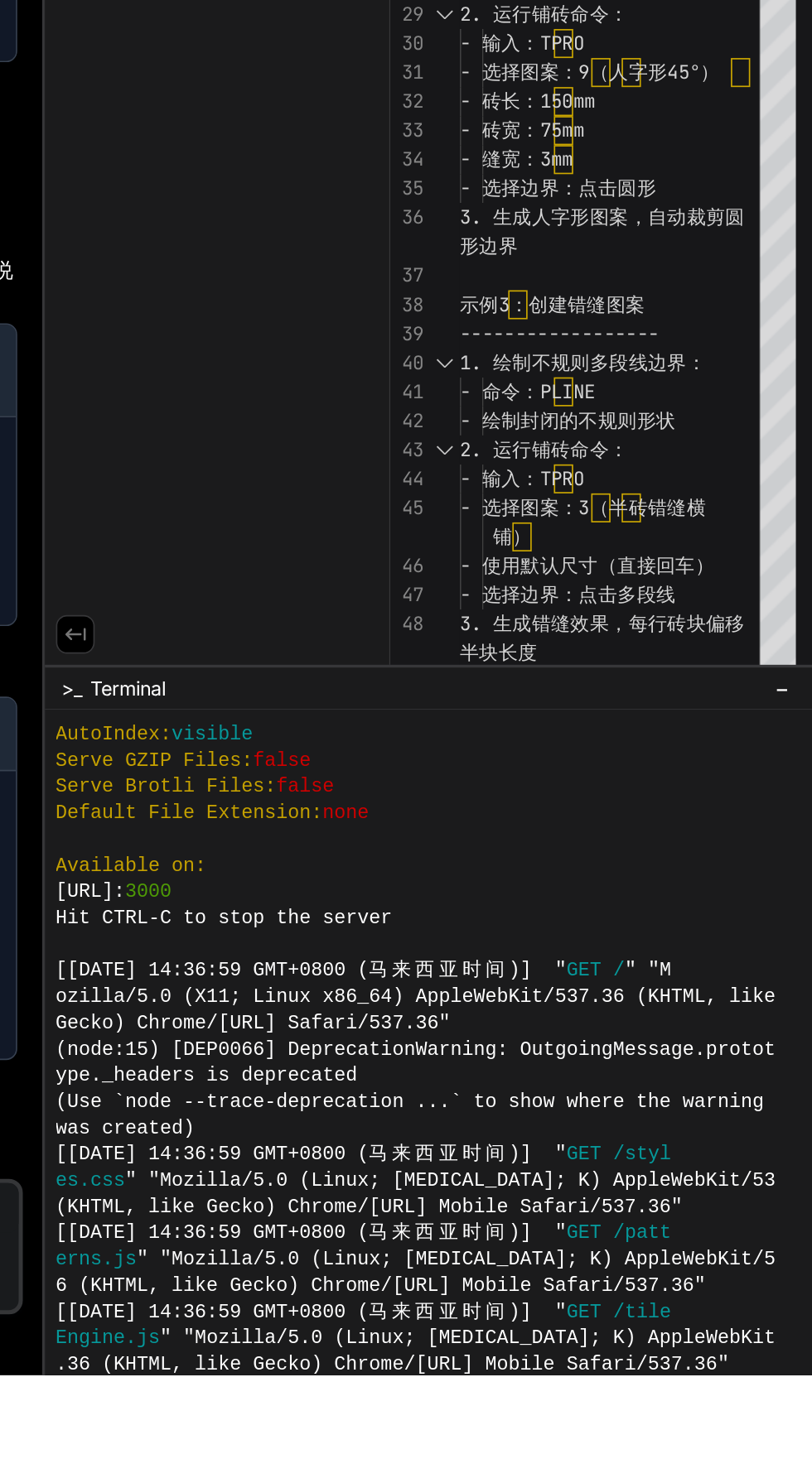
type textarea "x"
type textarea "img.shields.io/github/issues/yourname/TilePatternPro.svg)](https://github.com/y…"
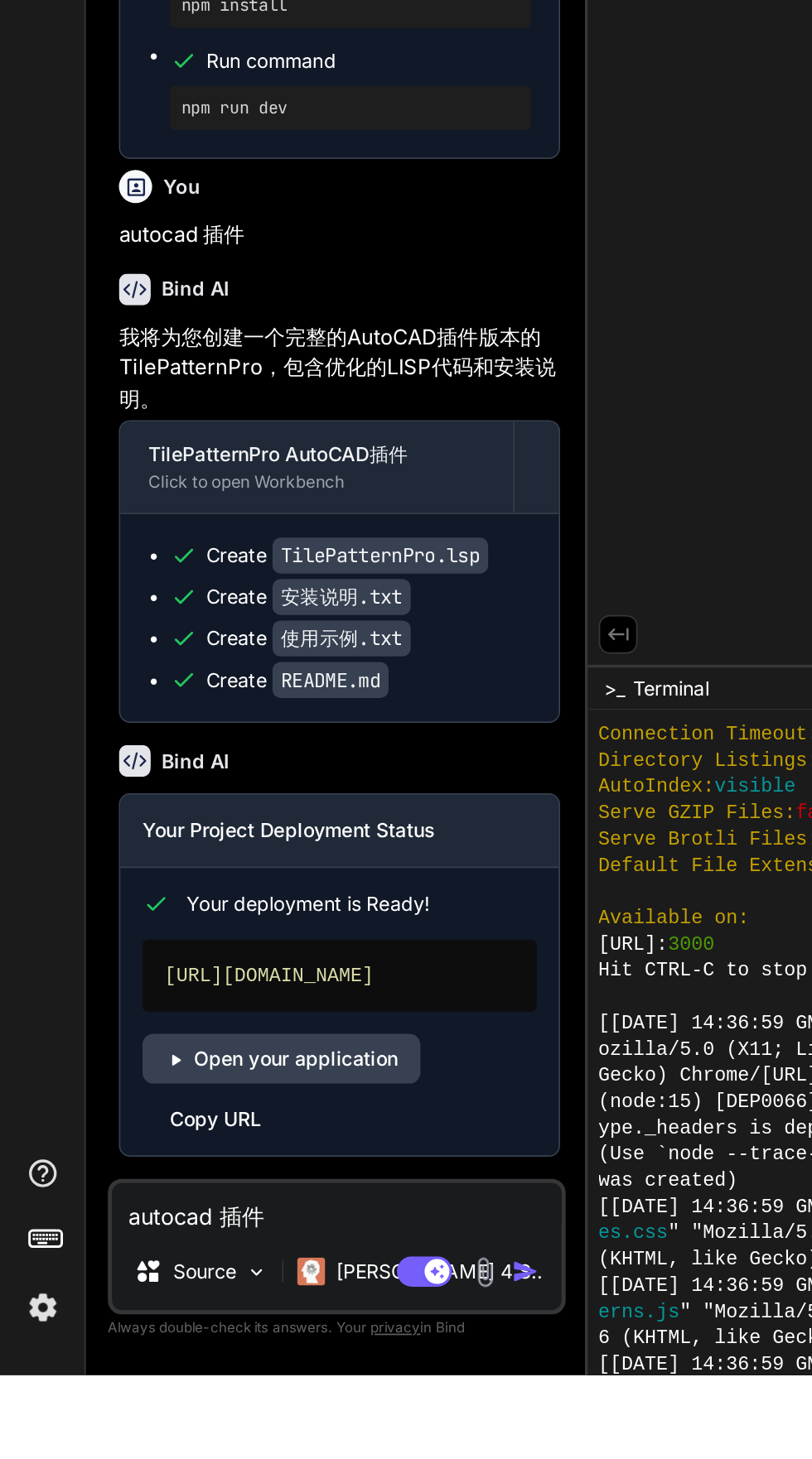
scroll to position [3744, 0]
type textarea "x"
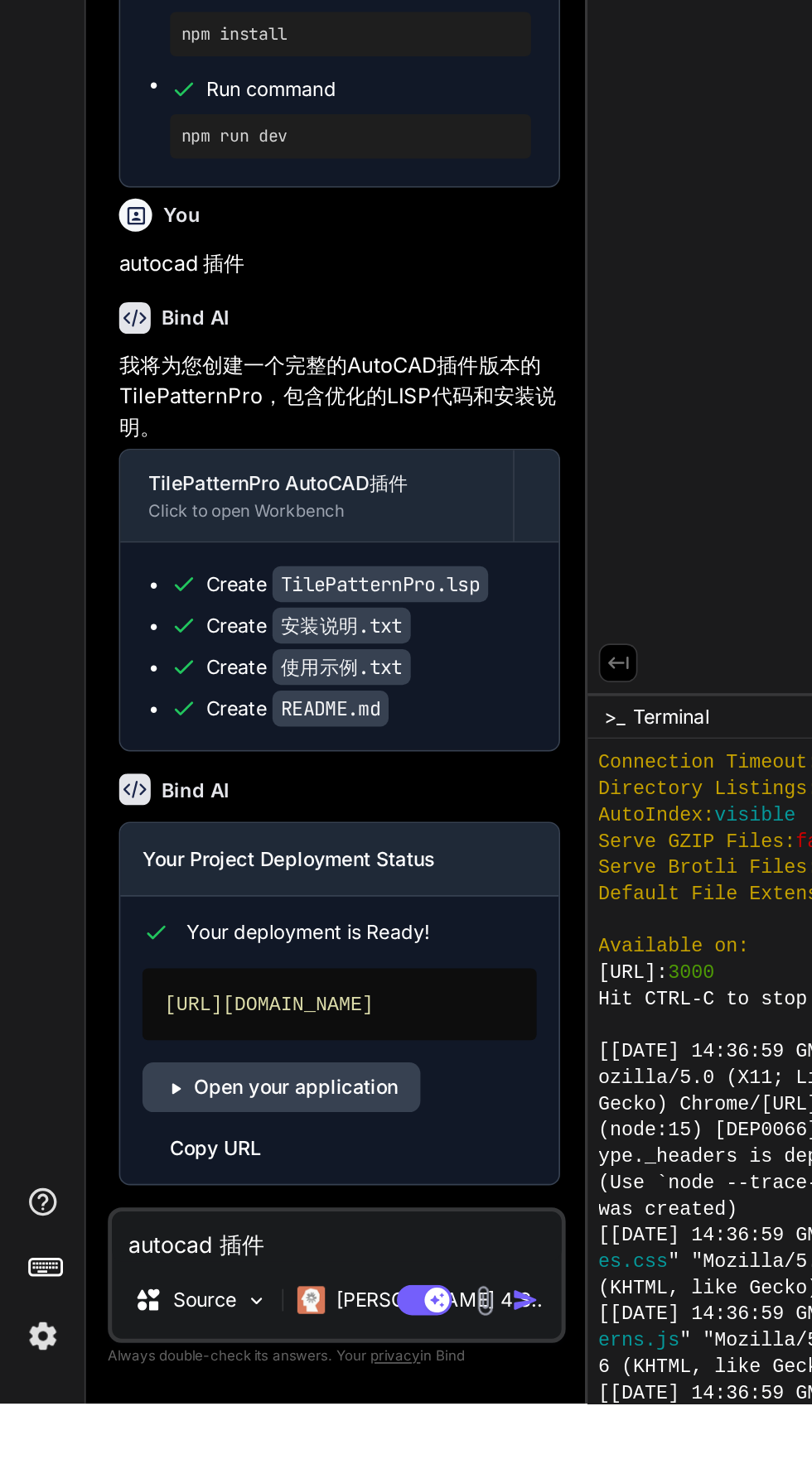
scroll to position [93, 0]
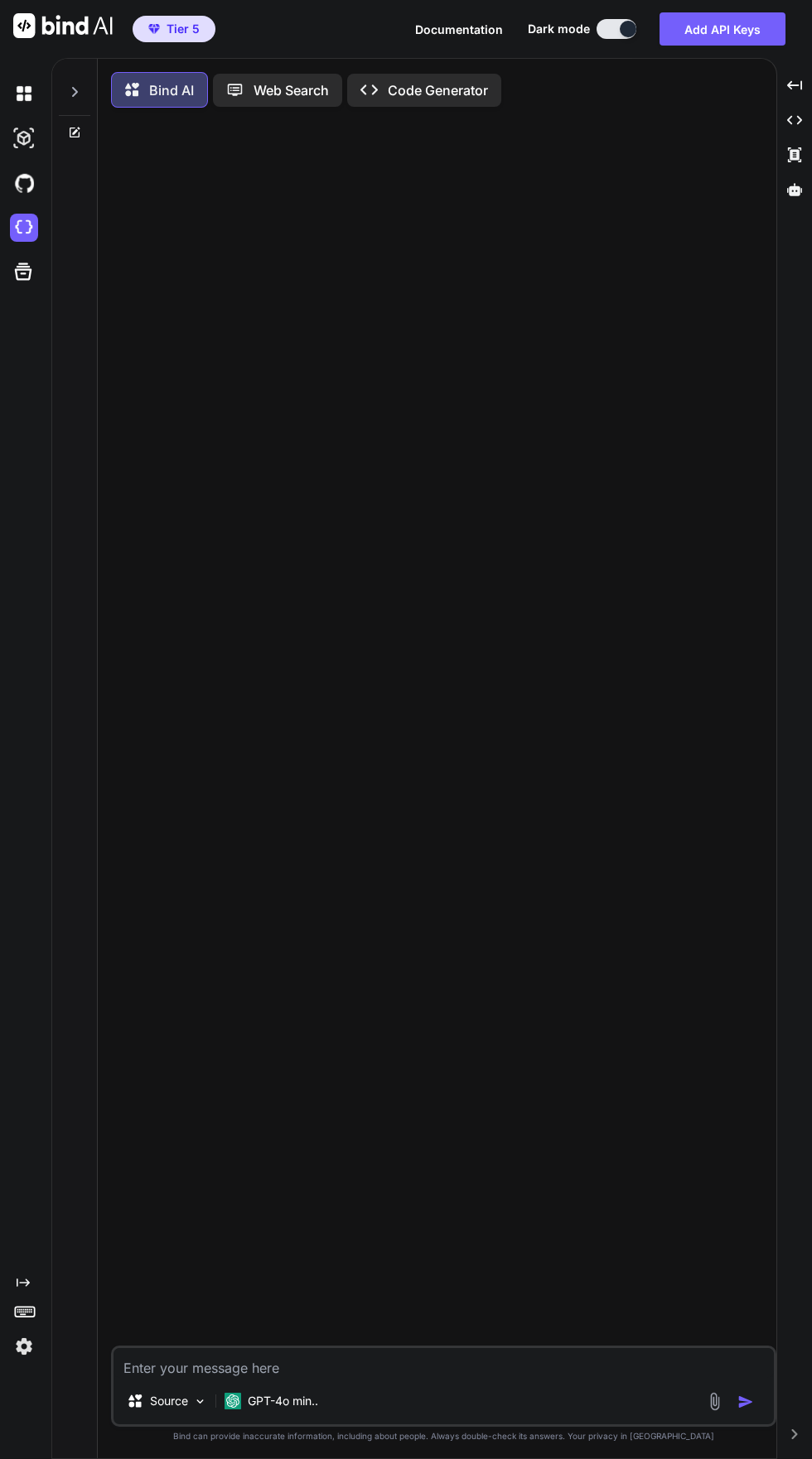
click at [236, 1406] on img at bounding box center [232, 1402] width 16 height 16
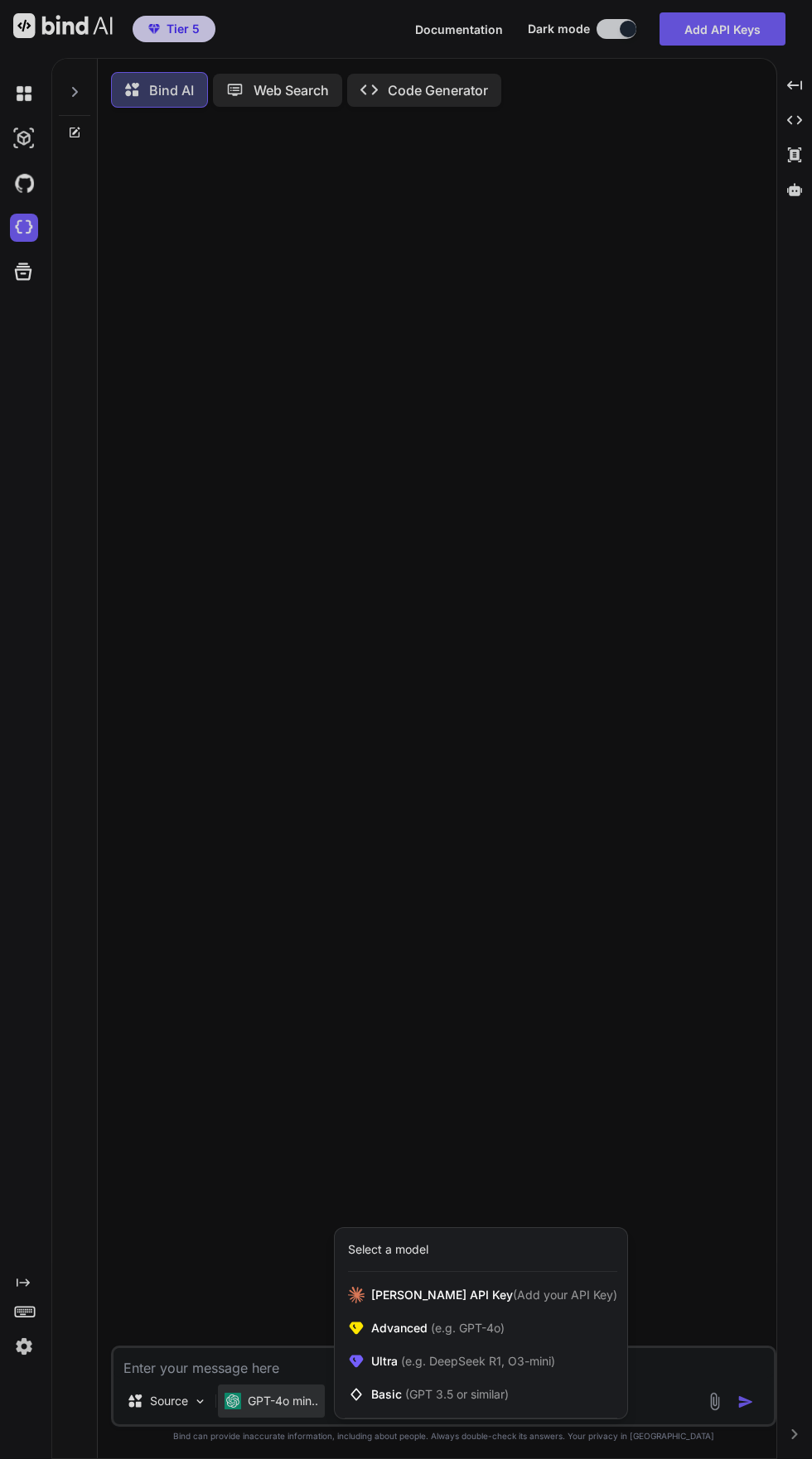
click at [138, 1413] on div at bounding box center [406, 730] width 812 height 1459
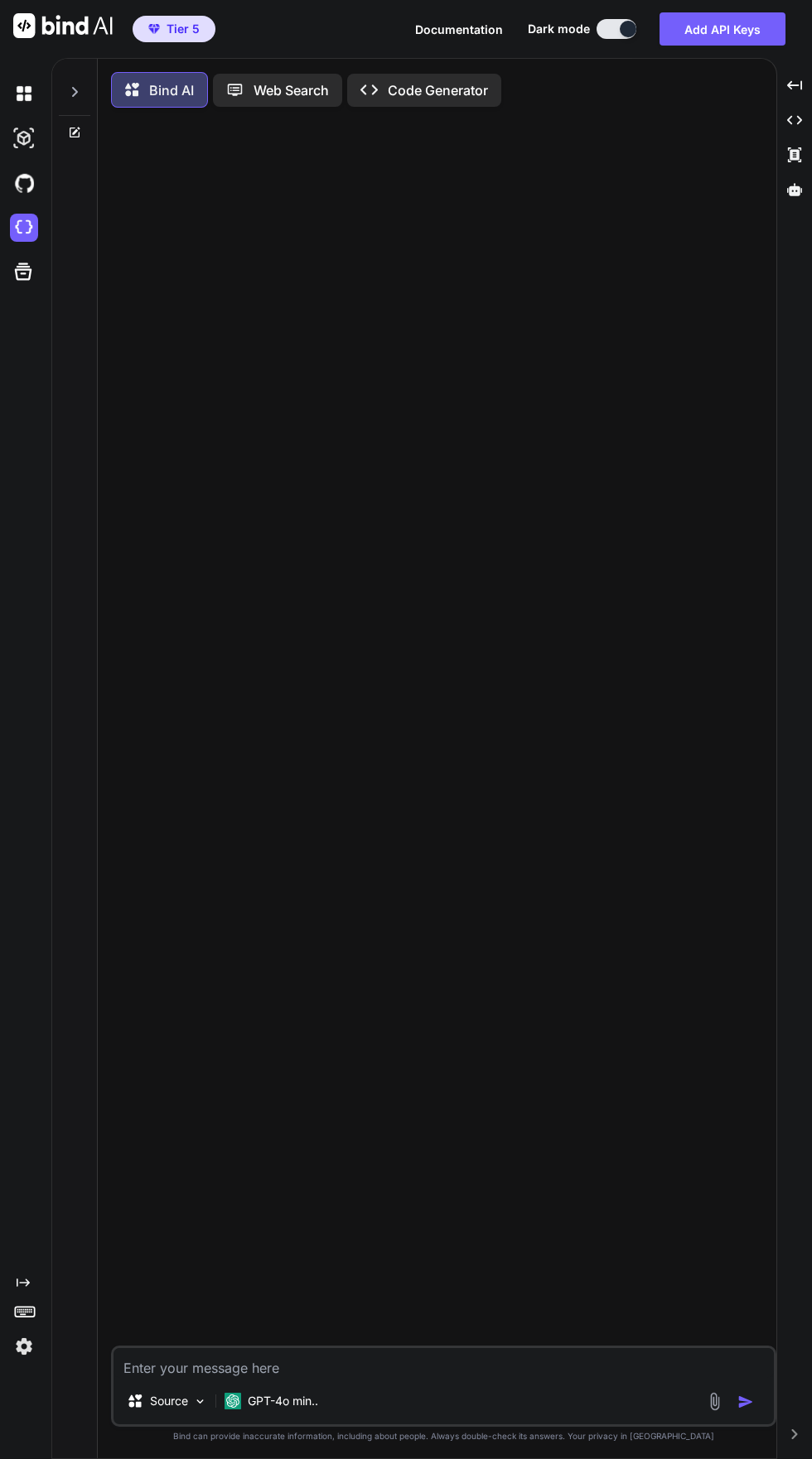
click at [135, 1405] on icon at bounding box center [135, 1402] width 16 height 16
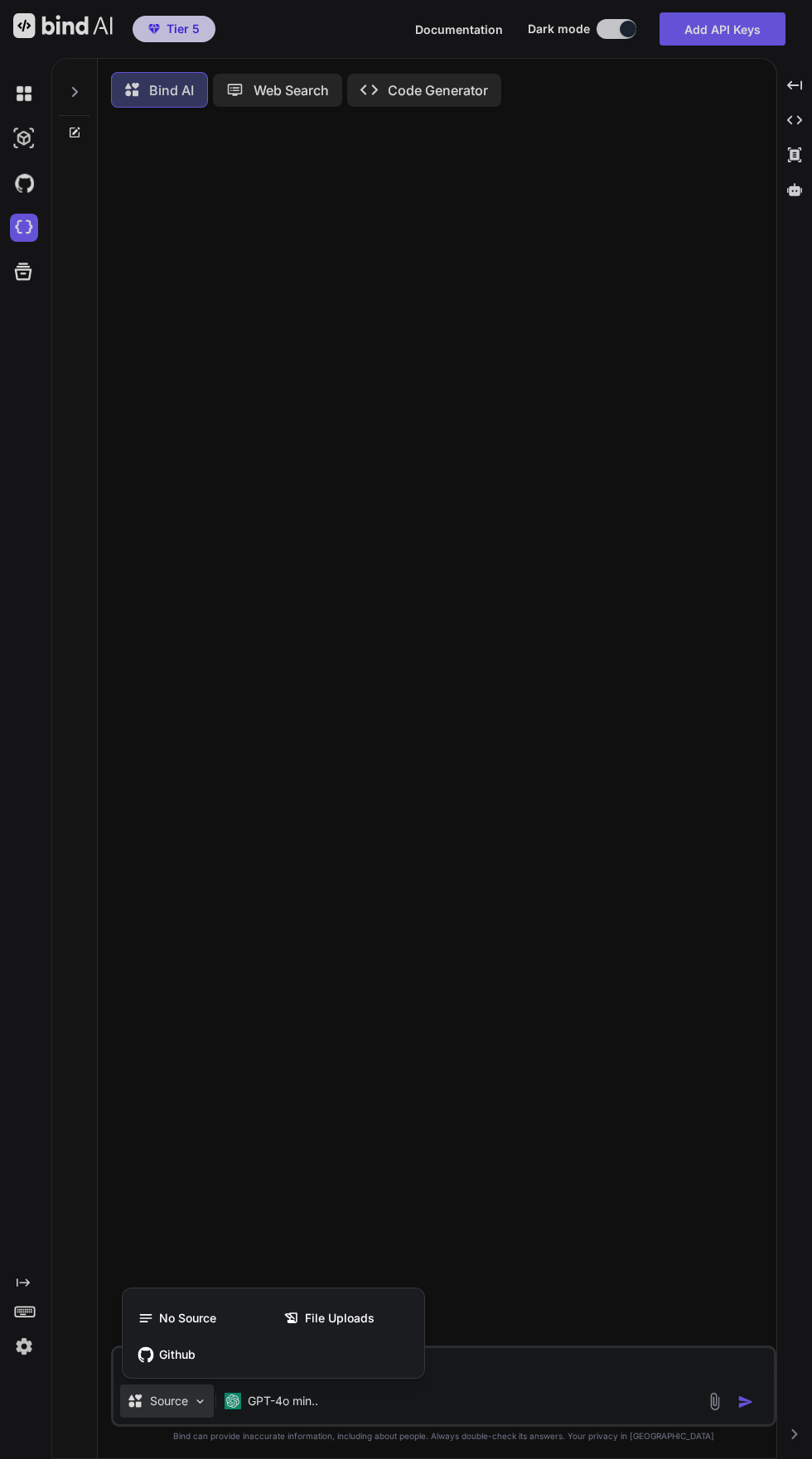
click at [229, 1056] on div at bounding box center [406, 730] width 812 height 1459
type textarea "x"
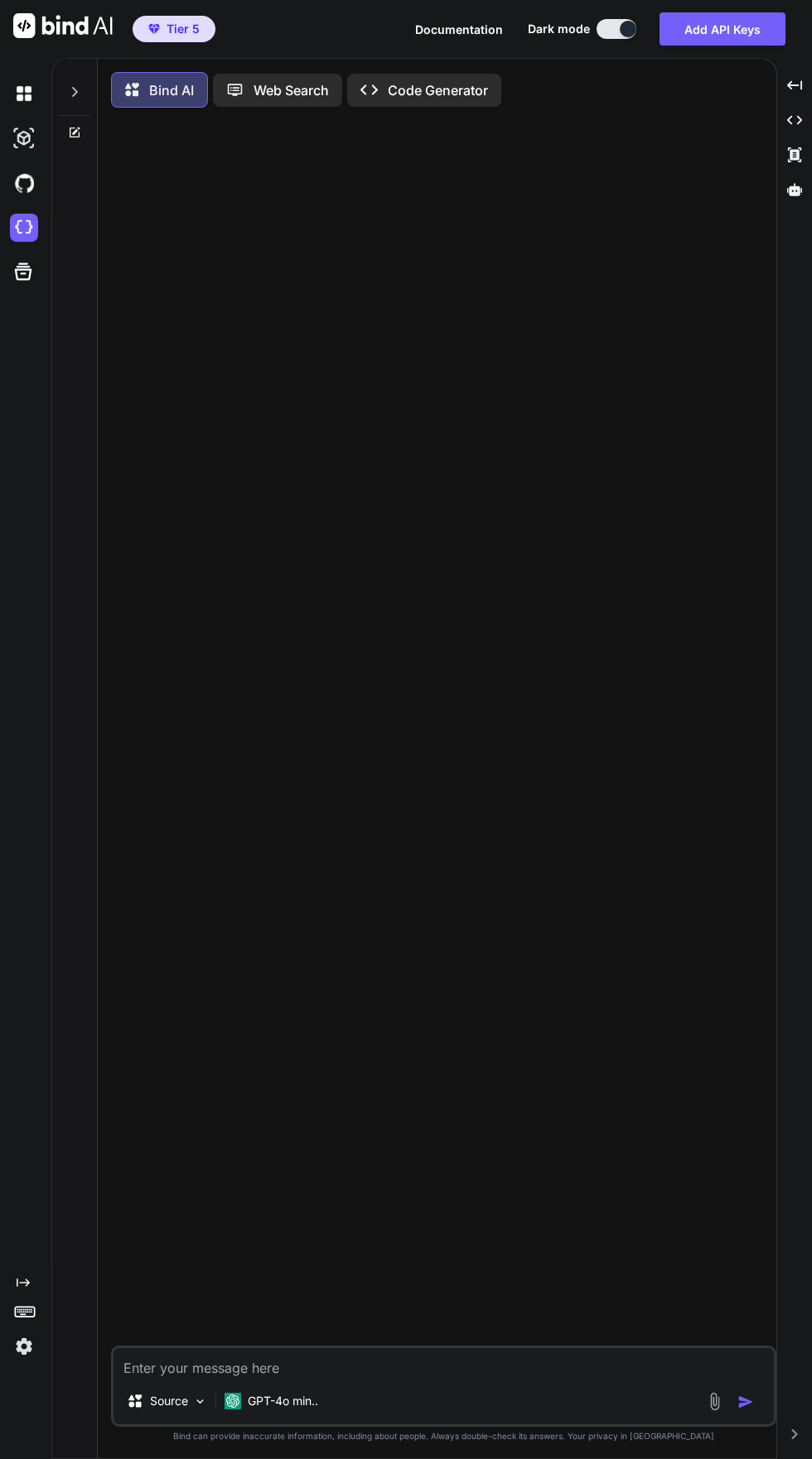
click at [380, 92] on icon "Created with Pixso." at bounding box center [374, 89] width 27 height 17
click at [419, 101] on div "Created with Pixso. Code Generator" at bounding box center [424, 90] width 154 height 33
click at [417, 99] on p "Code Generator" at bounding box center [438, 91] width 100 height 20
click at [397, 105] on div "Created with Pixso. Code Generator" at bounding box center [424, 90] width 154 height 33
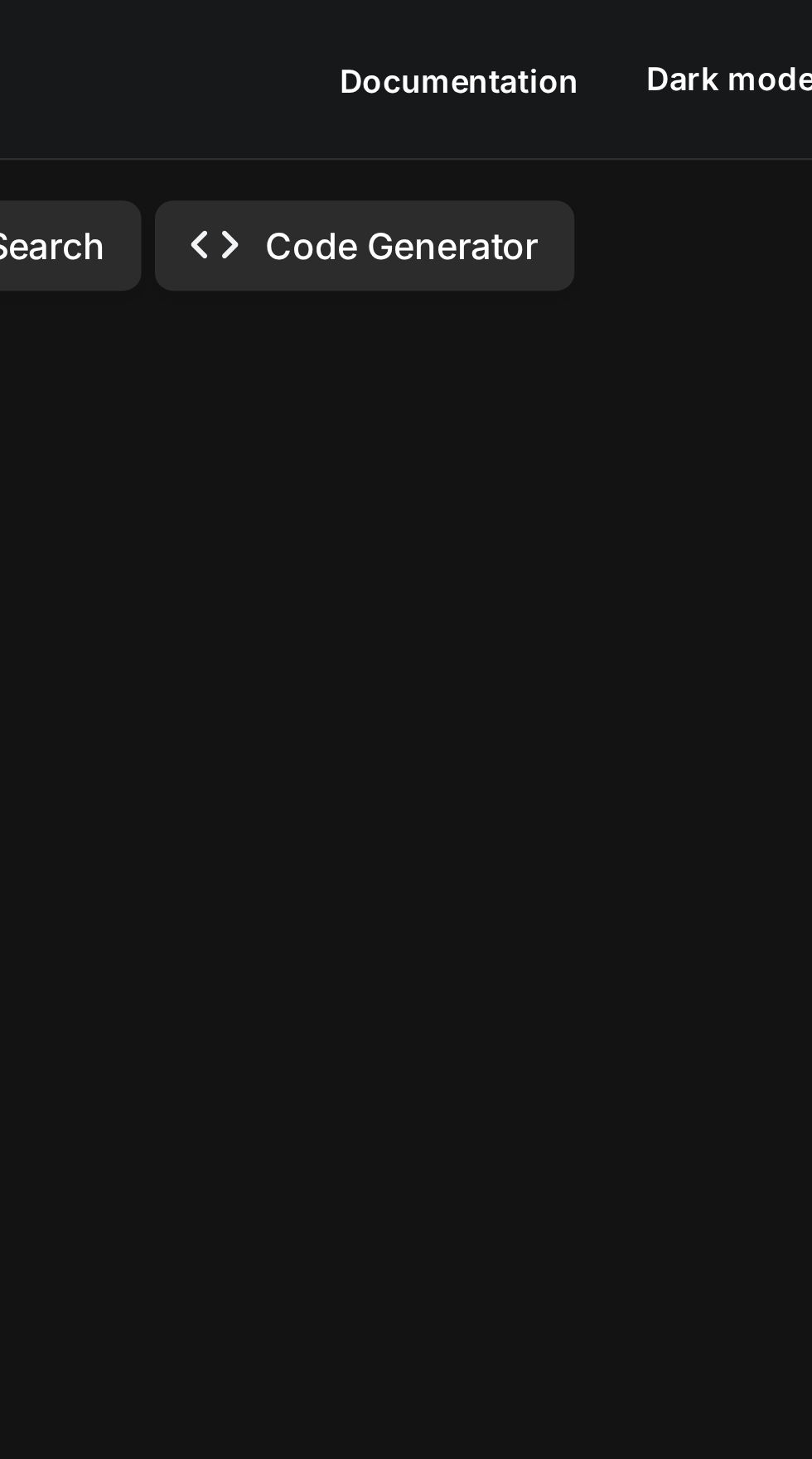
click at [433, 31] on span "Documentation" at bounding box center [458, 30] width 88 height 14
click at [371, 92] on icon "Created with Pixso." at bounding box center [369, 89] width 17 height 17
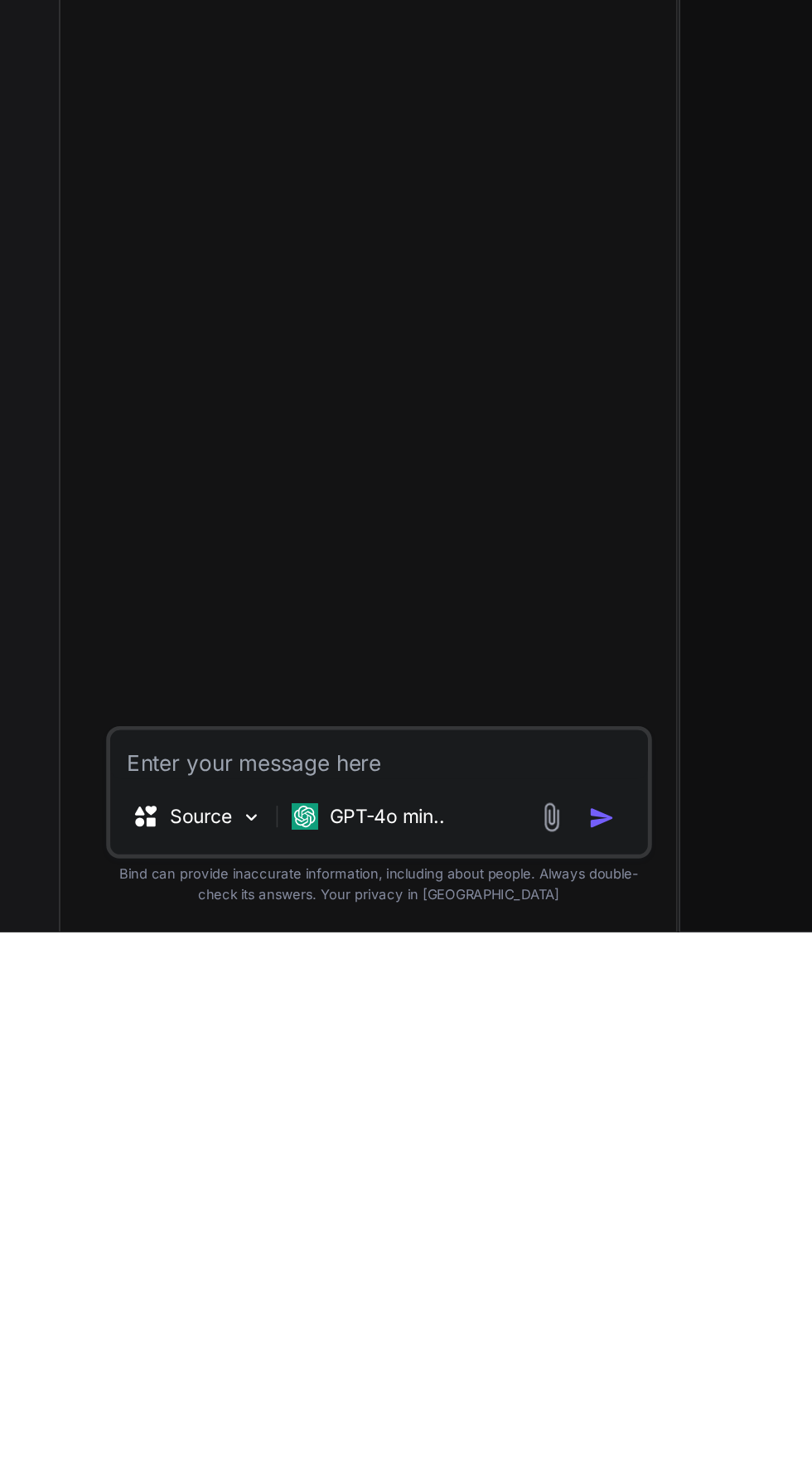
scroll to position [125, 0]
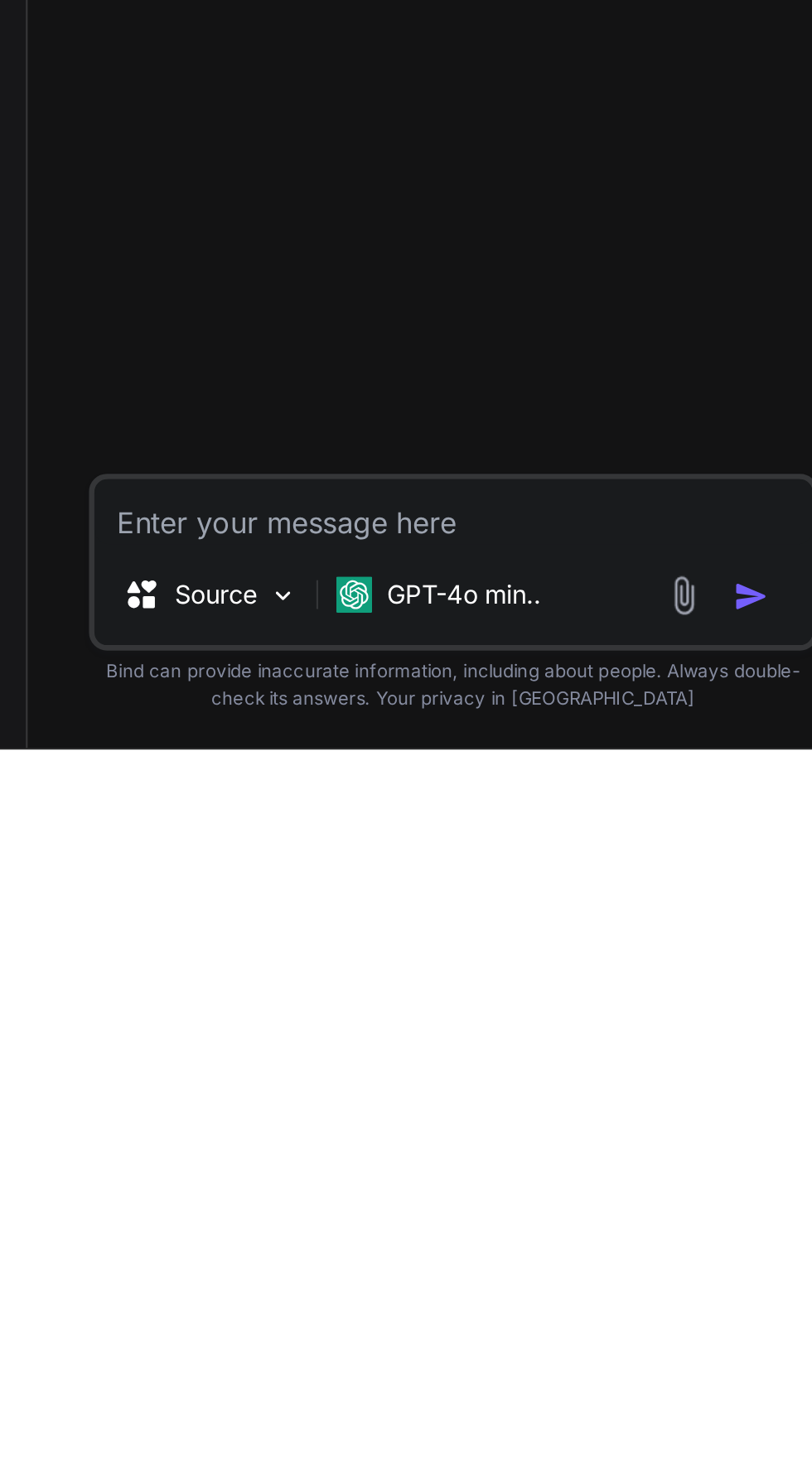
click at [253, 1390] on img at bounding box center [248, 1388] width 16 height 16
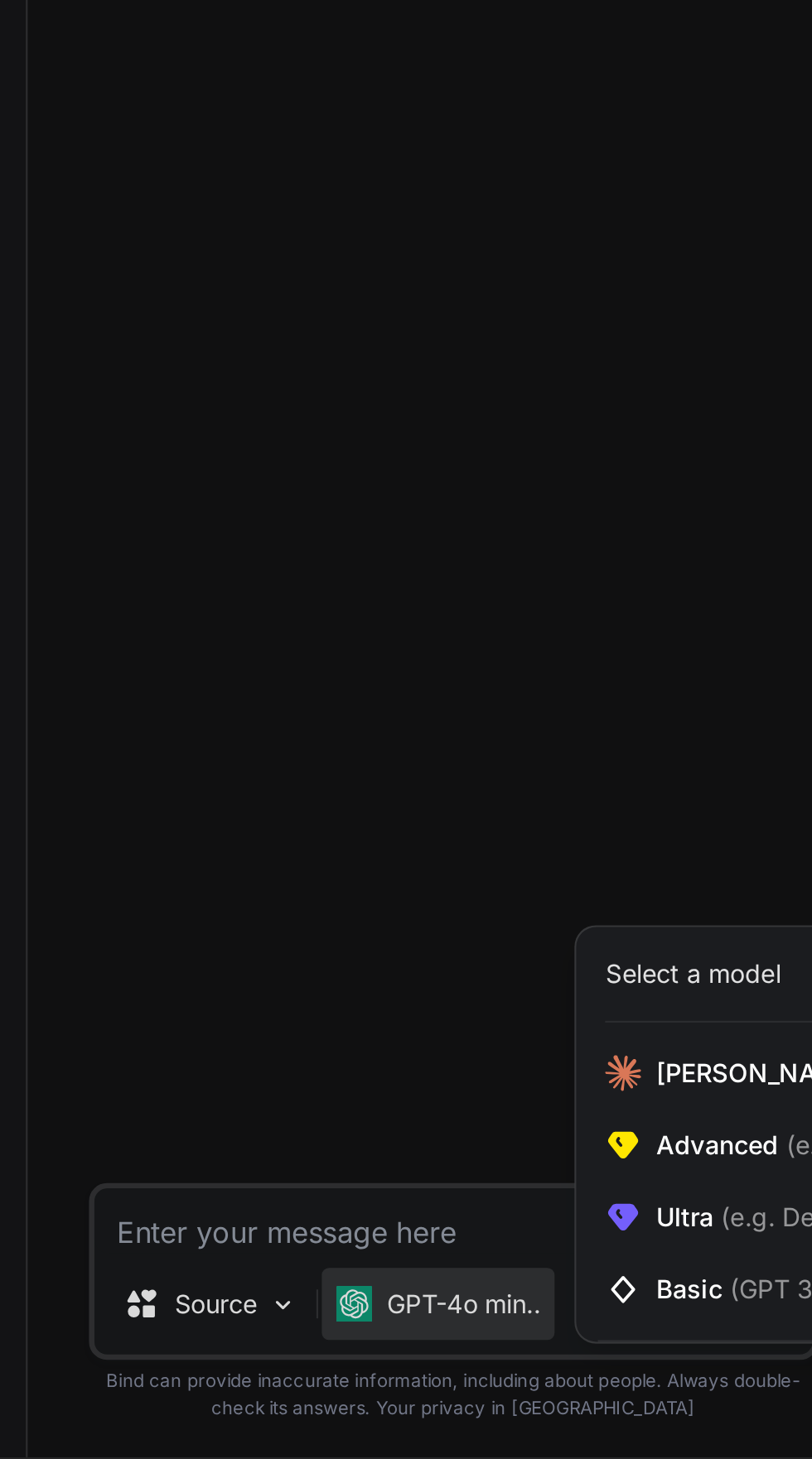
click at [199, 1082] on div at bounding box center [406, 730] width 812 height 1459
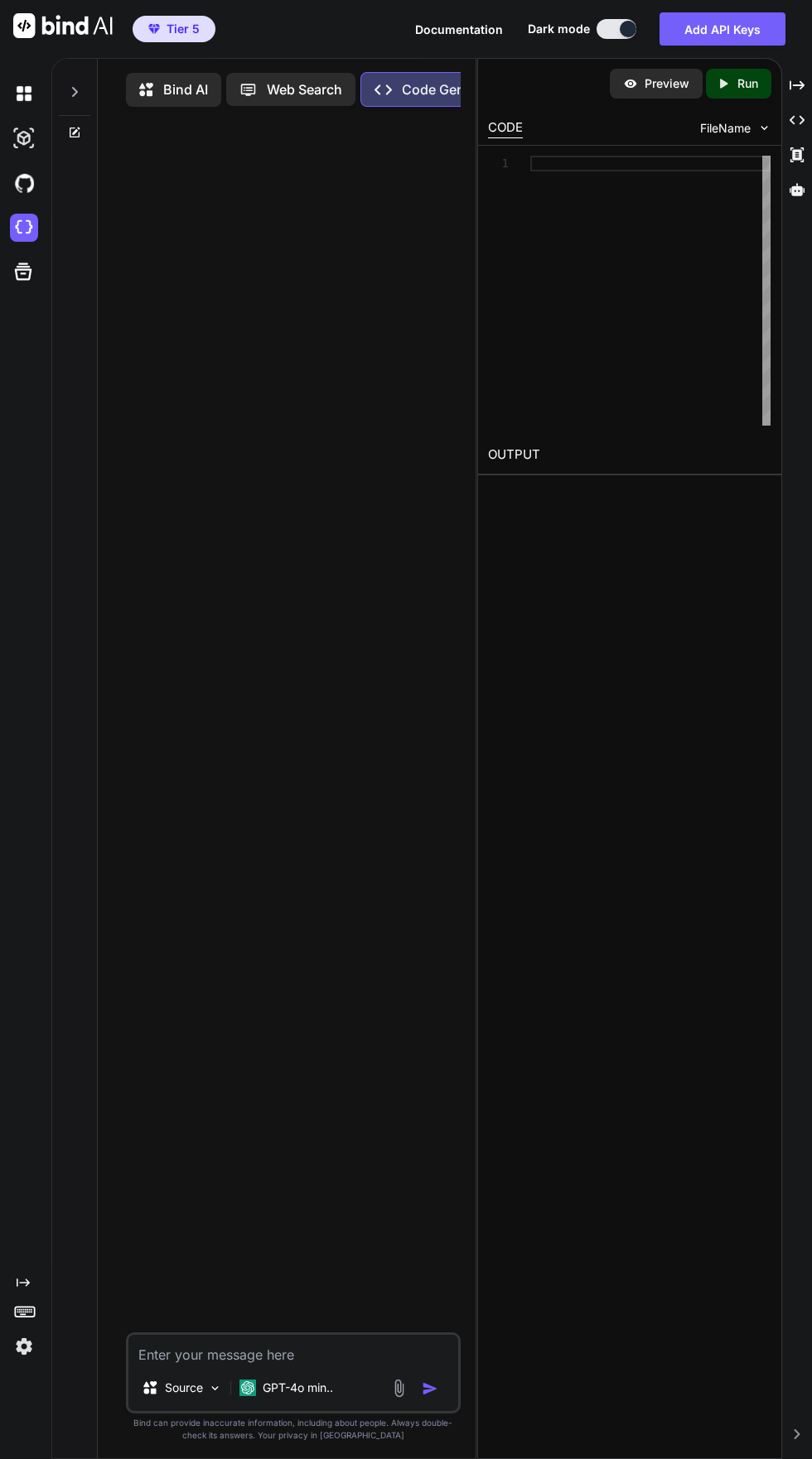
scroll to position [0, 0]
click at [244, 1396] on img at bounding box center [248, 1388] width 16 height 16
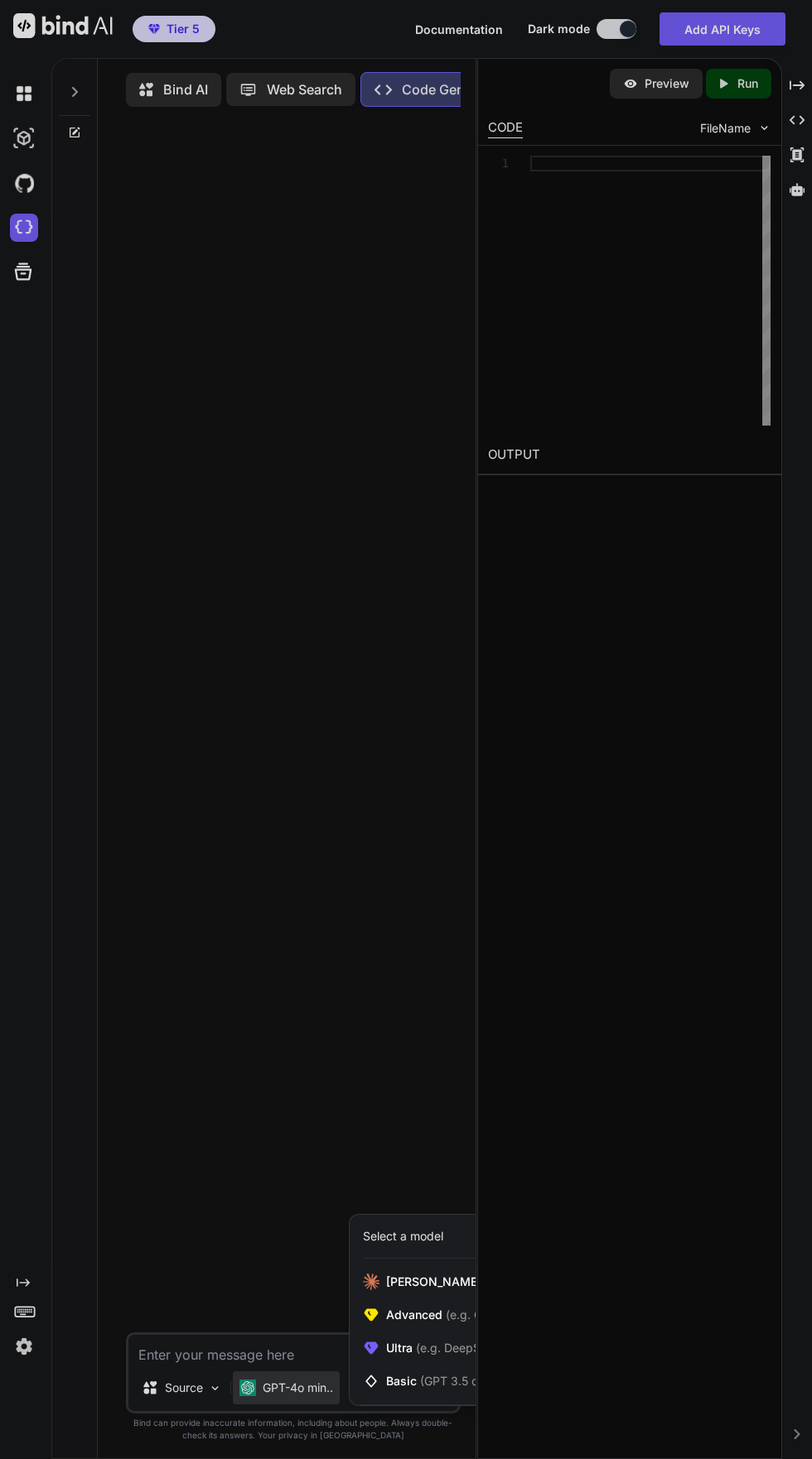
click at [392, 1357] on span "Ultra (e.g. DeepSeek R1, O3-mini)" at bounding box center [477, 1349] width 184 height 16
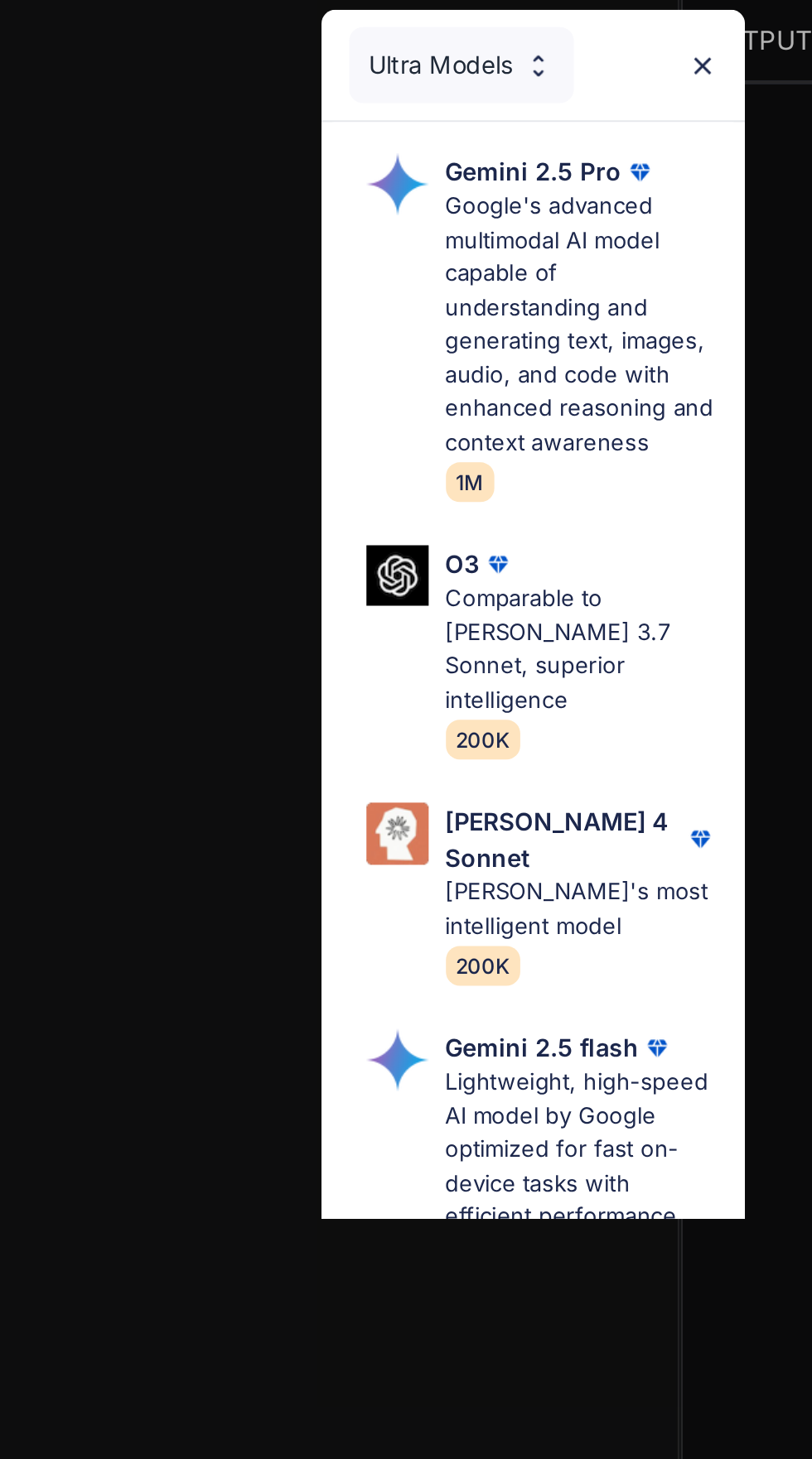
click at [433, 655] on p "Google's advanced multimodal AI model capable of understanding and generating t…" at bounding box center [429, 590] width 130 height 129
